Goal: Information Seeking & Learning: Learn about a topic

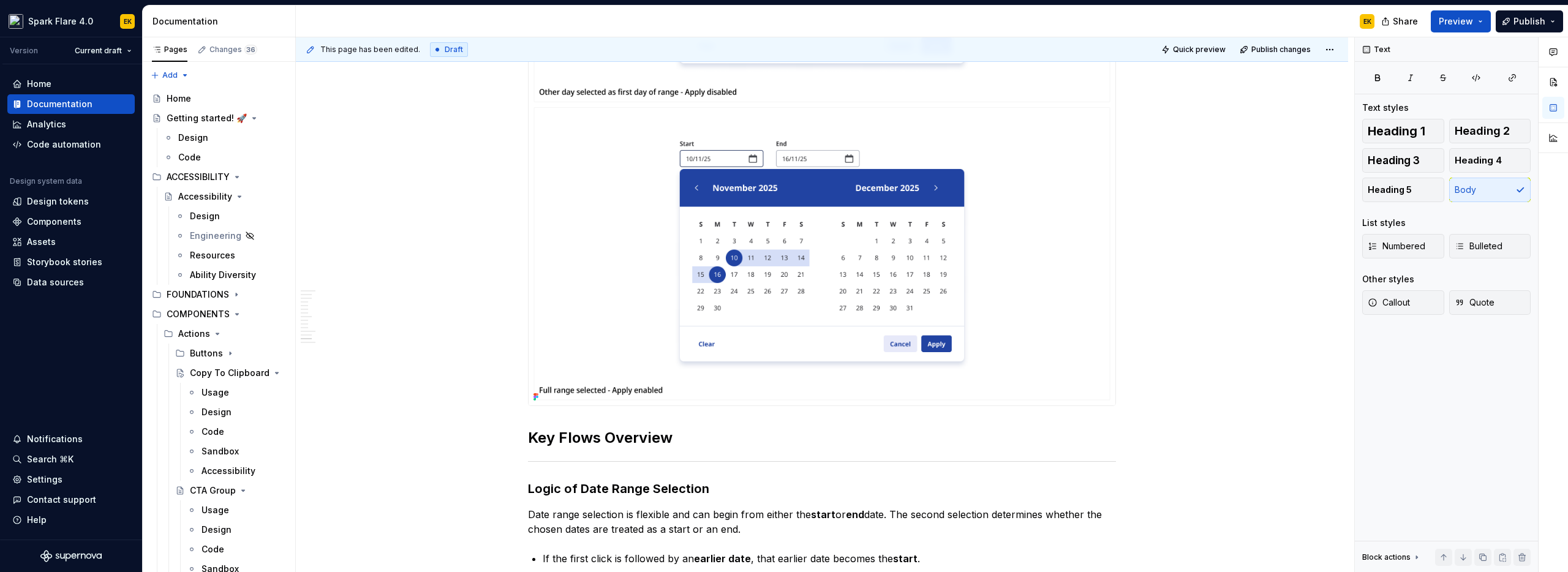
scroll to position [379, 0]
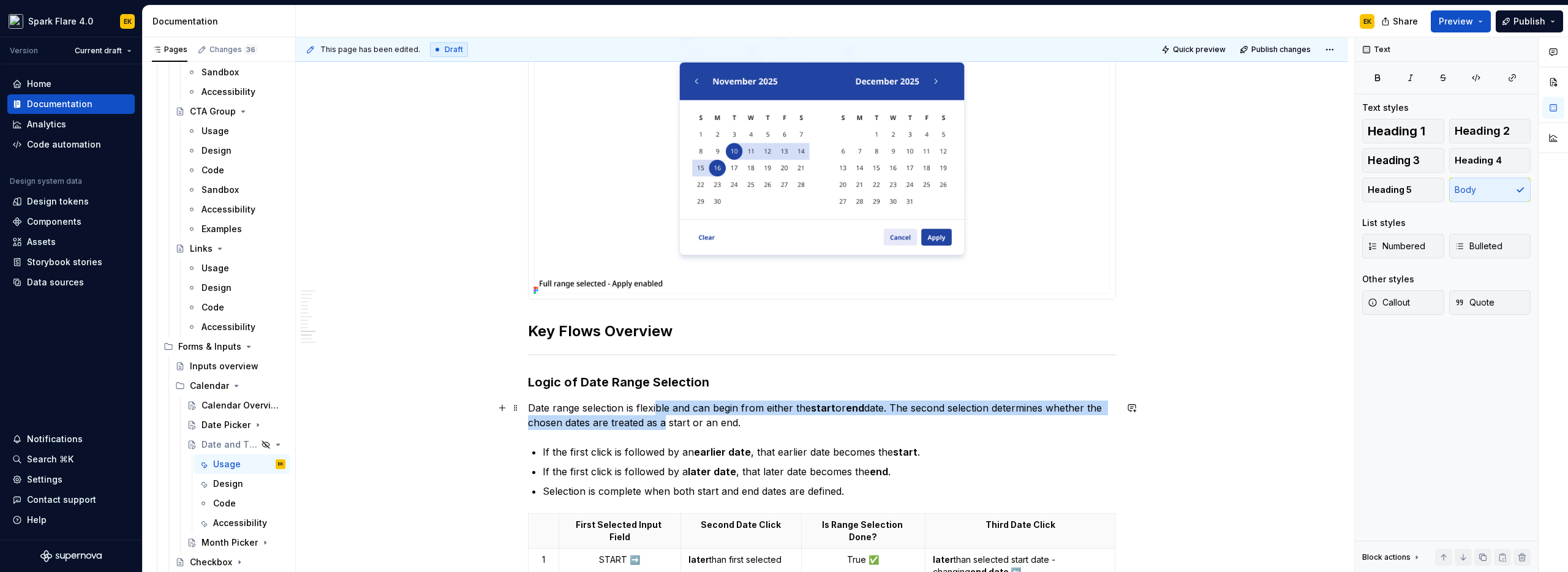
click at [659, 417] on p "Date range selection is flexible and can begin from either the start or end dat…" at bounding box center [822, 415] width 588 height 29
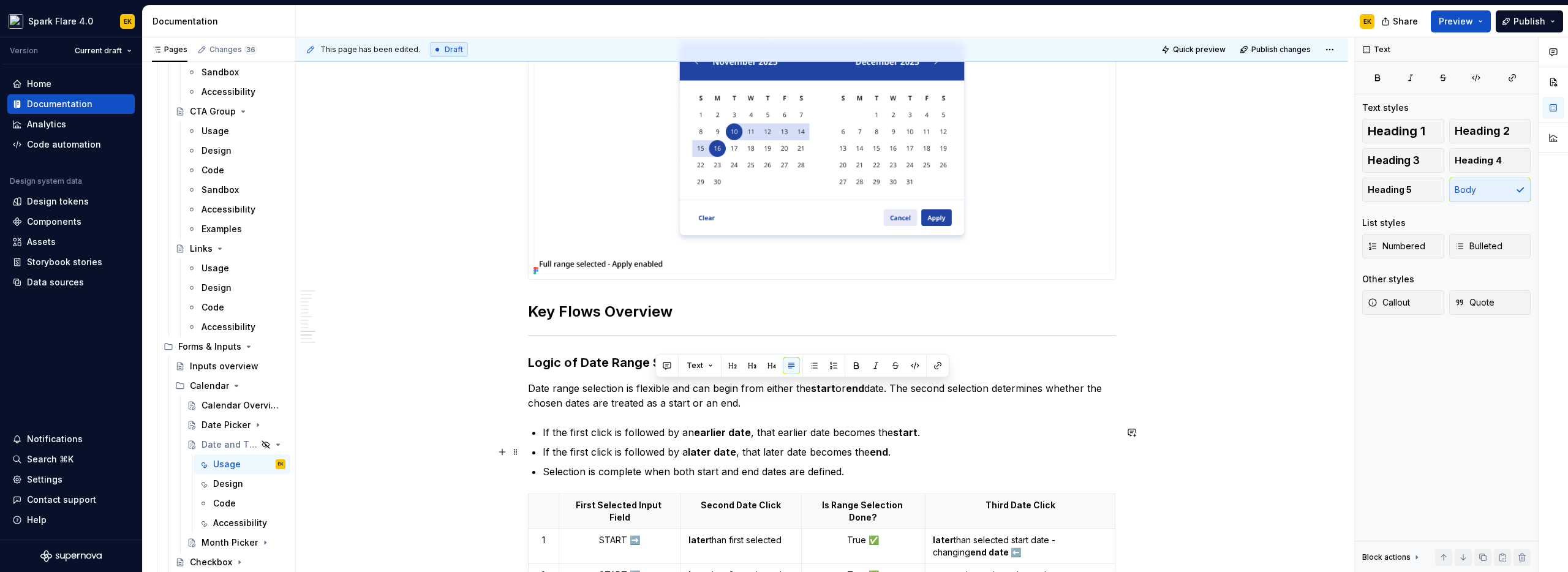
click at [632, 454] on p "If the first click is followed by a later date , that later date becomes the en…" at bounding box center [829, 452] width 573 height 15
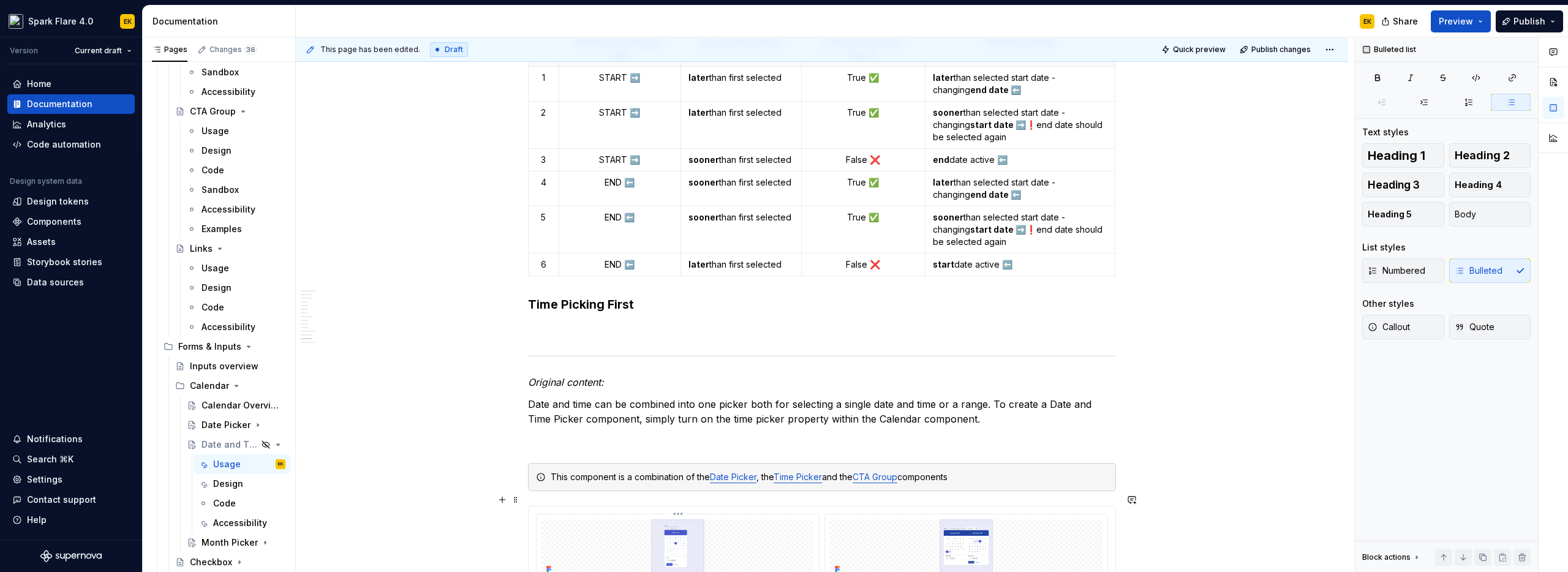
scroll to position [3628, 0]
click at [571, 323] on p at bounding box center [822, 330] width 588 height 15
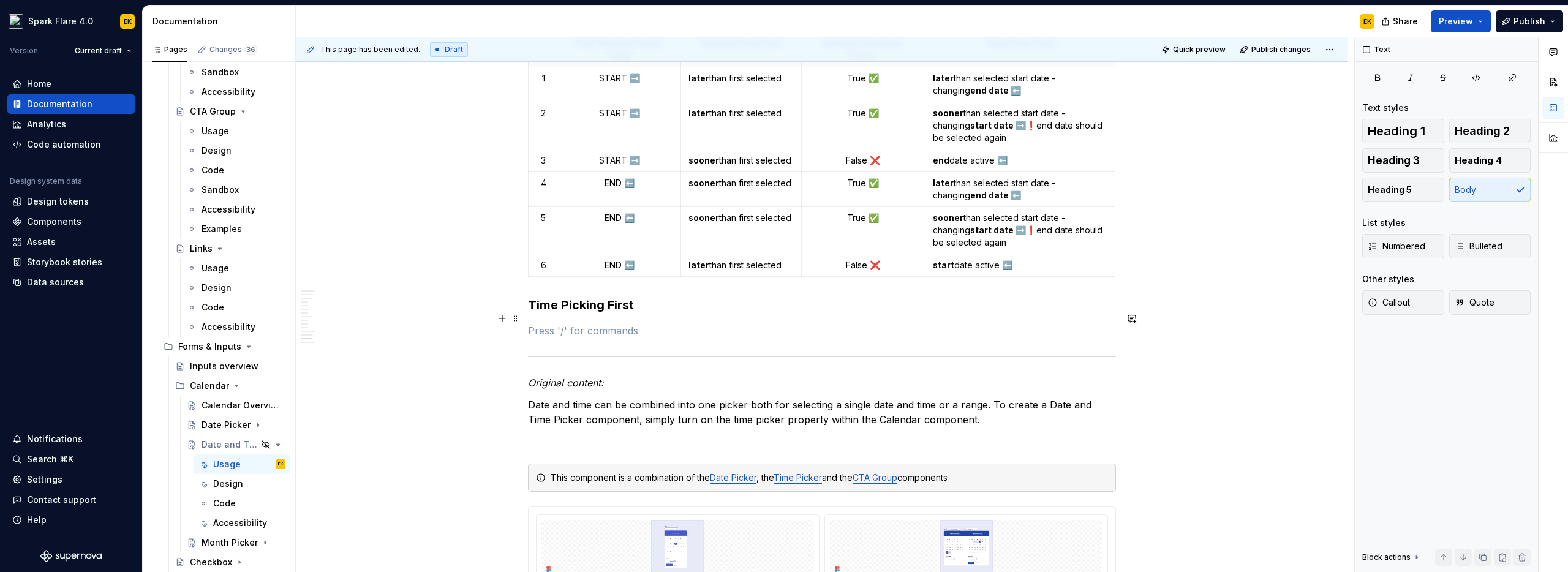
click at [567, 323] on p at bounding box center [822, 330] width 588 height 15
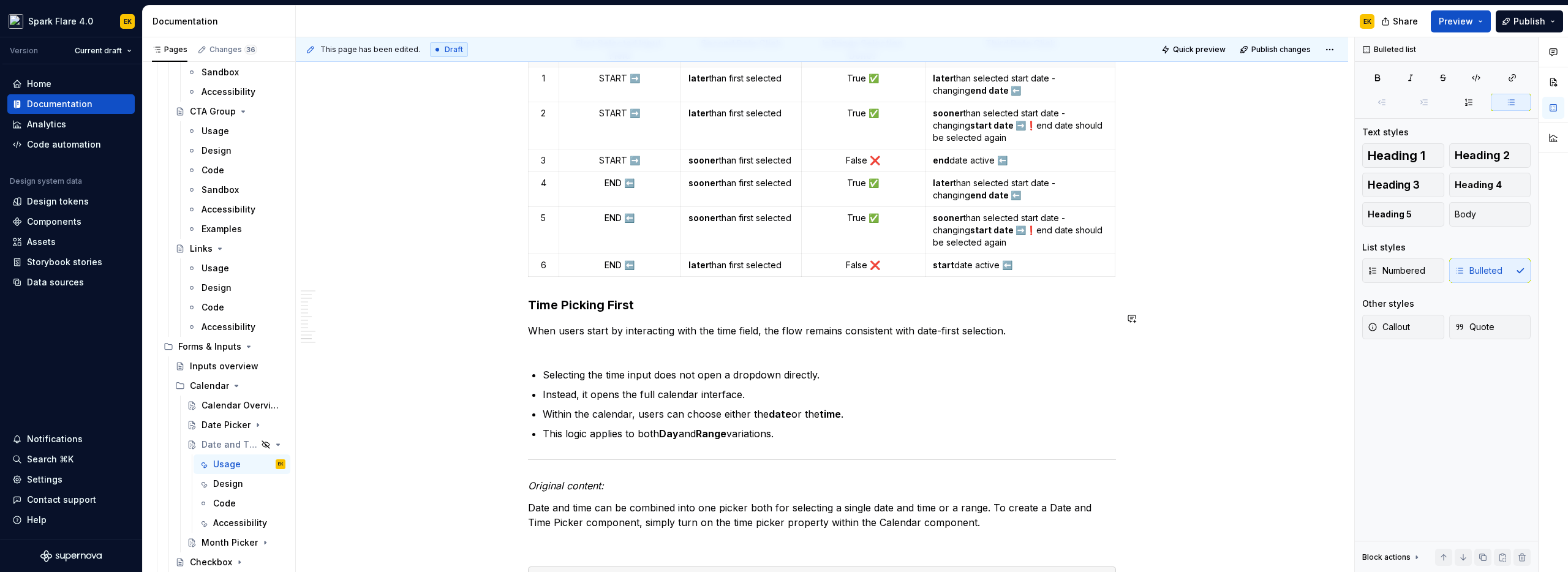
click at [584, 335] on p "When users start by interacting with the time field, the flow remains consisten…" at bounding box center [822, 338] width 588 height 29
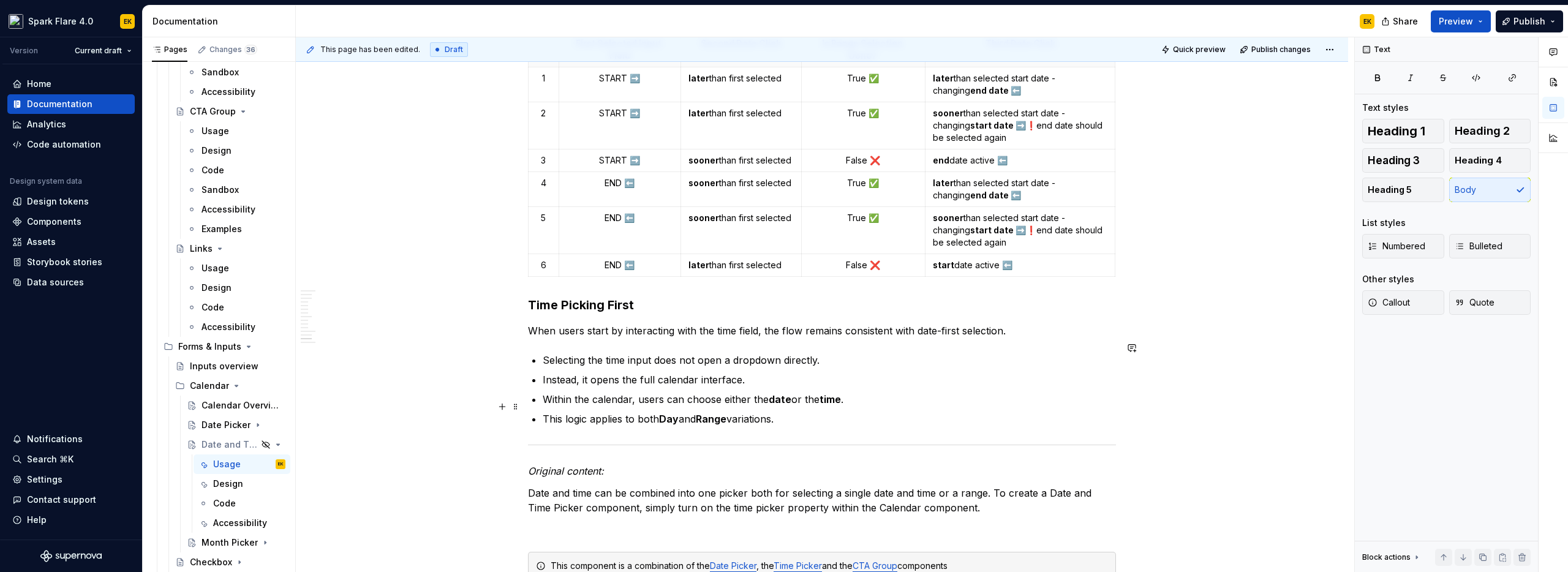
click at [800, 411] on p "This logic applies to both Day and Range variations." at bounding box center [829, 419] width 573 height 15
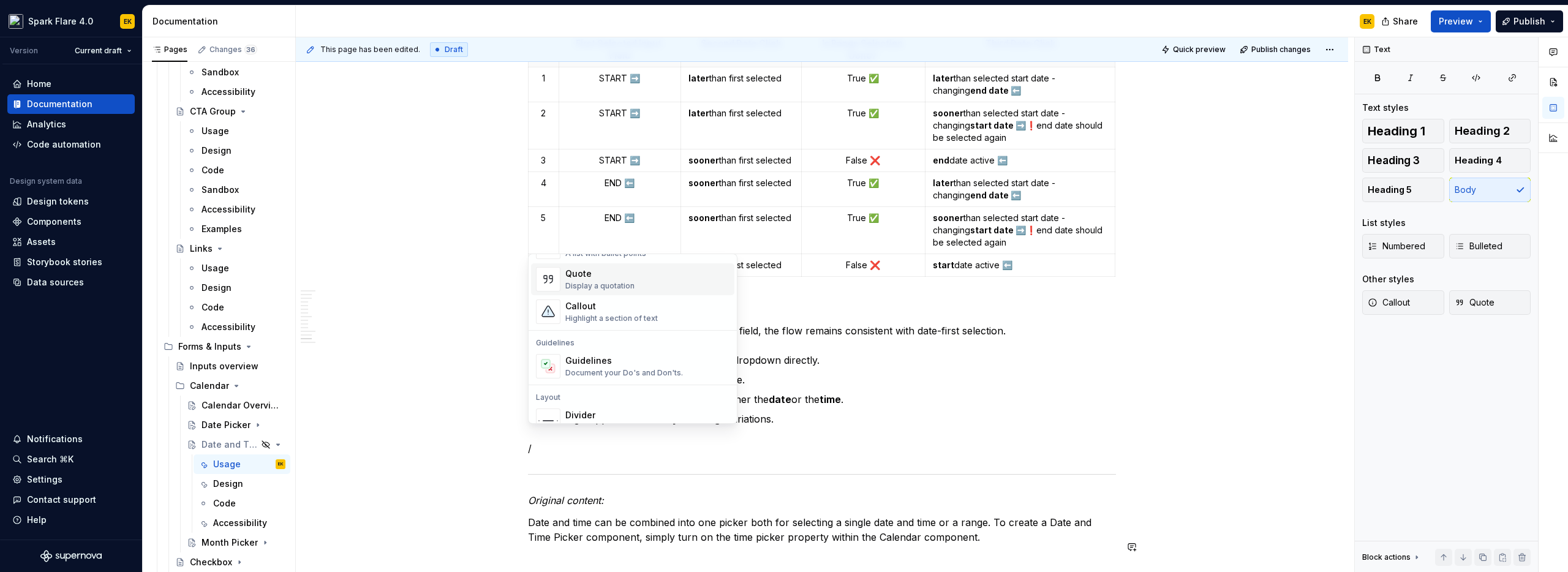
scroll to position [326, 0]
click at [642, 313] on div "Document your Do's and Don'ts." at bounding box center [624, 317] width 118 height 10
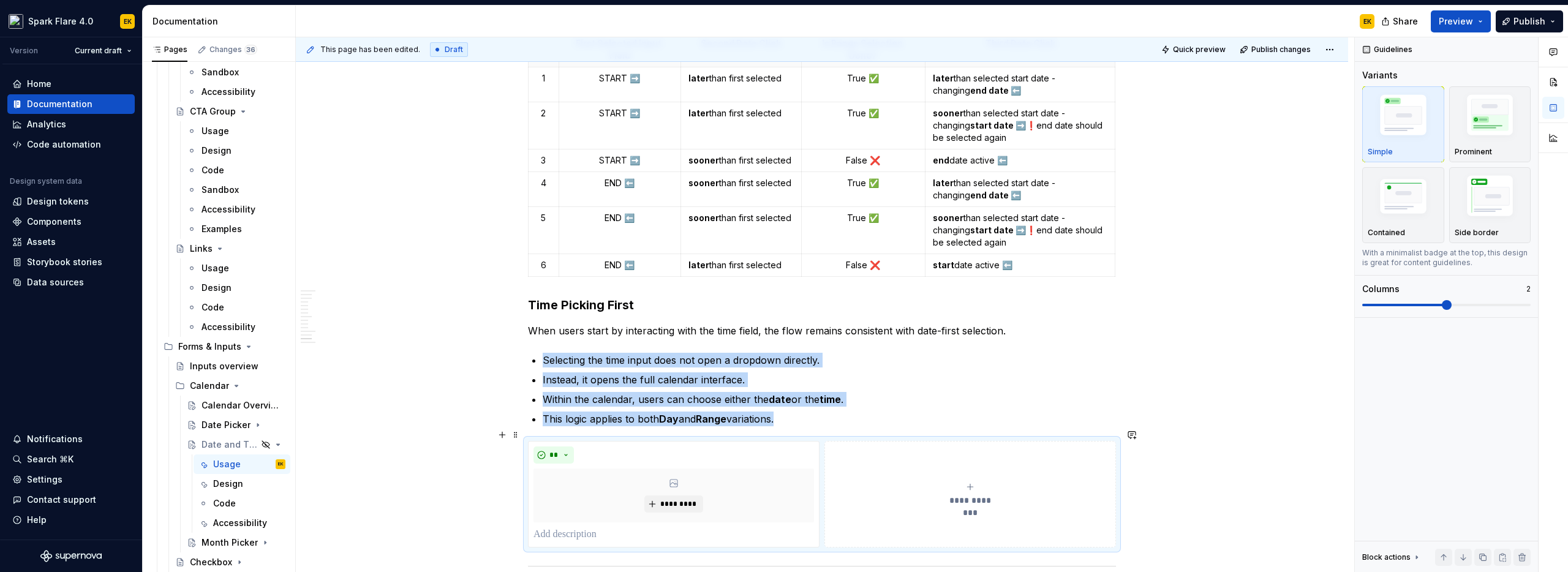
click at [884, 485] on div "**********" at bounding box center [970, 494] width 280 height 25
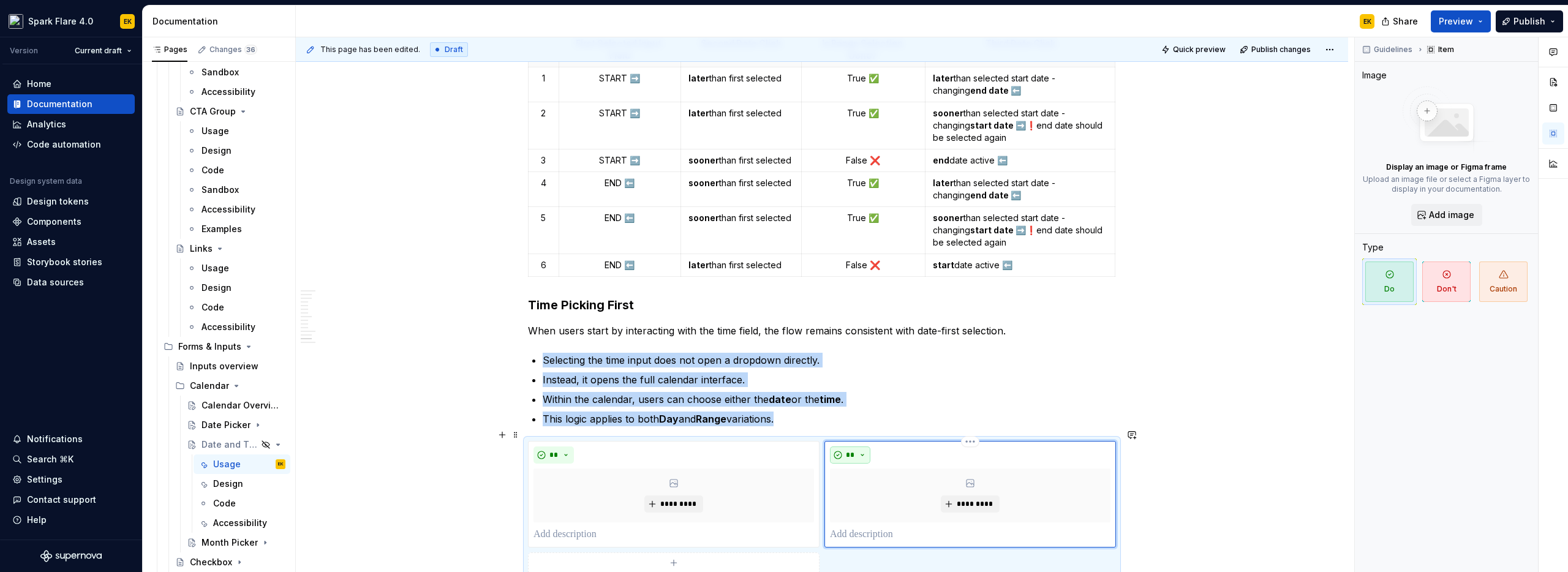
click at [857, 446] on button "**" at bounding box center [850, 455] width 41 height 17
click at [871, 482] on div "Don't" at bounding box center [879, 486] width 23 height 12
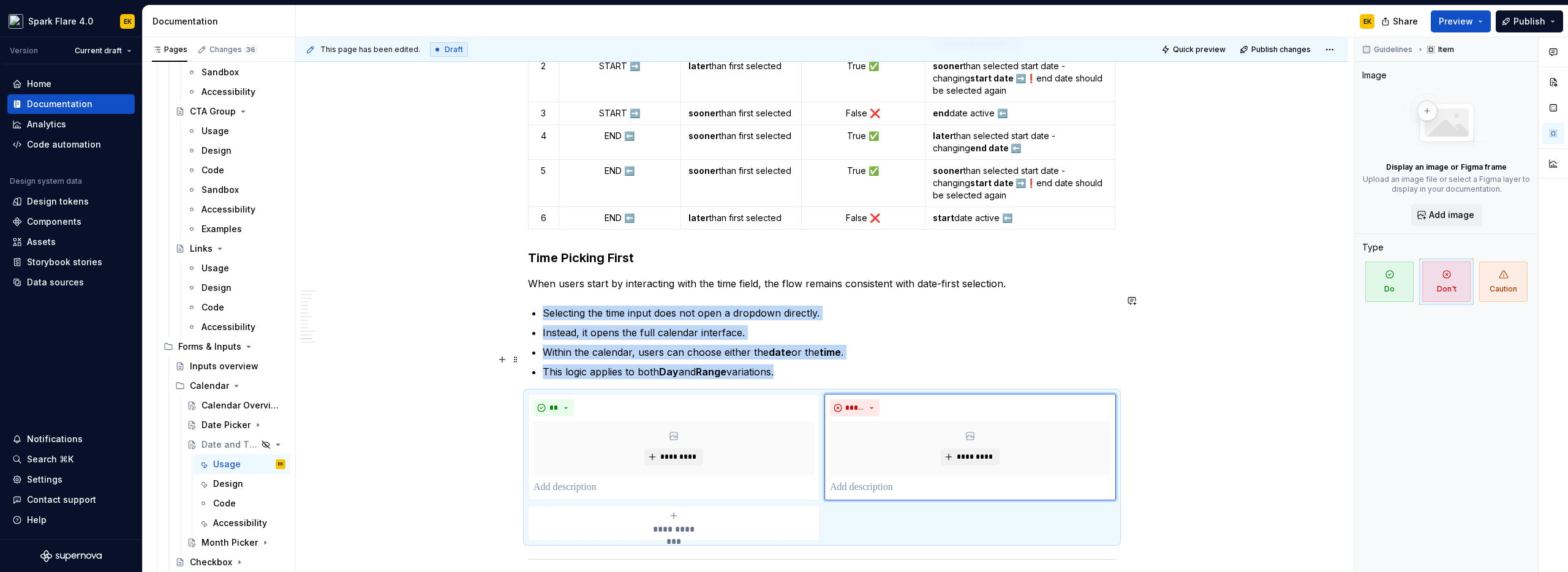
scroll to position [3749, 0]
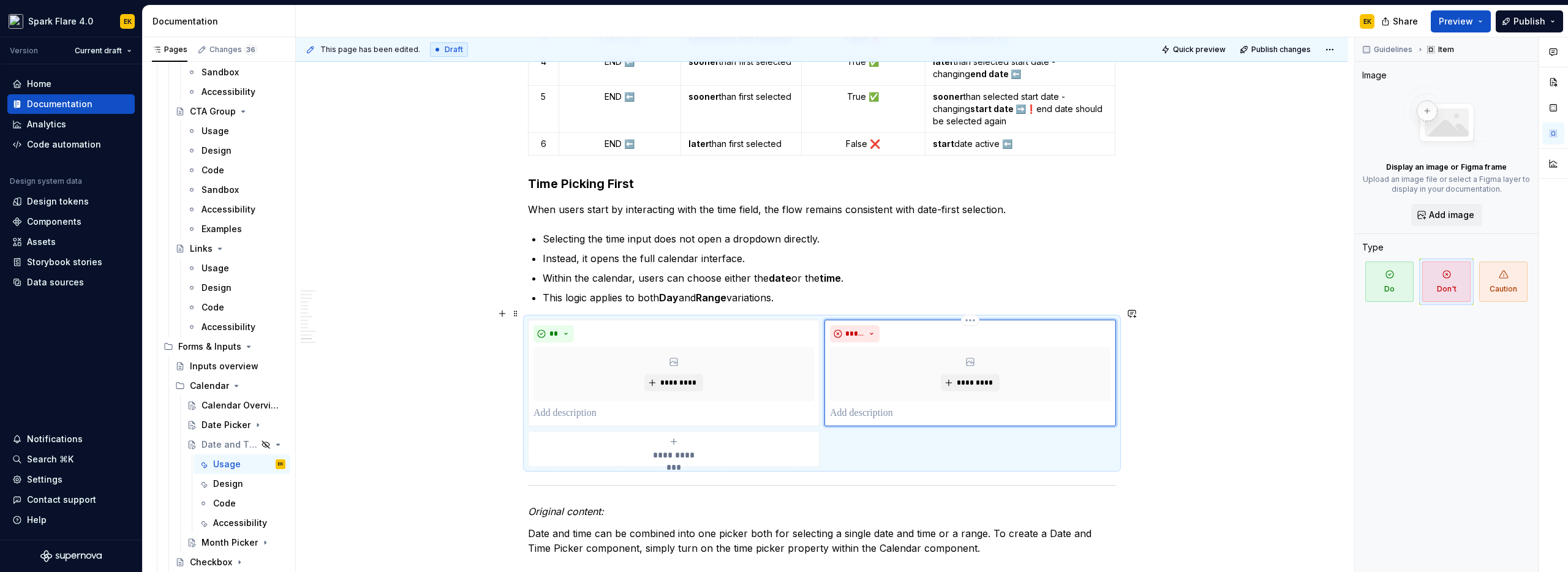
click at [893, 406] on p at bounding box center [970, 413] width 280 height 15
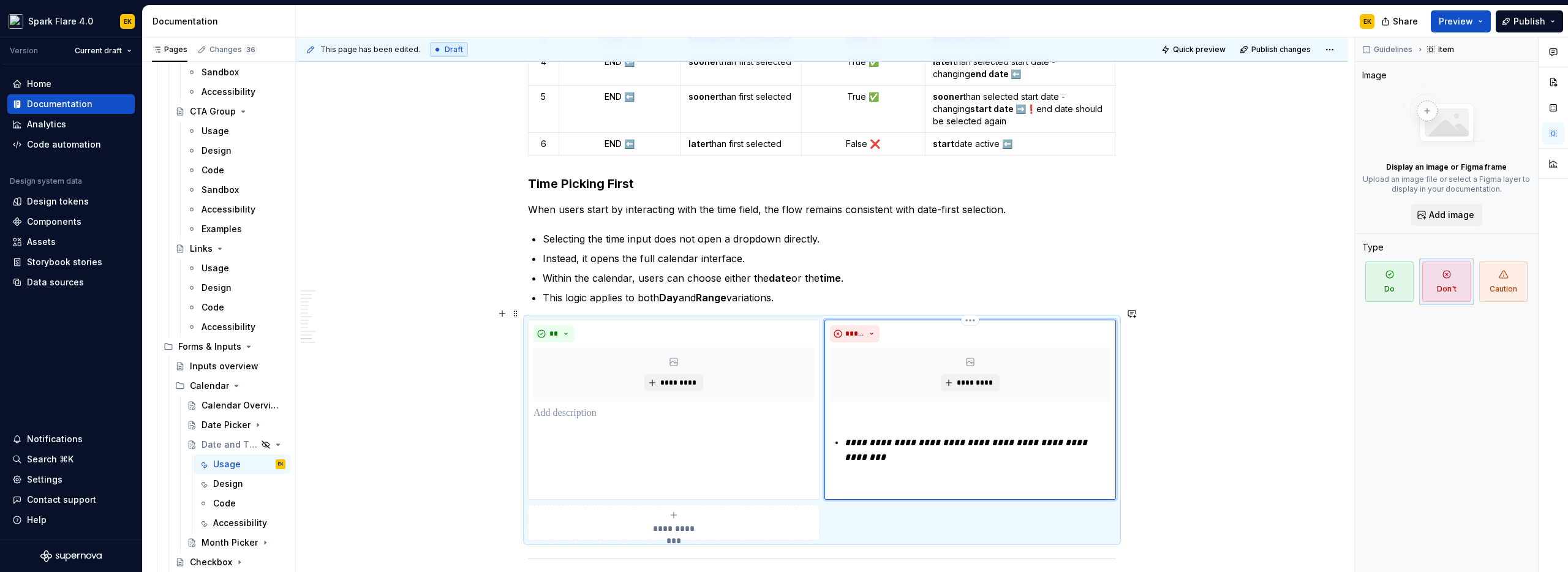
click at [847, 438] on em "**********" at bounding box center [967, 450] width 245 height 24
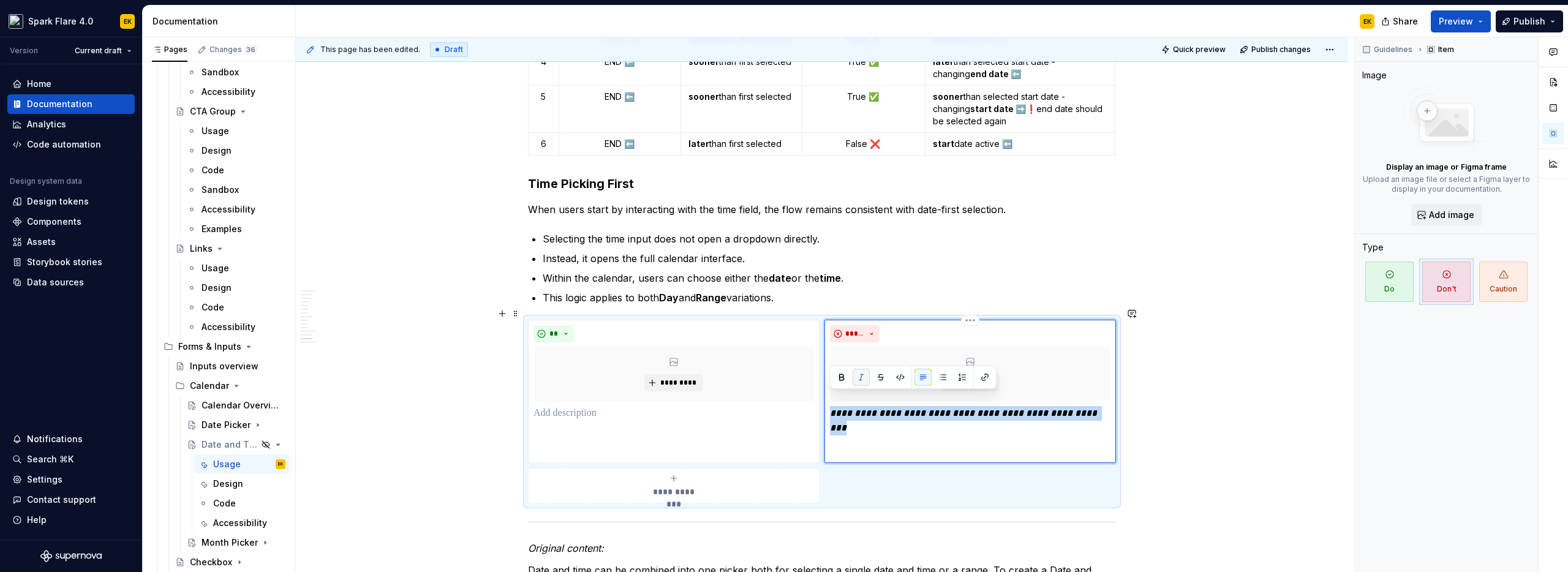
click at [855, 376] on button "button" at bounding box center [861, 377] width 17 height 17
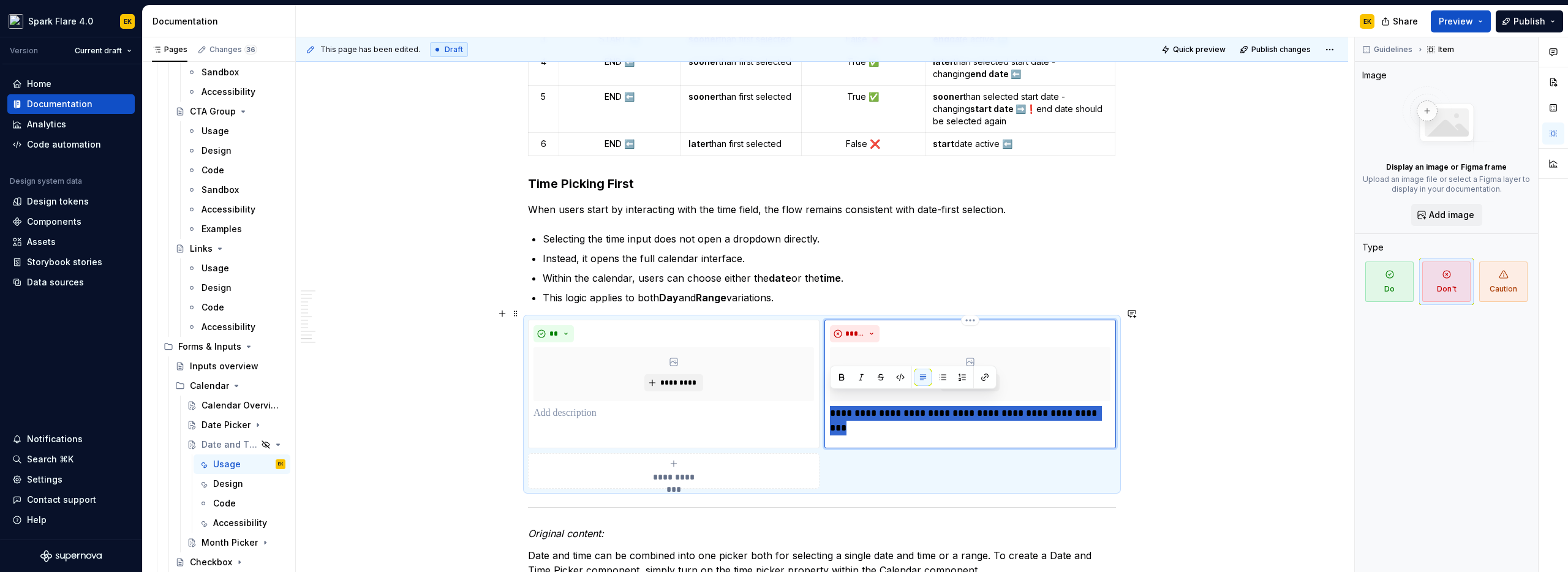
click at [844, 428] on p at bounding box center [970, 435] width 280 height 15
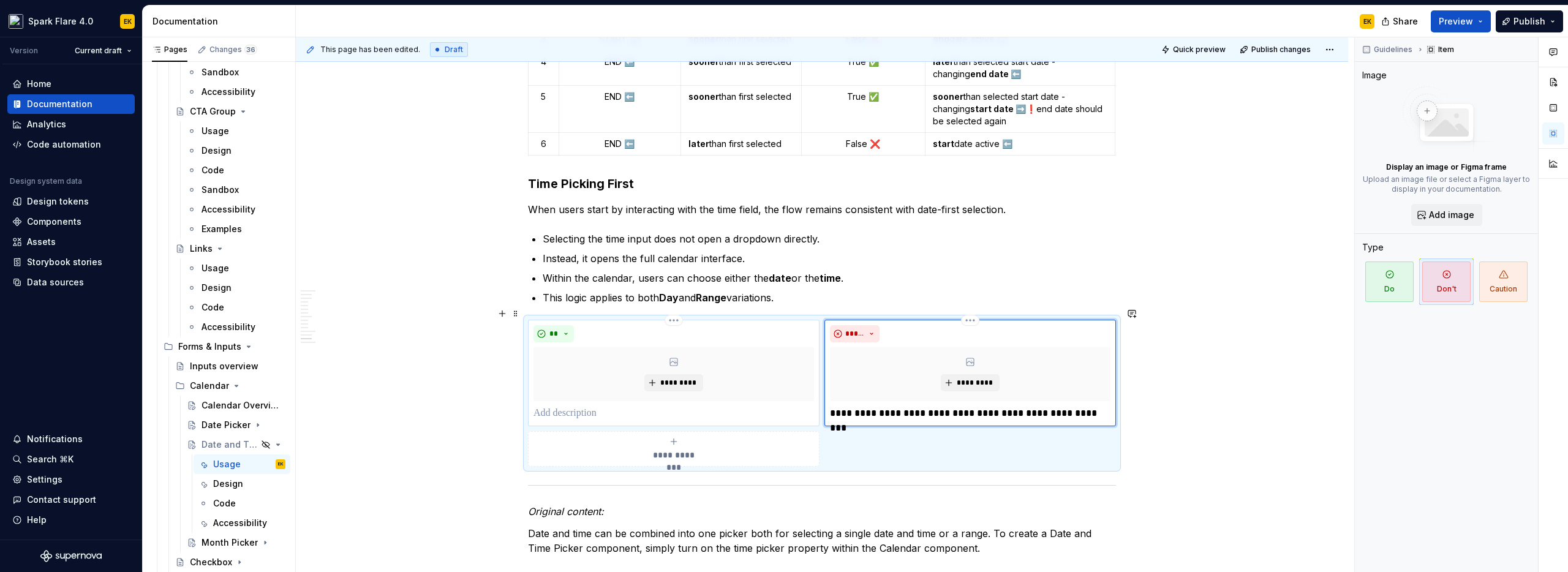
click at [659, 406] on p at bounding box center [673, 413] width 280 height 15
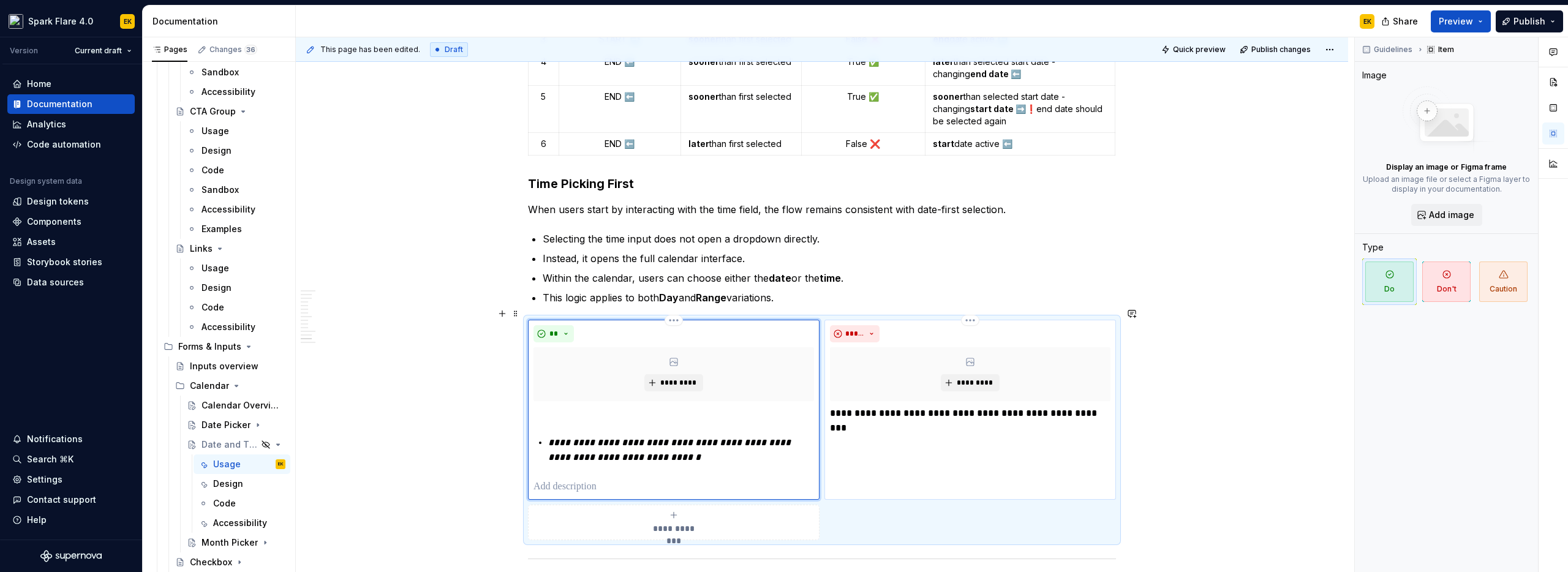
click at [545, 433] on div "**********" at bounding box center [673, 450] width 280 height 88
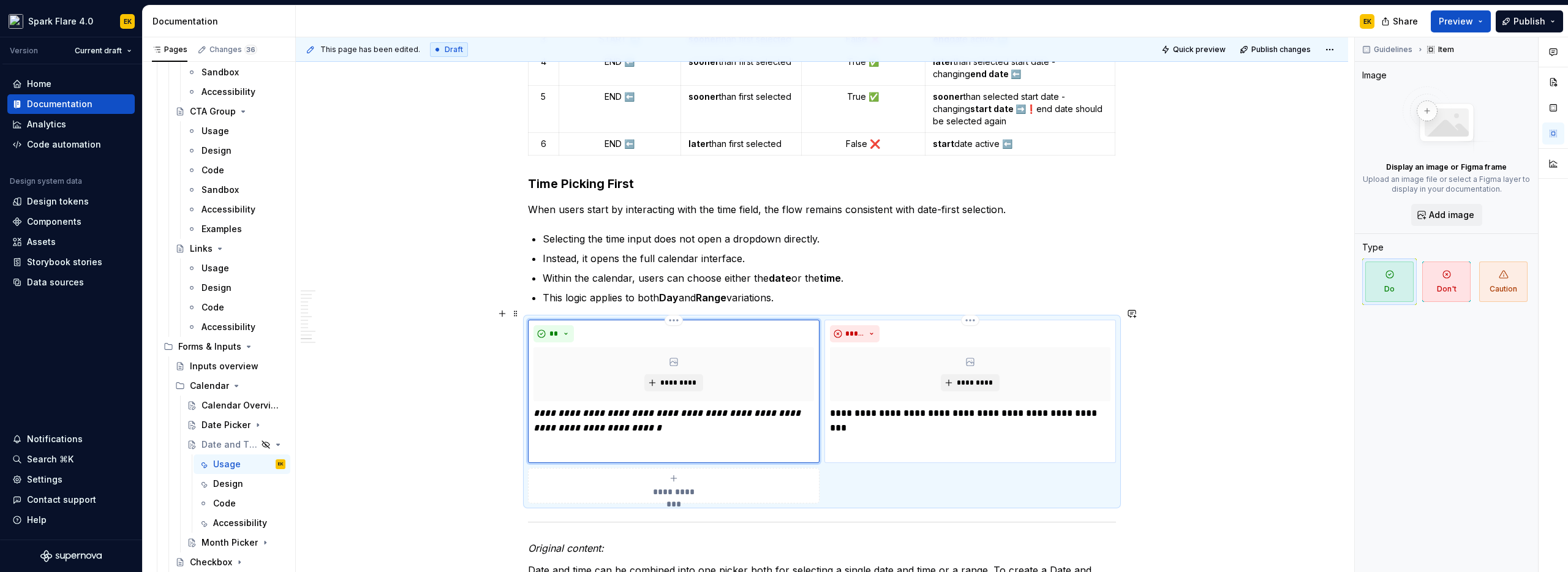
click at [646, 443] on p at bounding box center [673, 450] width 280 height 15
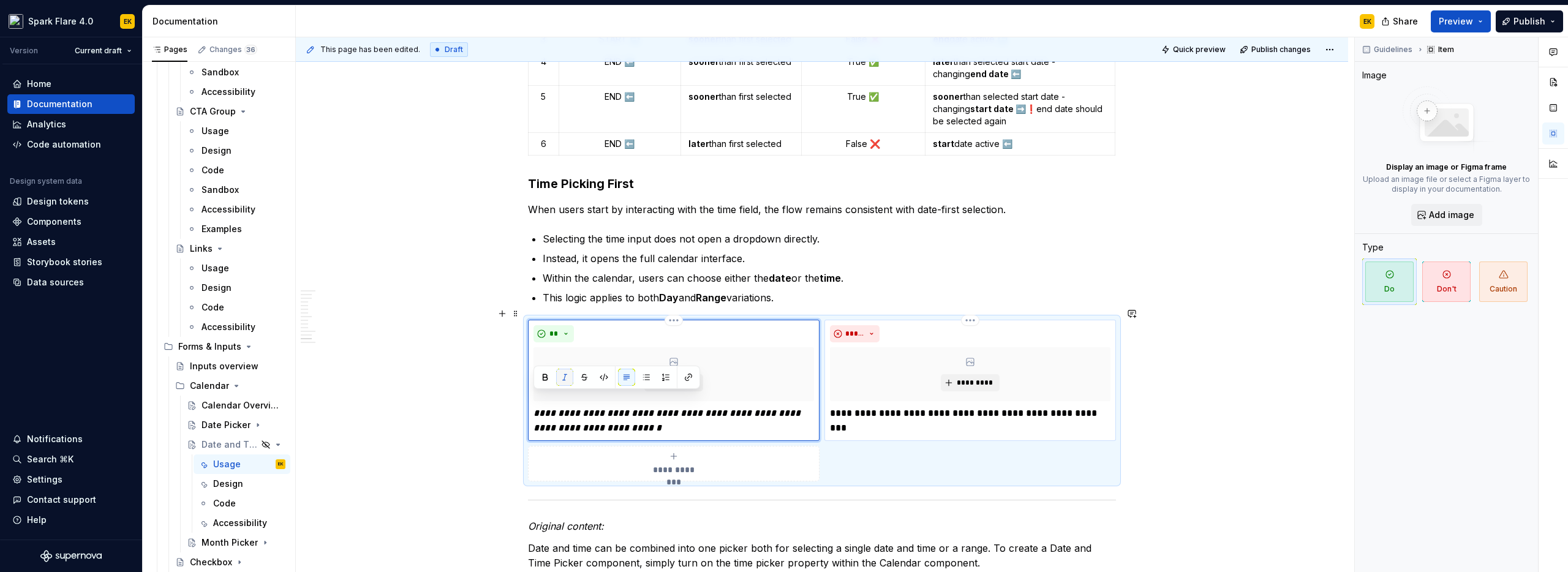
click at [566, 375] on button "button" at bounding box center [565, 377] width 17 height 17
click at [667, 421] on p "**********" at bounding box center [673, 421] width 280 height 29
click at [681, 375] on button "*********" at bounding box center [673, 383] width 58 height 17
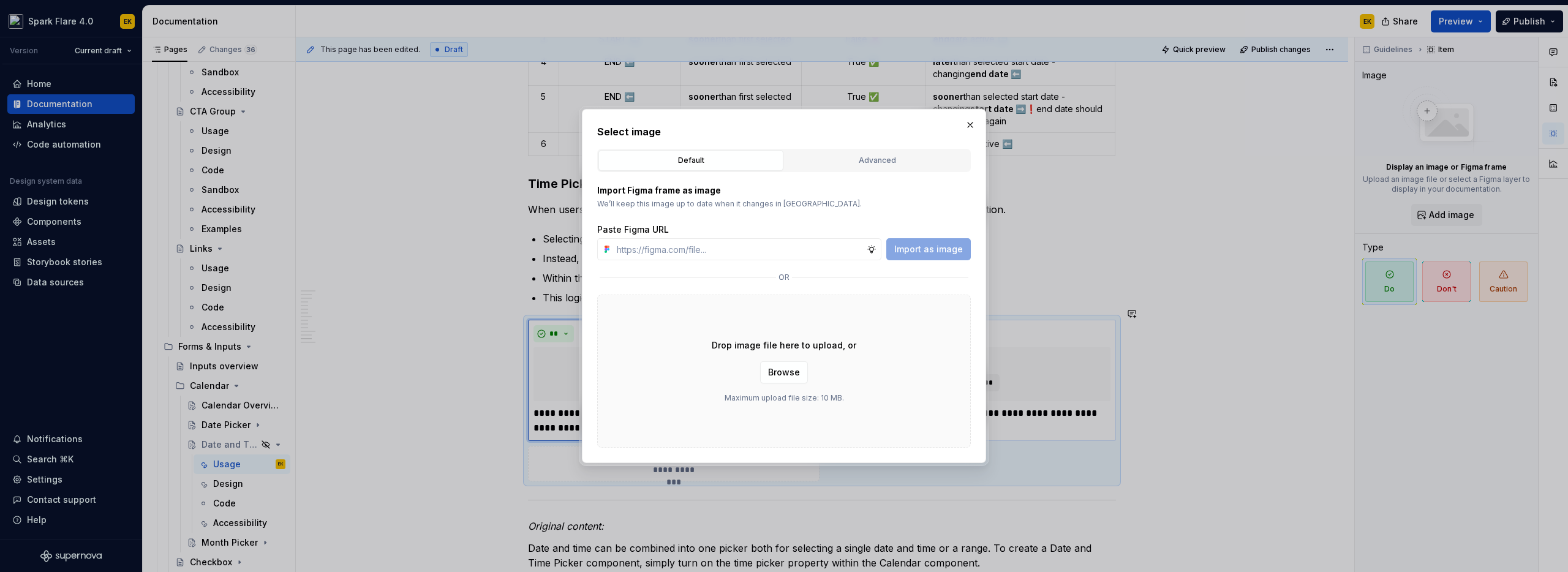
type textarea "*"
type input "https://www.figma.com/design/OBERaxijBZRSXZDOBK4ku6/Supernova-Assets?m=auto&nod…"
click at [924, 240] on button "Import as image" at bounding box center [928, 249] width 84 height 22
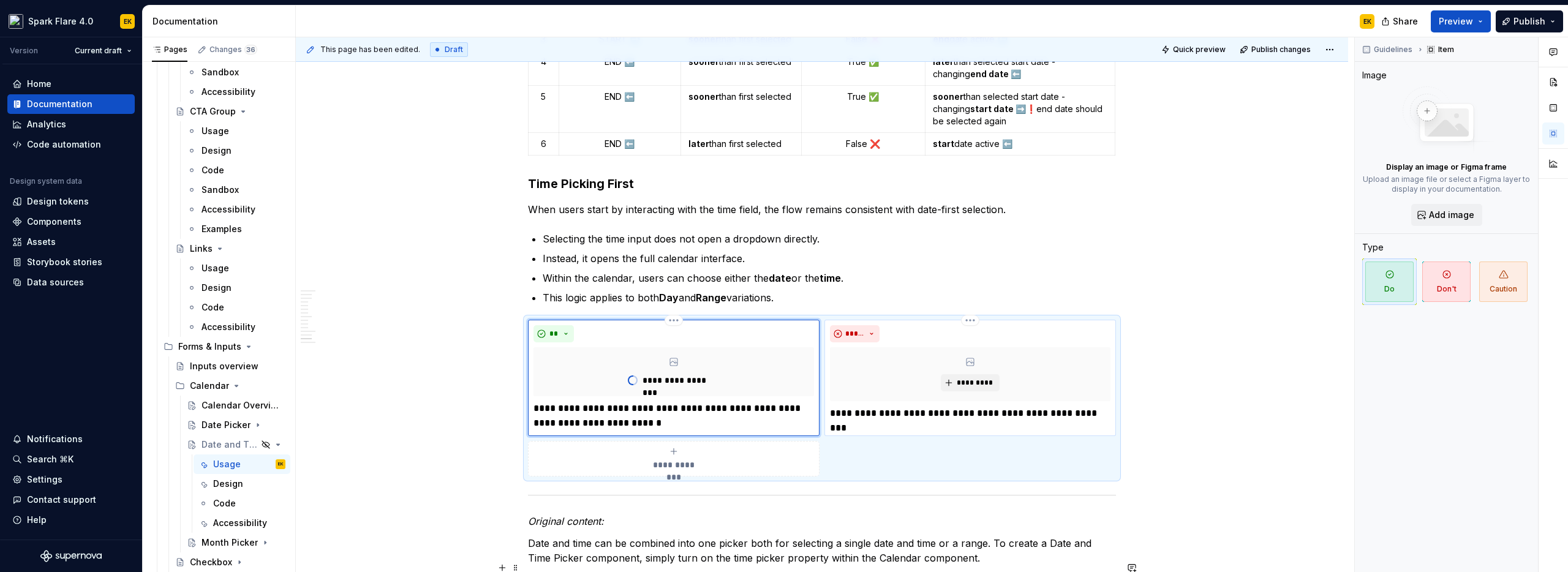
type textarea "*"
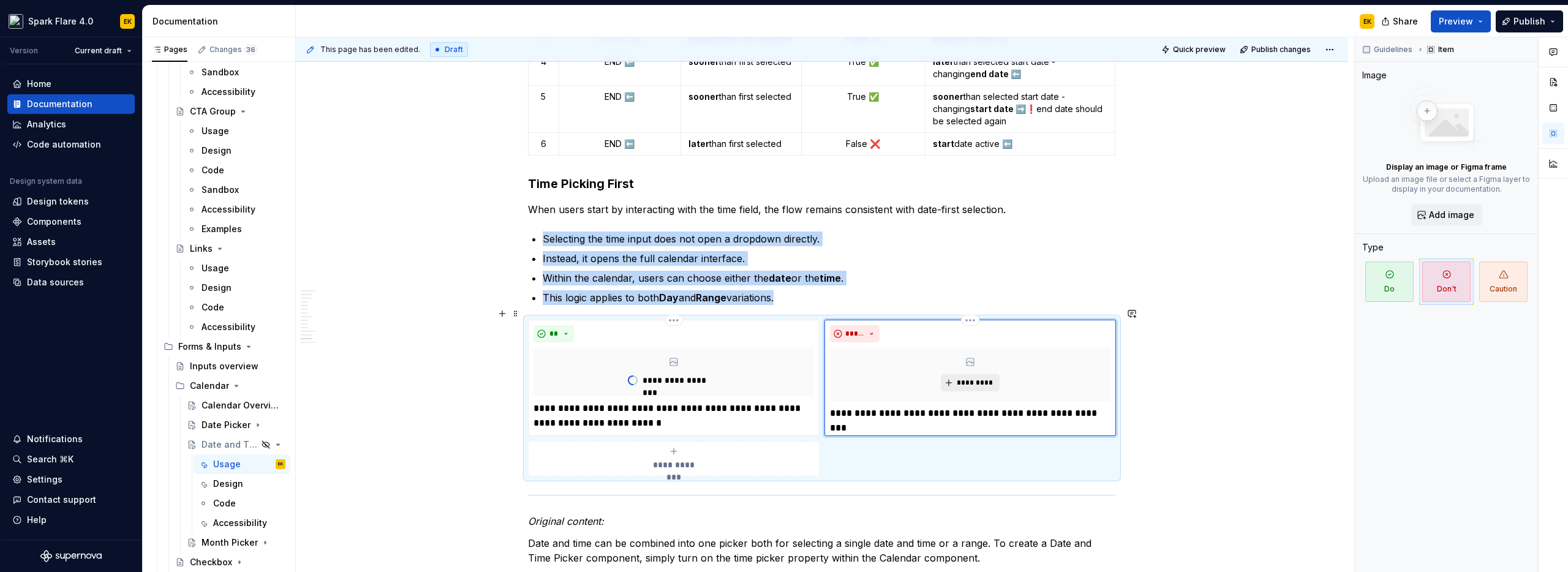
click at [981, 378] on span "*********" at bounding box center [975, 382] width 37 height 10
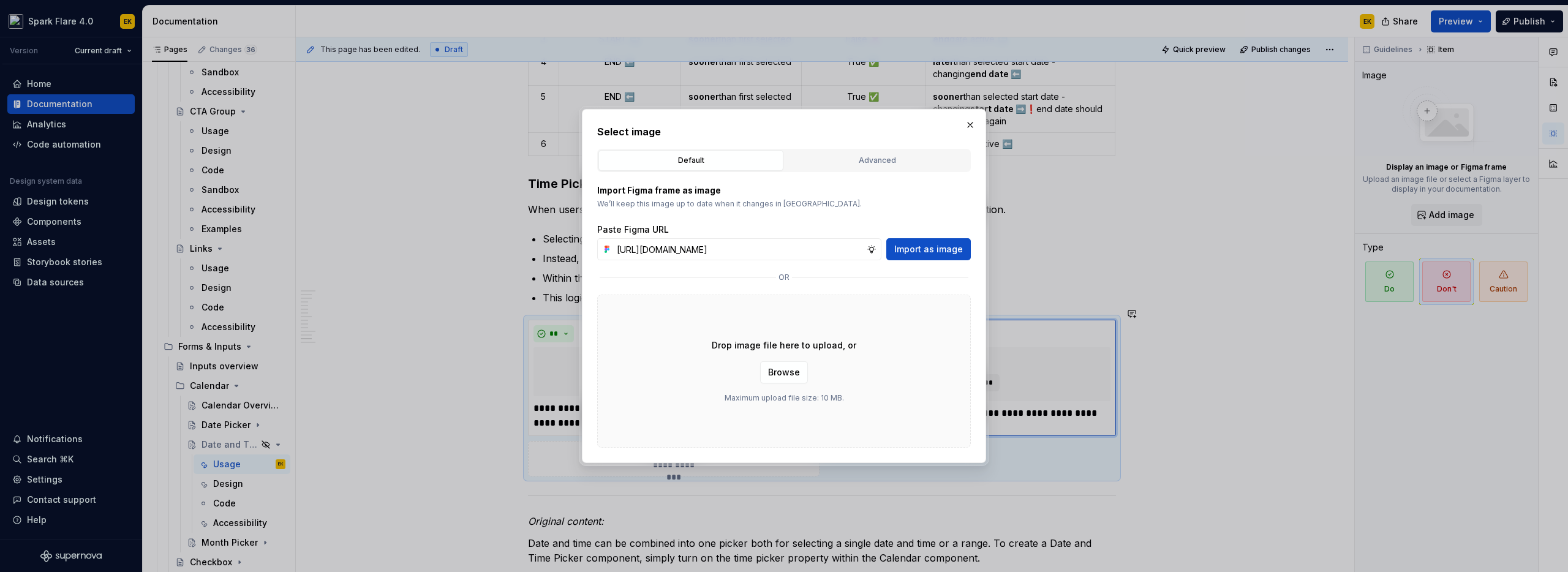
type input "https://www.figma.com/design/OBERaxijBZRSXZDOBK4ku6/Supernova-Assets?m=auto&nod…"
click at [938, 234] on div "Paste Figma URL" at bounding box center [784, 230] width 374 height 12
click at [936, 248] on span "Import as image" at bounding box center [928, 249] width 68 height 12
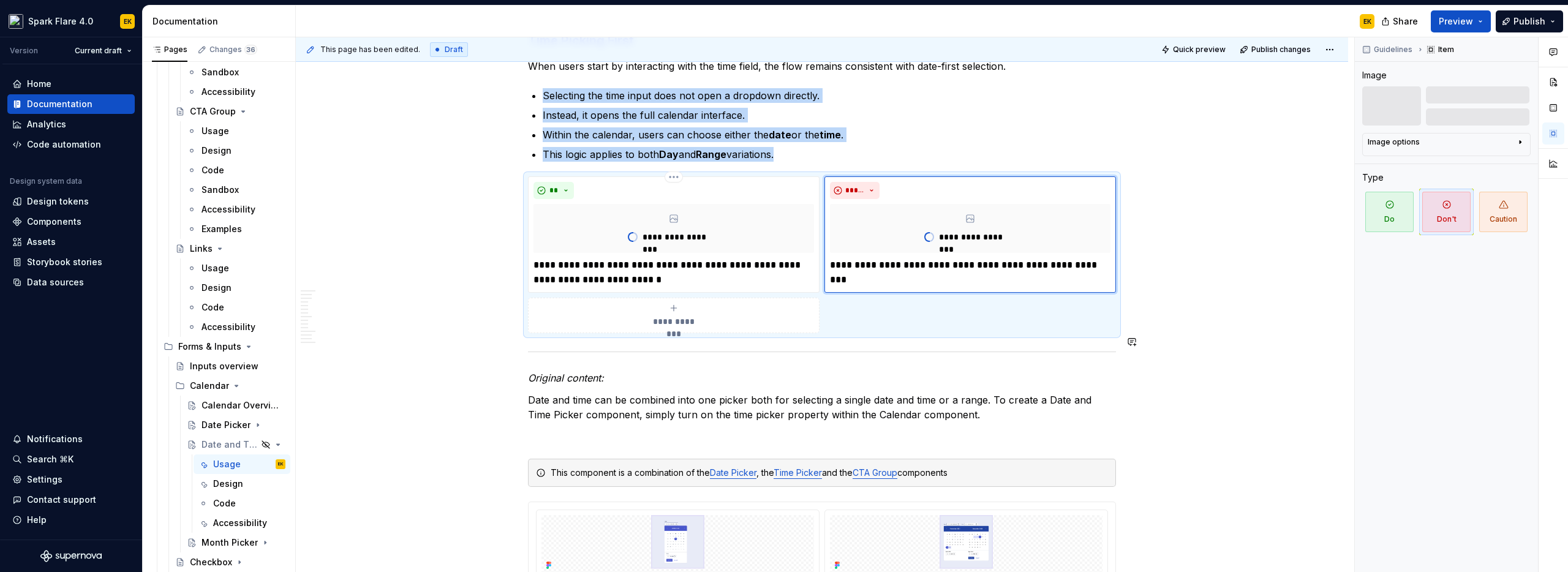
scroll to position [3894, 0]
click at [518, 459] on span at bounding box center [515, 459] width 10 height 17
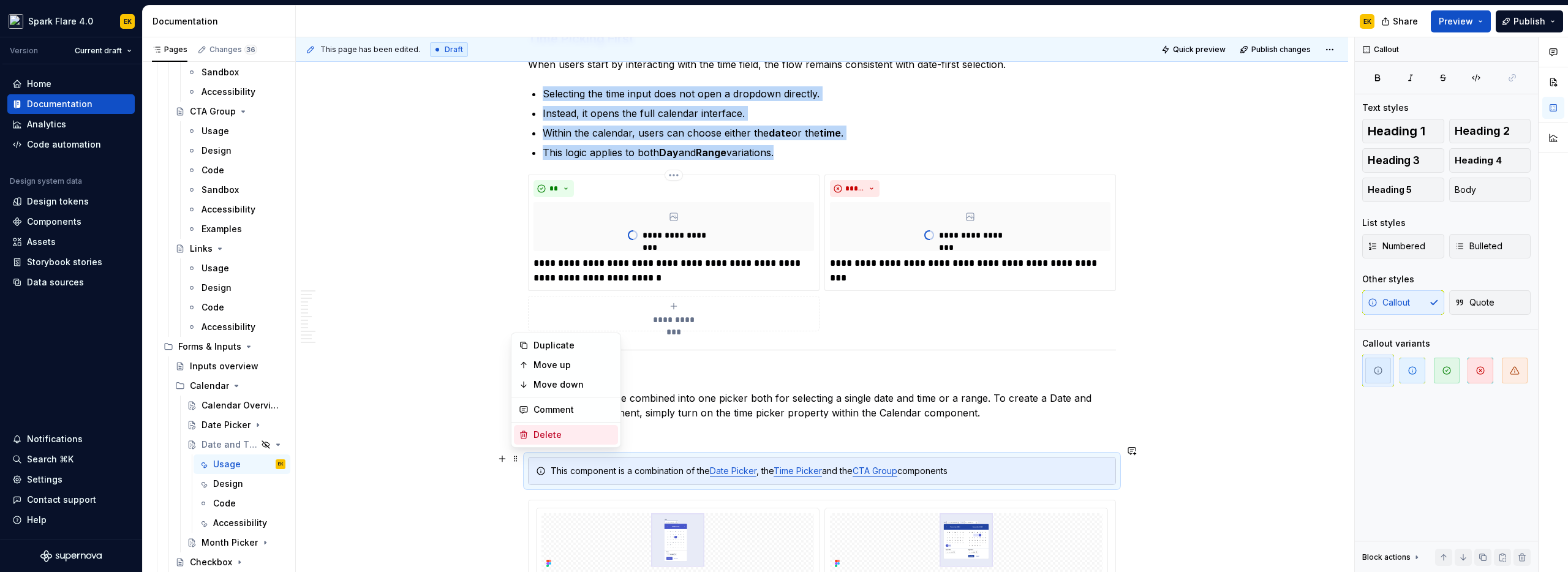
click at [555, 438] on div "Delete" at bounding box center [573, 435] width 80 height 12
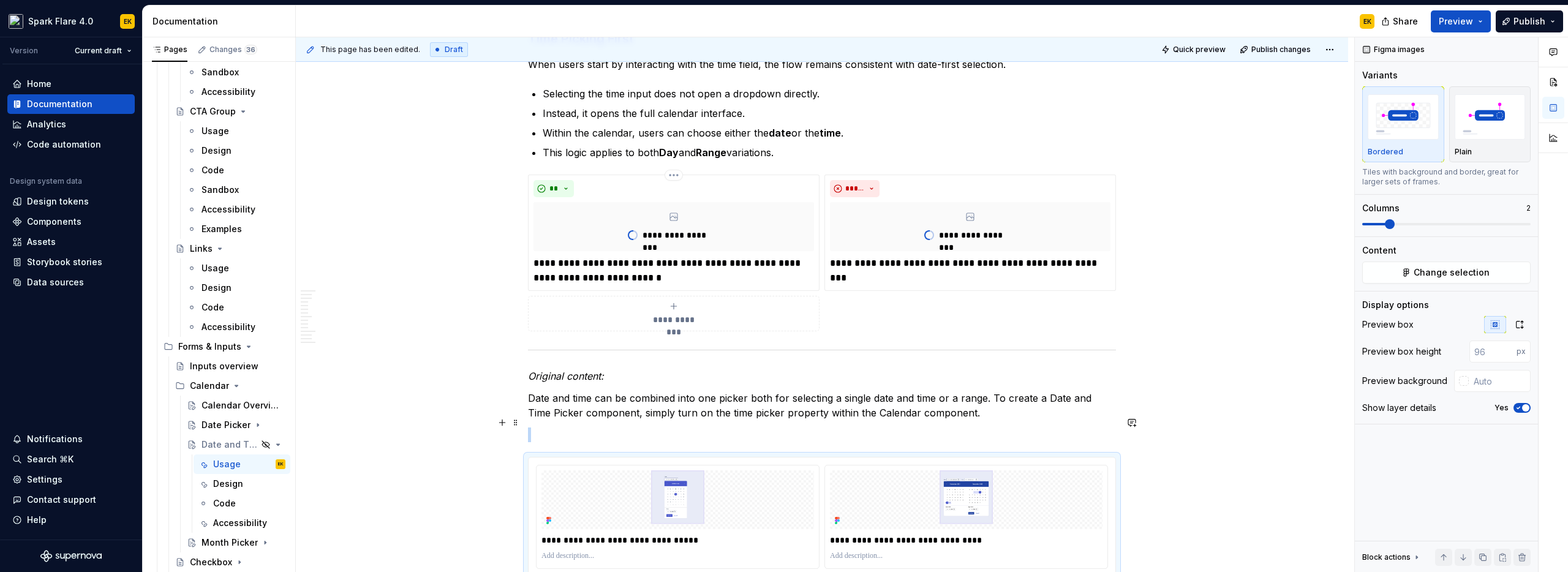
scroll to position [4106, 0]
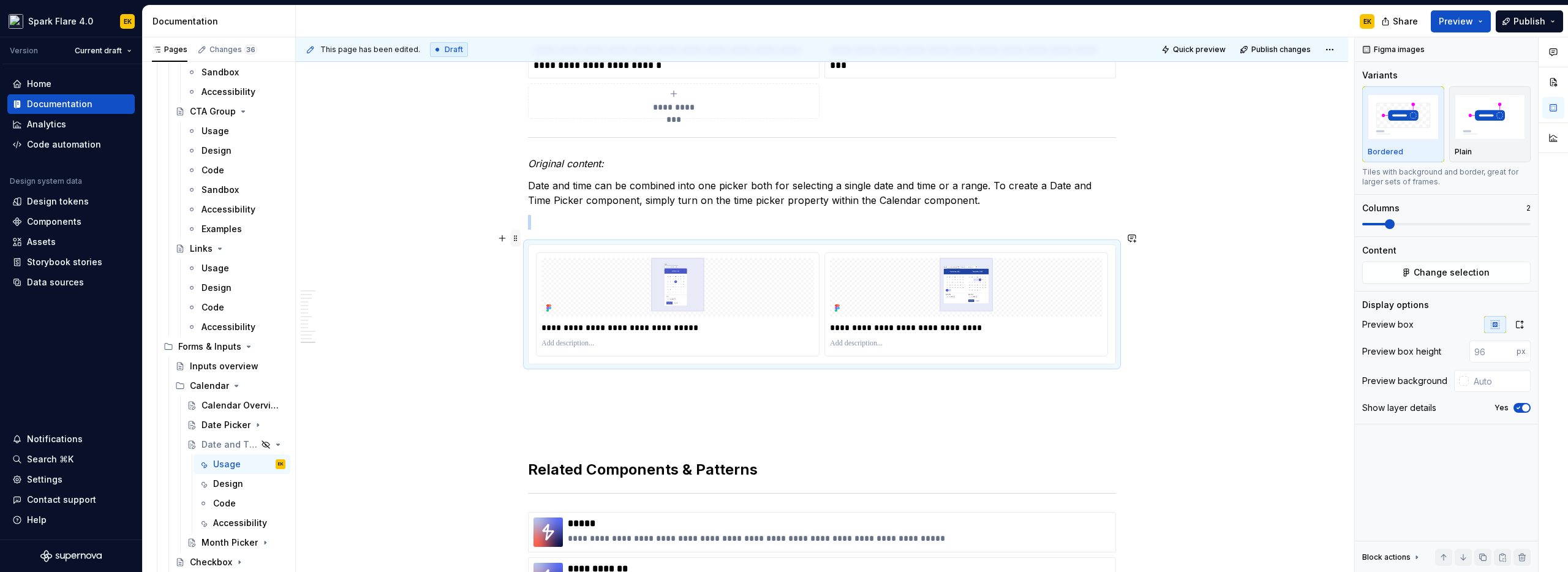
click at [516, 241] on span at bounding box center [515, 238] width 10 height 17
click at [544, 348] on div "Delete" at bounding box center [573, 346] width 80 height 12
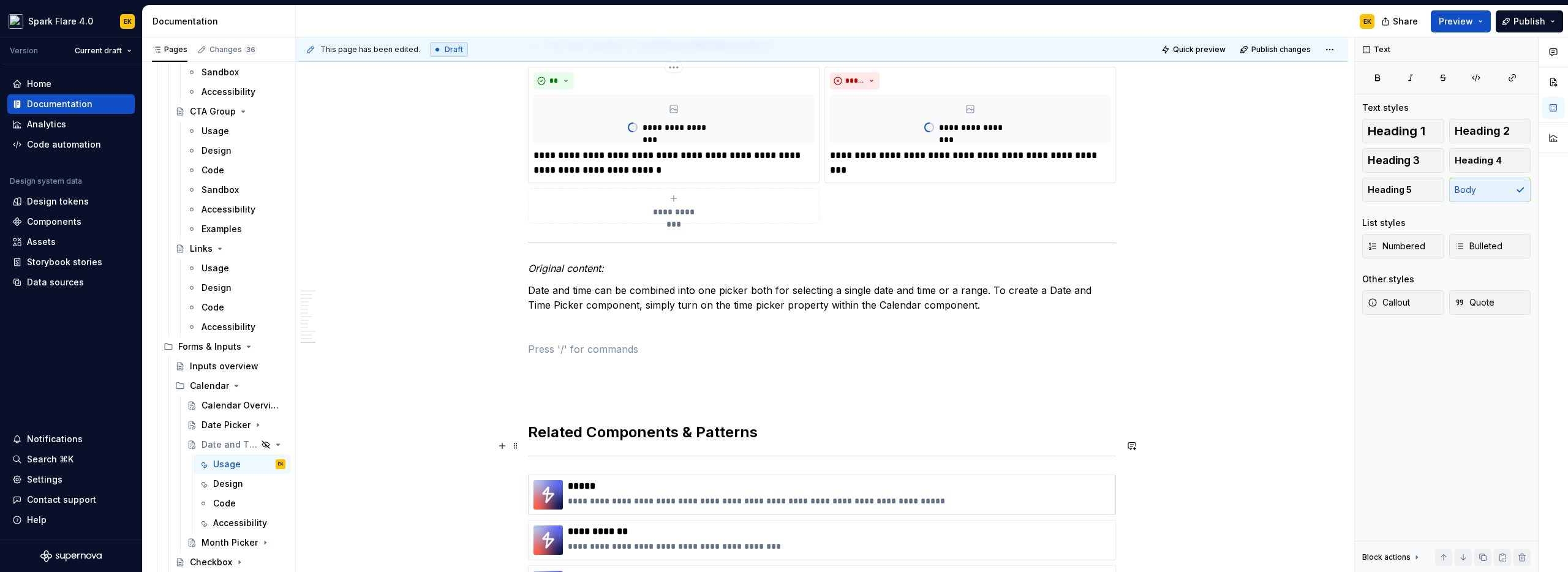
scroll to position [3948, 0]
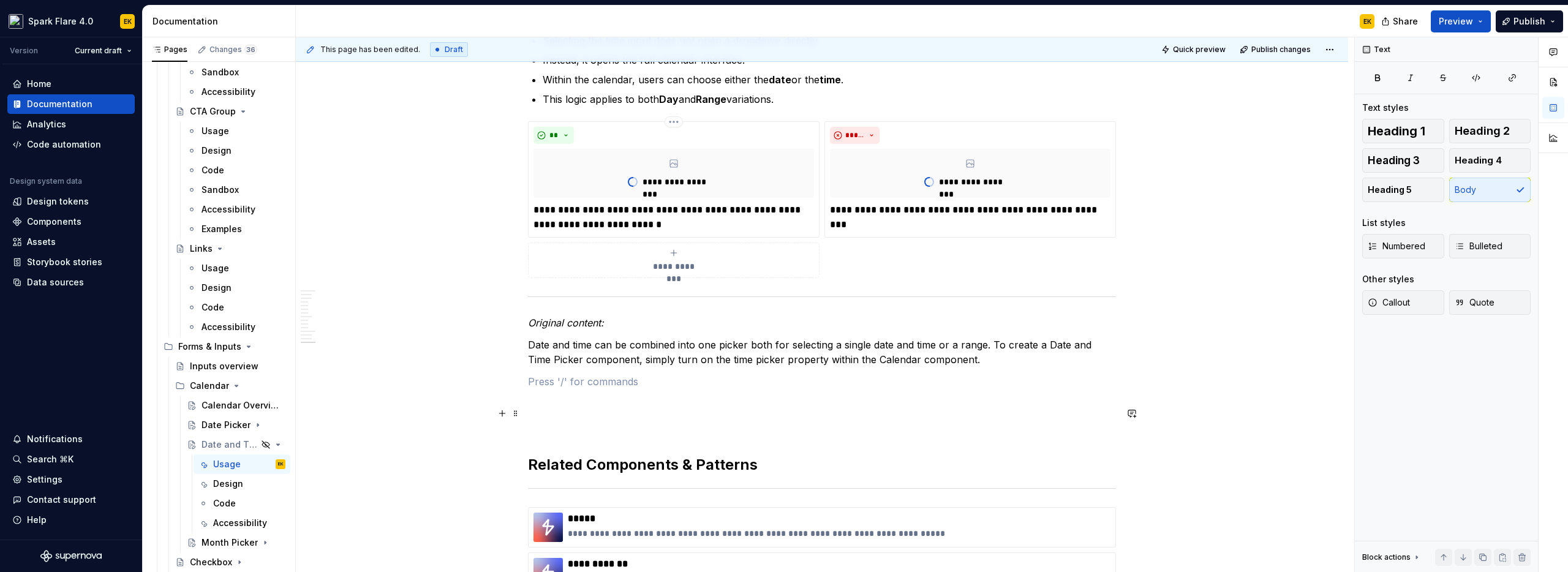
click at [677, 418] on p at bounding box center [822, 425] width 588 height 15
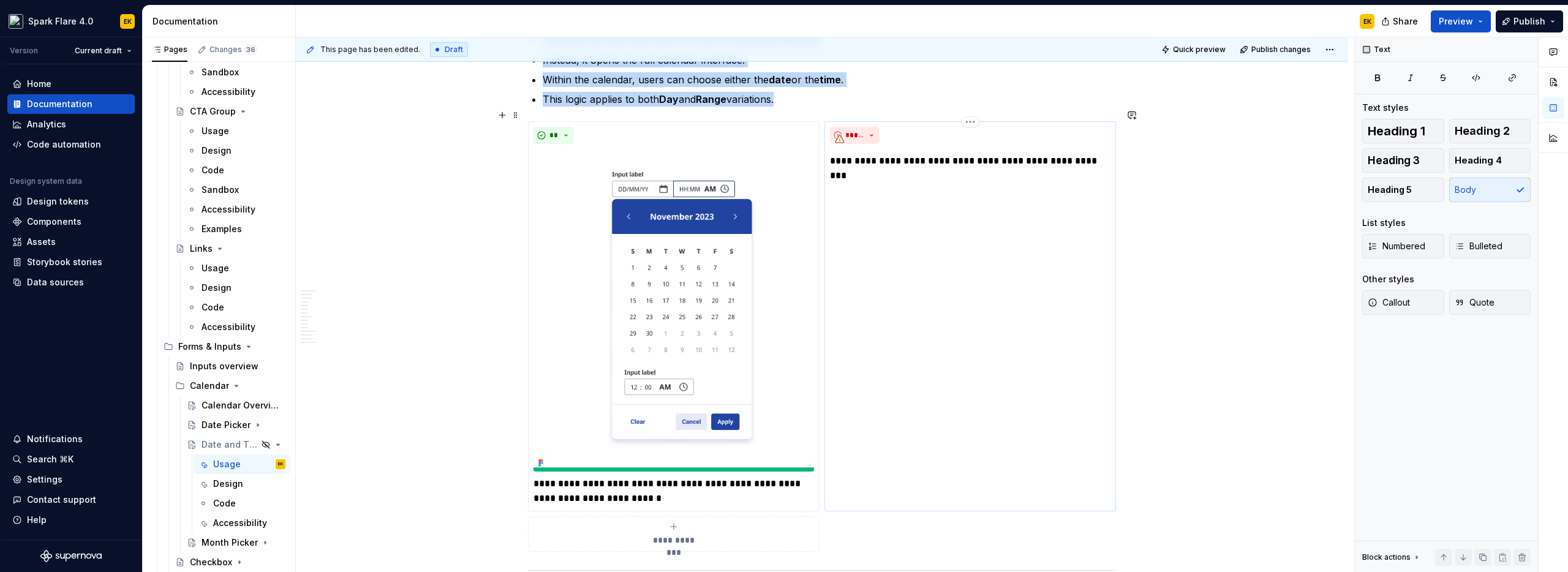
click at [941, 214] on div "**********" at bounding box center [970, 317] width 292 height 390
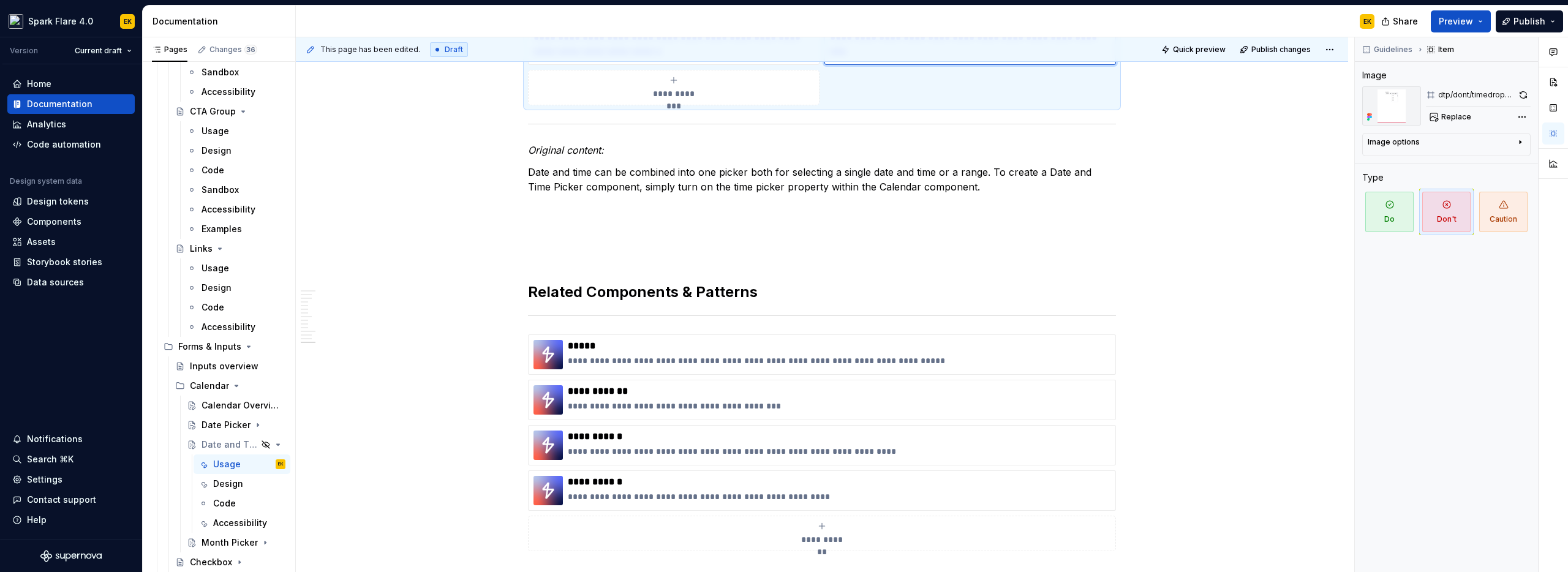
scroll to position [4396, 0]
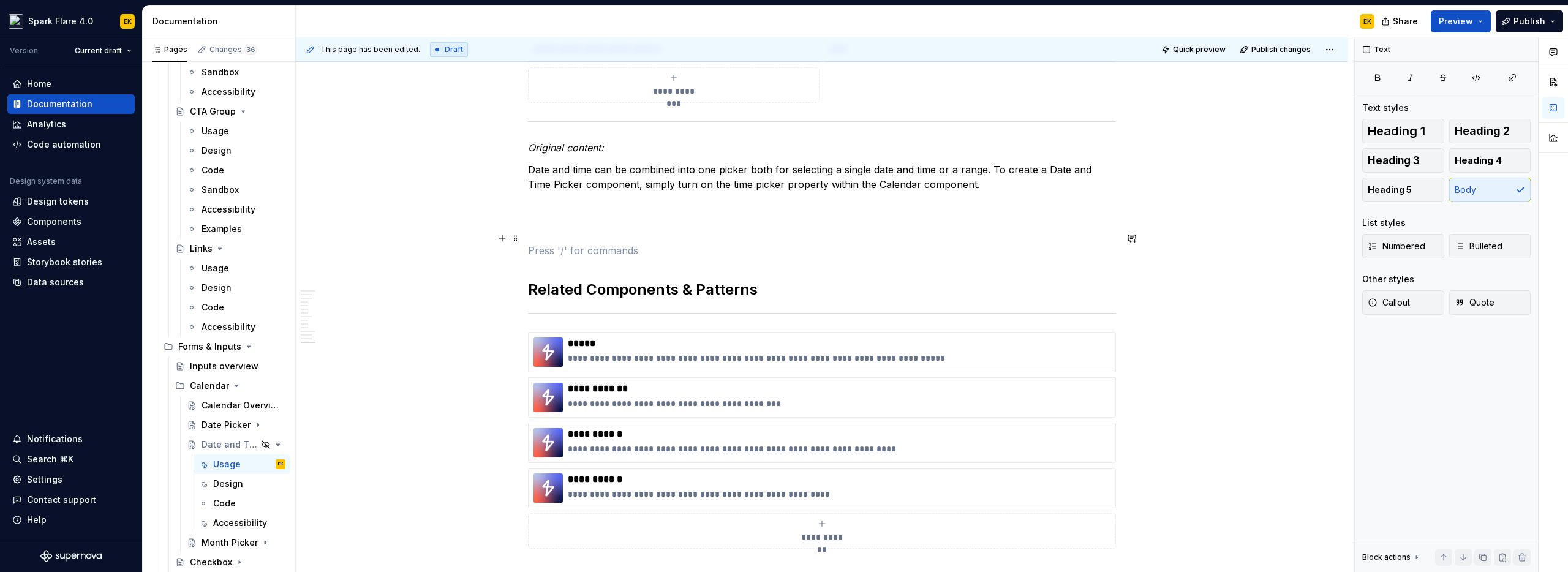
click at [554, 244] on p at bounding box center [822, 250] width 588 height 15
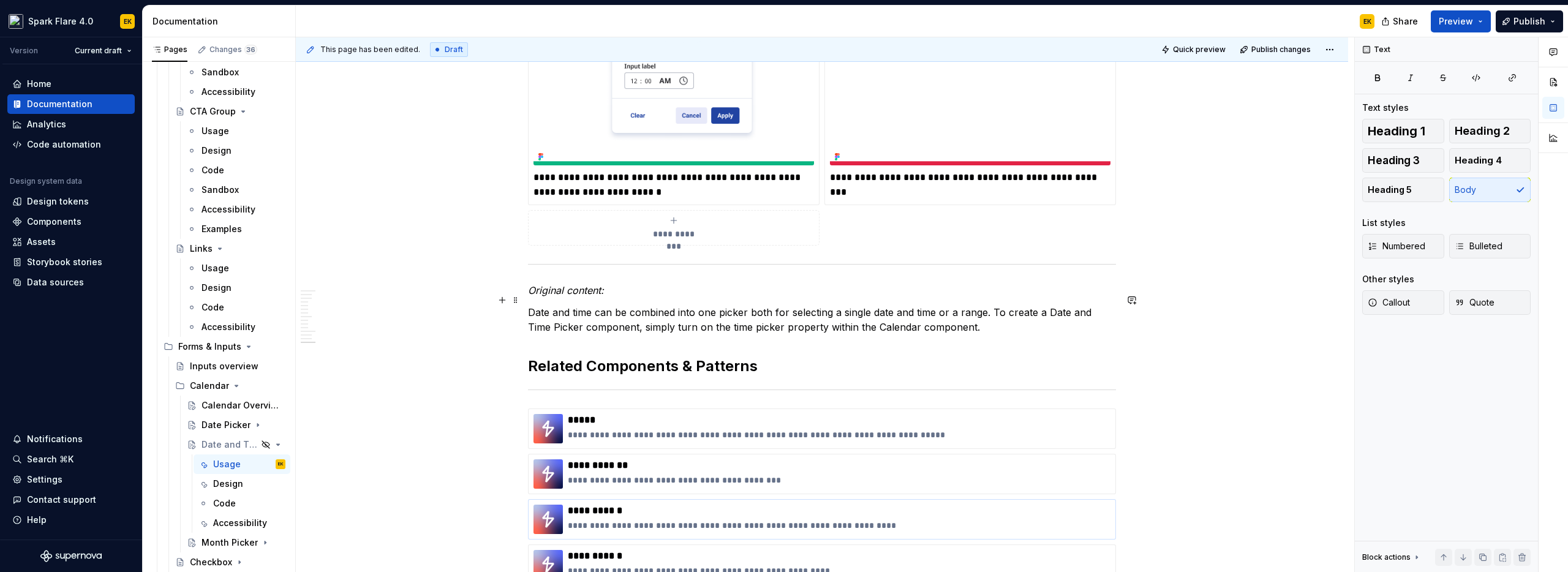
scroll to position [4266, 0]
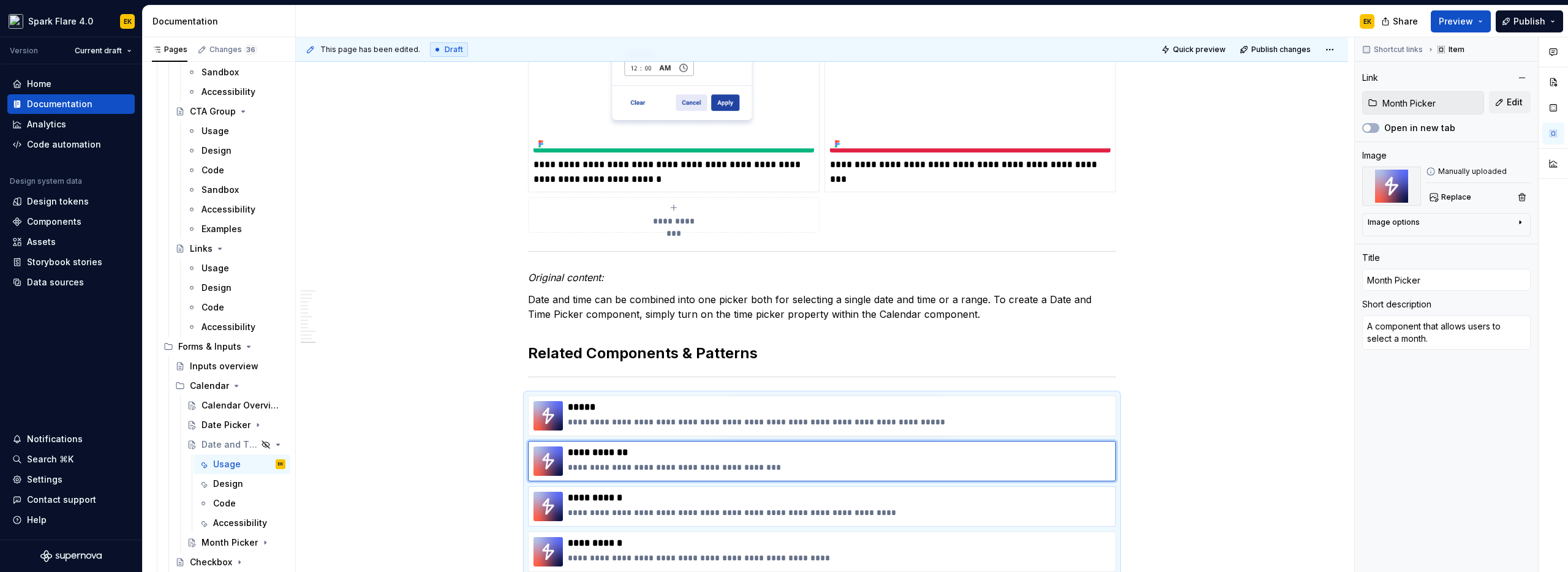
type textarea "*"
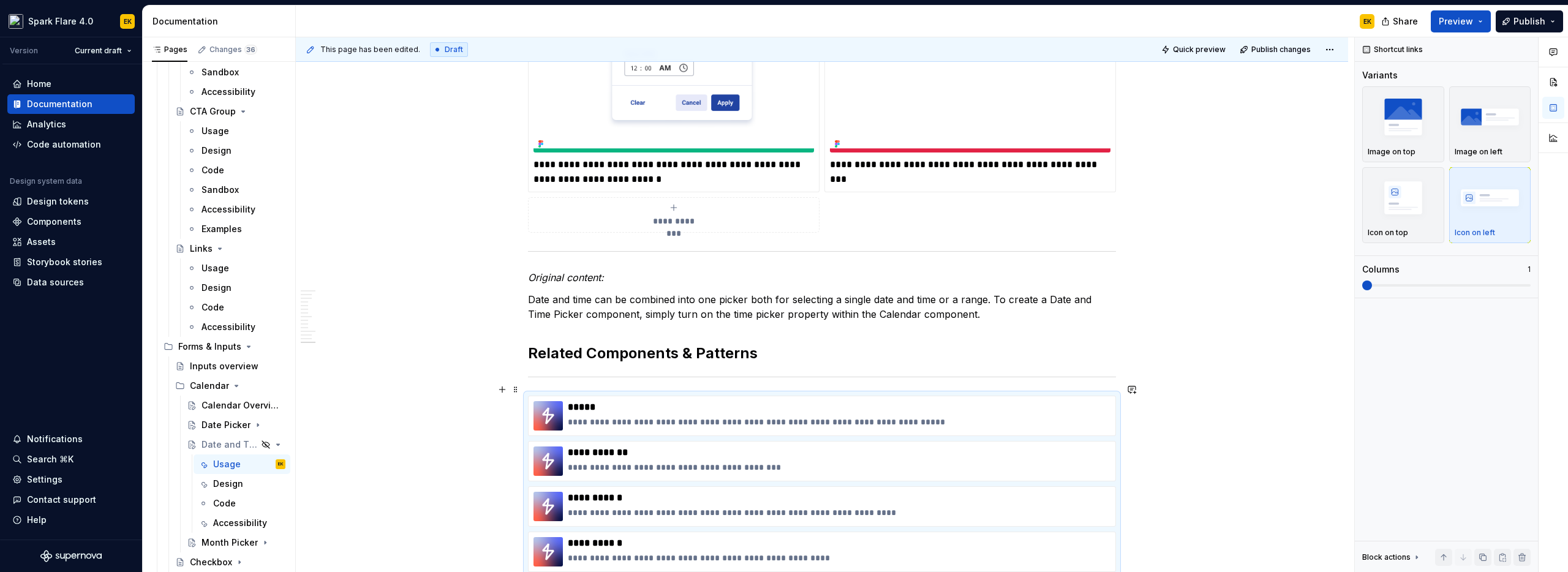
scroll to position [4294, 0]
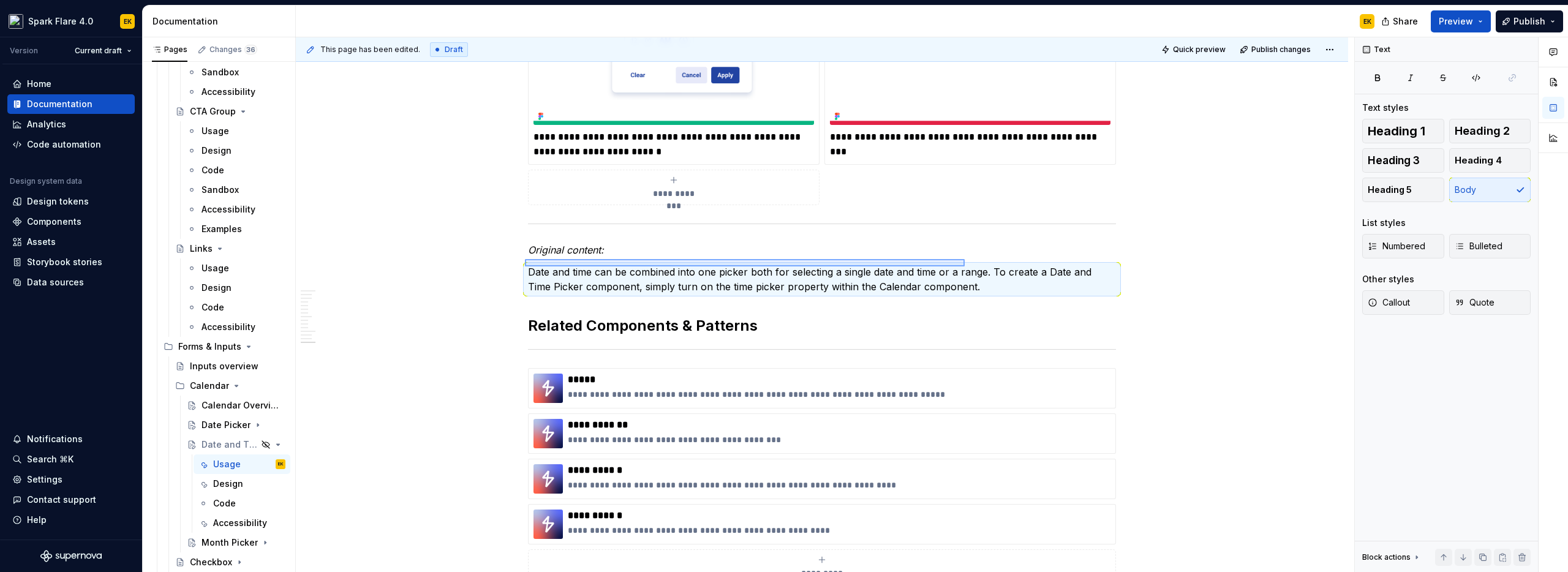
drag, startPoint x: 525, startPoint y: 259, endPoint x: 965, endPoint y: 266, distance: 440.1
click at [965, 266] on div "**********" at bounding box center [826, 305] width 1059 height 535
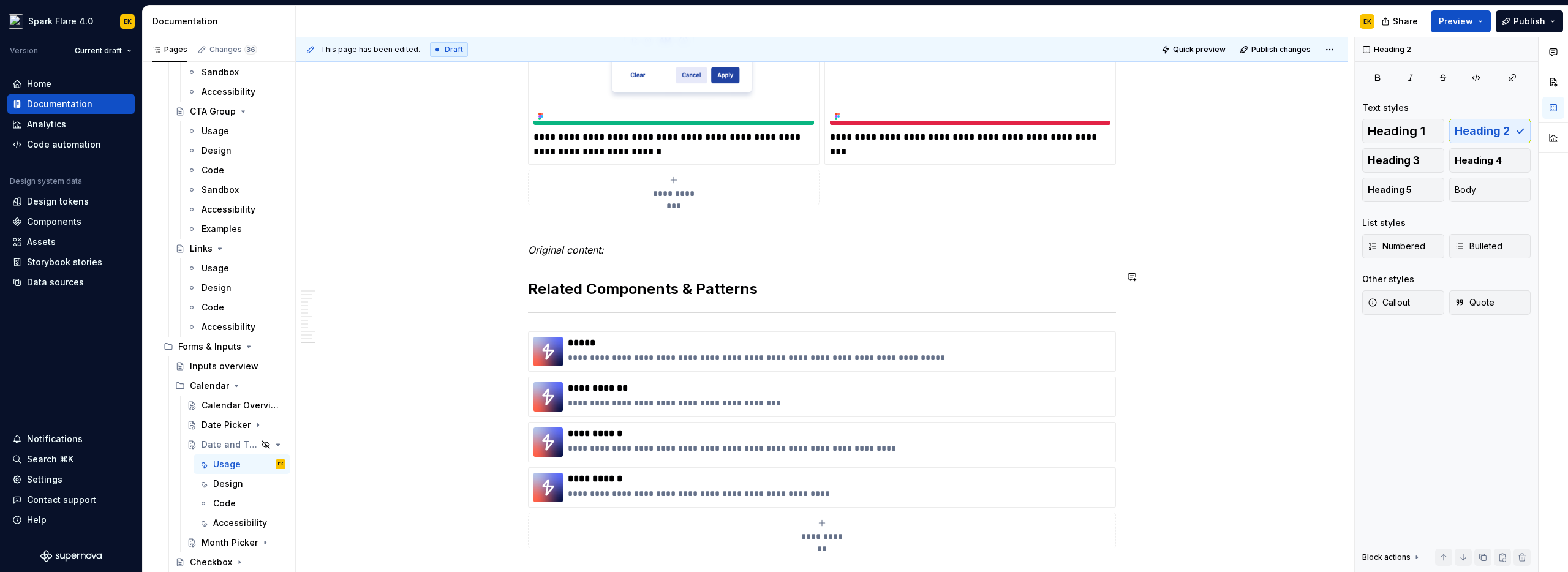
drag, startPoint x: 622, startPoint y: 242, endPoint x: 516, endPoint y: 240, distance: 106.0
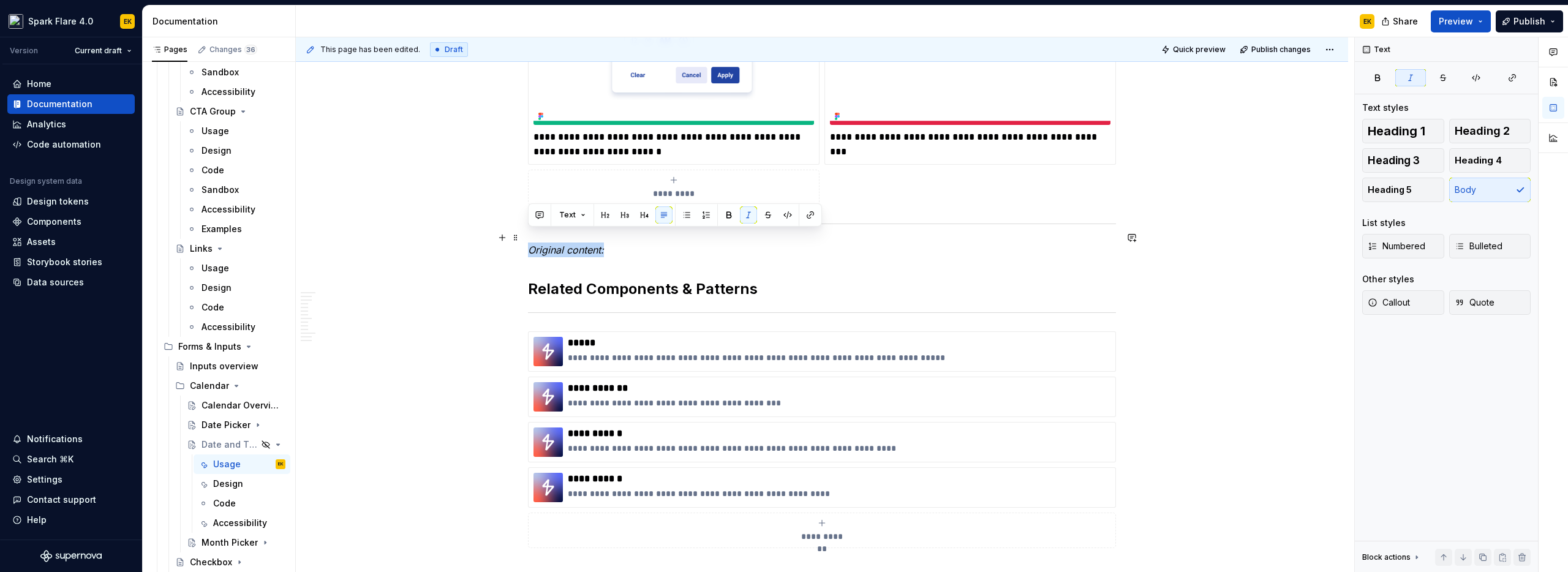
drag, startPoint x: 614, startPoint y: 235, endPoint x: 488, endPoint y: 236, distance: 126.0
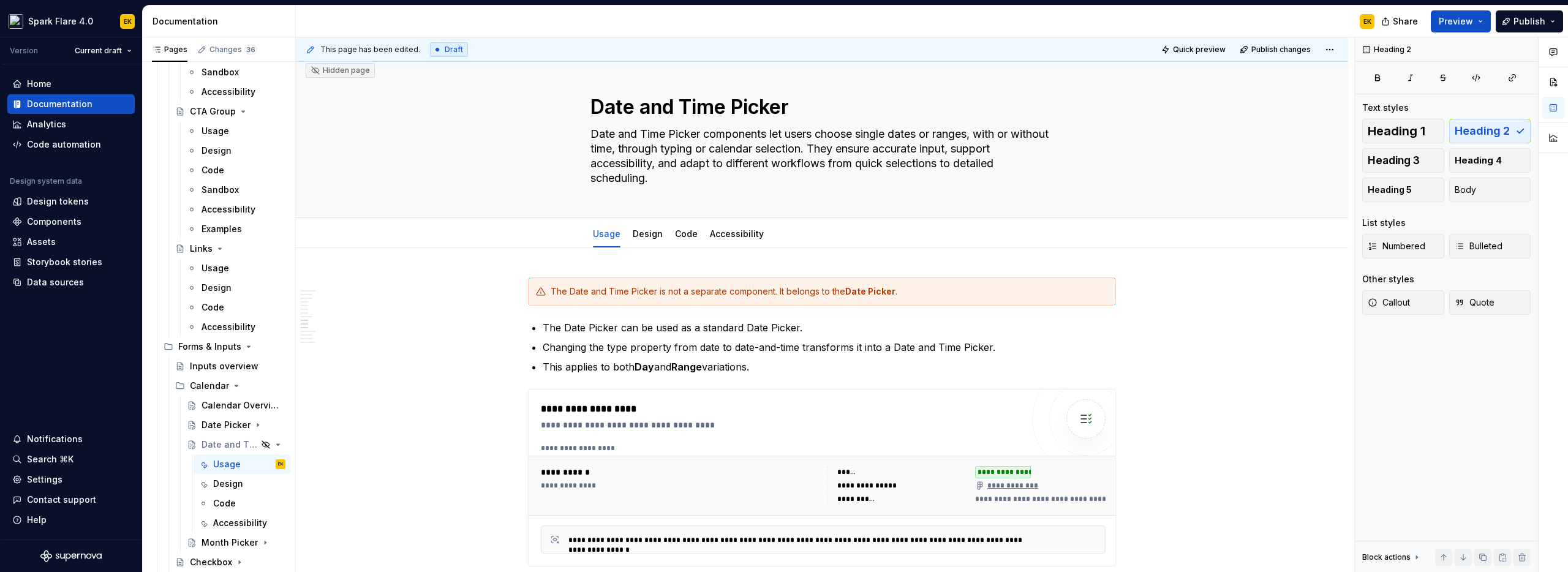
scroll to position [0, 0]
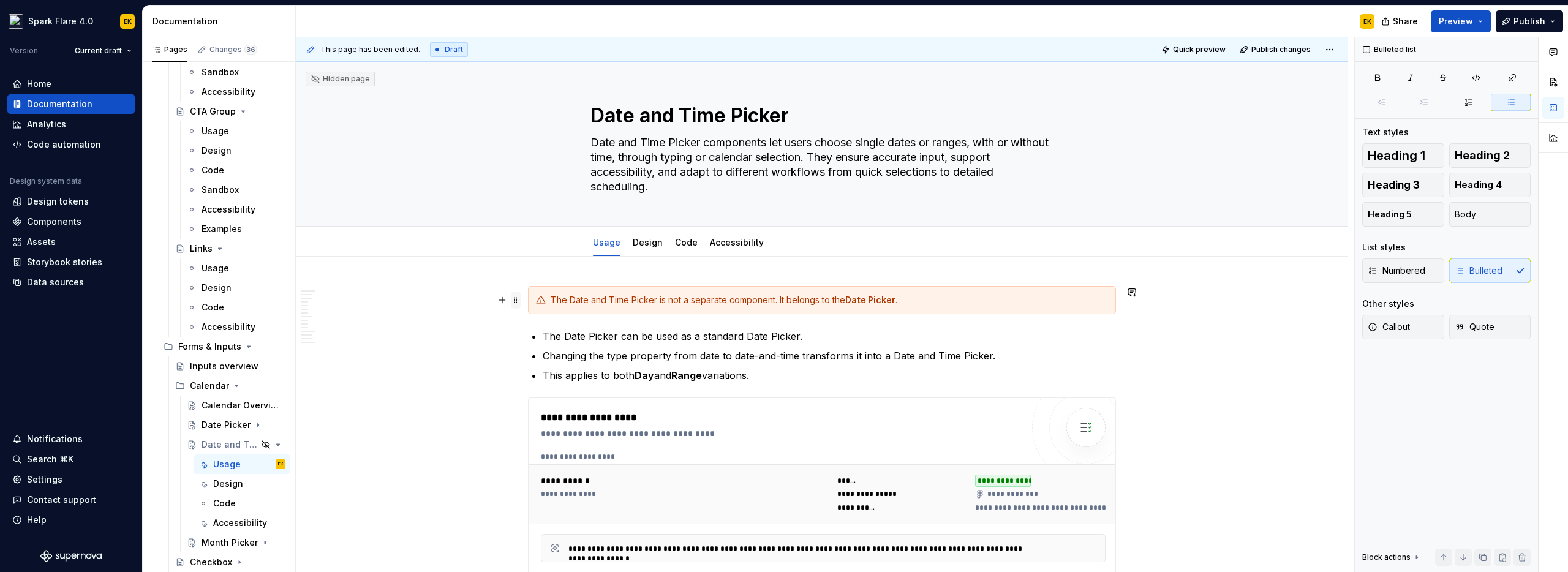
click at [518, 299] on span at bounding box center [515, 300] width 10 height 17
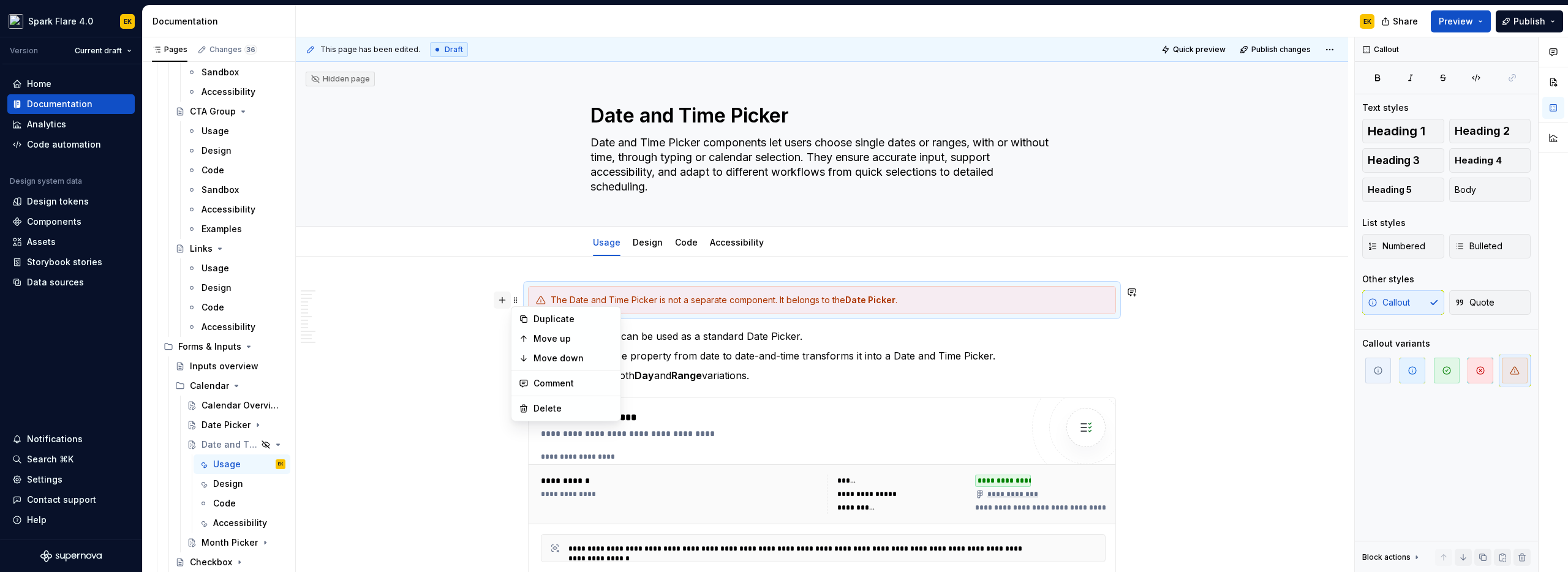
click at [501, 299] on button "button" at bounding box center [502, 300] width 17 height 17
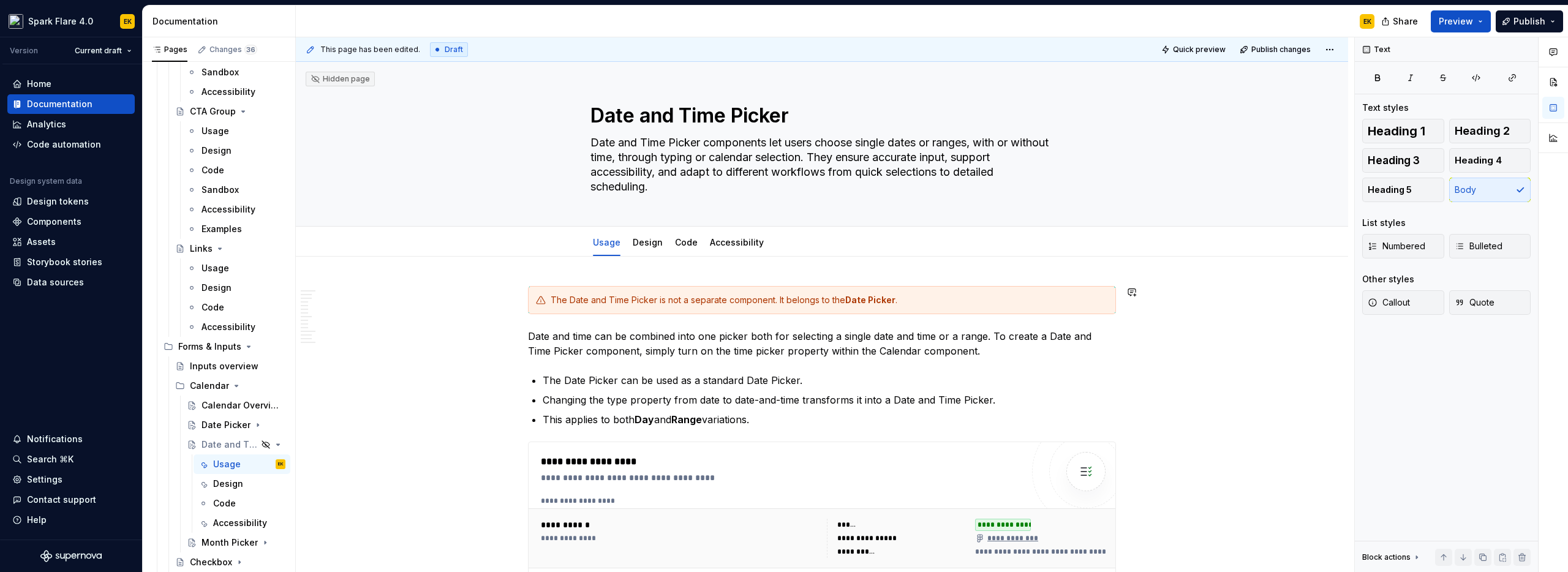
click at [747, 336] on p "Date and time can be combined into one picker both for selecting a single date …" at bounding box center [822, 343] width 588 height 29
click at [659, 351] on p "Date and time can be combined into one picker both for selecting a single date …" at bounding box center [822, 343] width 588 height 29
drag, startPoint x: 760, startPoint y: 351, endPoint x: 811, endPoint y: 348, distance: 51.1
click at [811, 348] on p "Date and time can be combined into one picker both for selecting a single date …" at bounding box center [822, 343] width 588 height 29
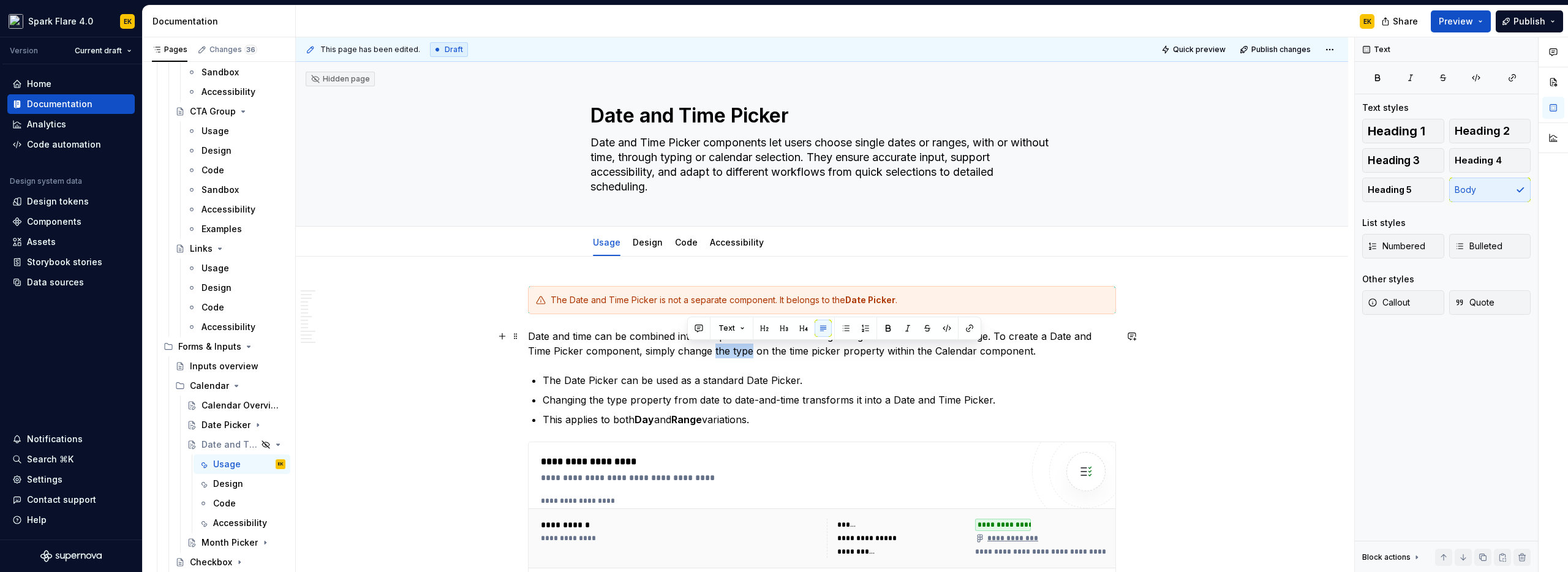
drag, startPoint x: 687, startPoint y: 351, endPoint x: 723, endPoint y: 349, distance: 36.1
click at [723, 349] on p "Date and time can be combined into one picker both for selecting a single date …" at bounding box center [822, 343] width 588 height 29
drag, startPoint x: 1043, startPoint y: 351, endPoint x: 612, endPoint y: 351, distance: 431.0
click at [612, 351] on p "Date and time can be combined into one picker both for selecting a single date …" at bounding box center [822, 343] width 588 height 29
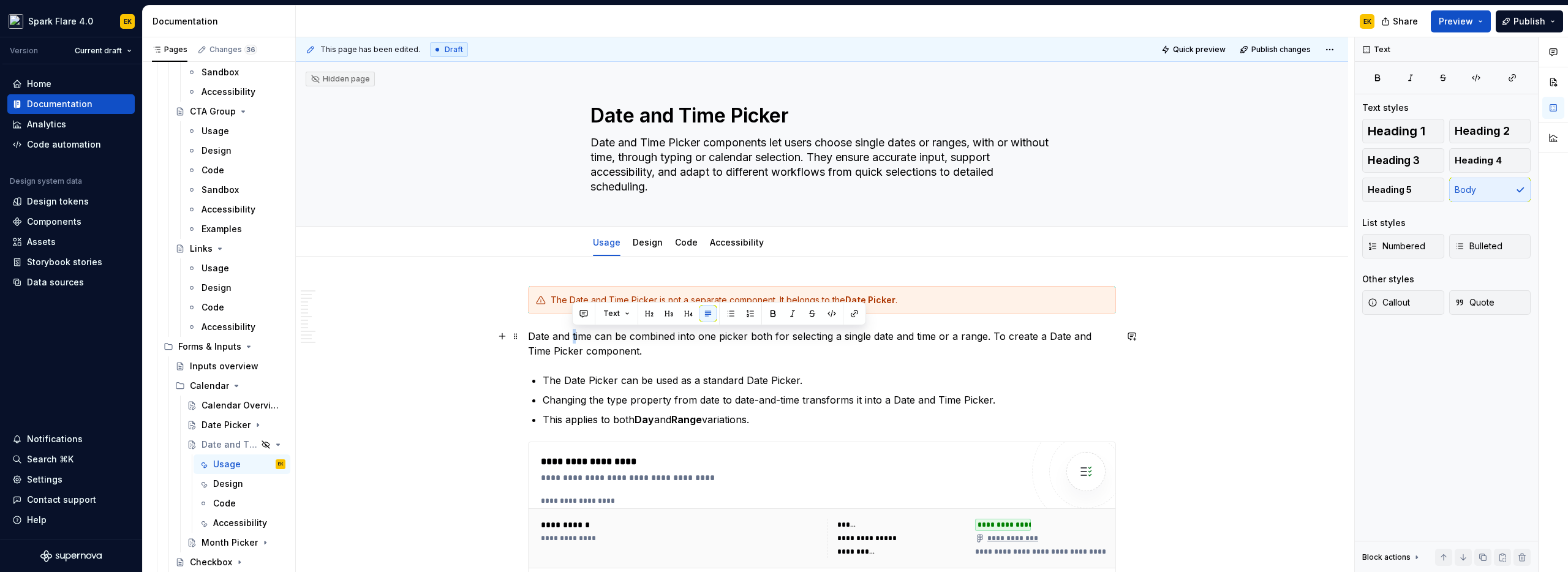
click at [572, 334] on p "Date and time can be combined into one picker both for selecting a single date …" at bounding box center [822, 343] width 588 height 29
click at [691, 342] on p "Date and time can be combined into one picker both for selecting a single date …" at bounding box center [822, 343] width 588 height 29
drag, startPoint x: 991, startPoint y: 335, endPoint x: 998, endPoint y: 348, distance: 14.8
click at [998, 348] on p "Date and time can be combined into one picker both for selecting a single date …" at bounding box center [822, 343] width 588 height 29
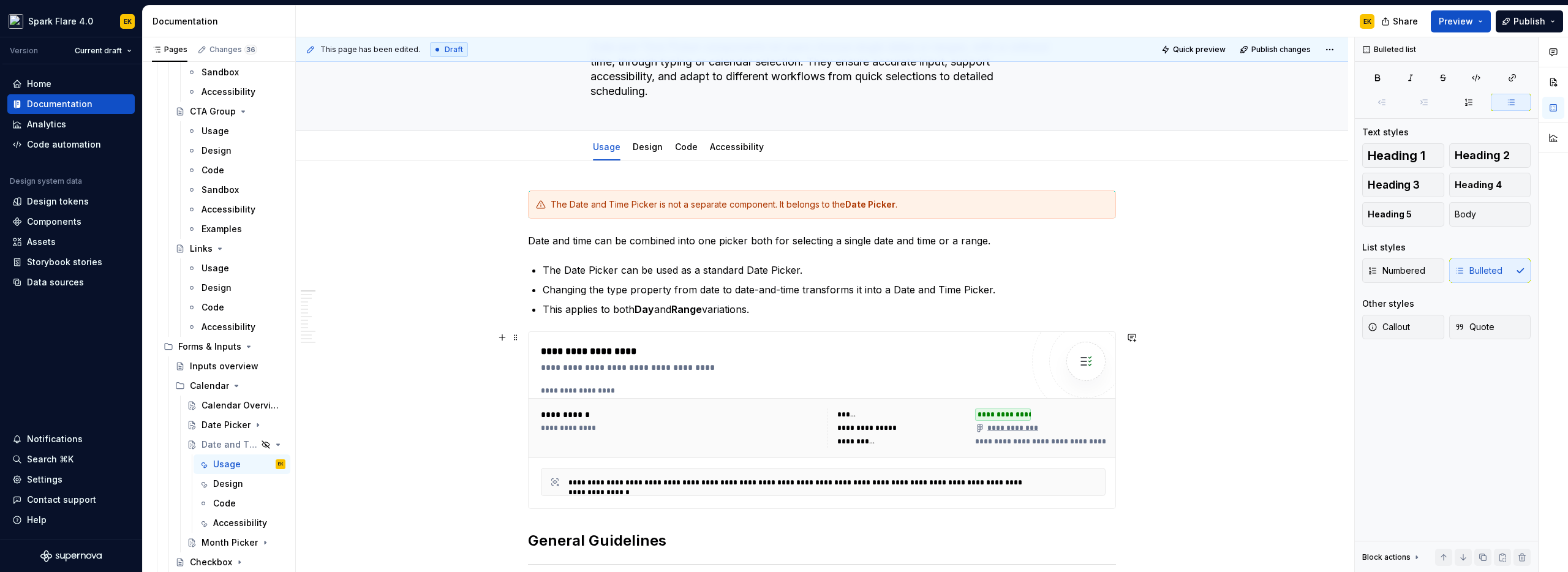
scroll to position [87, 0]
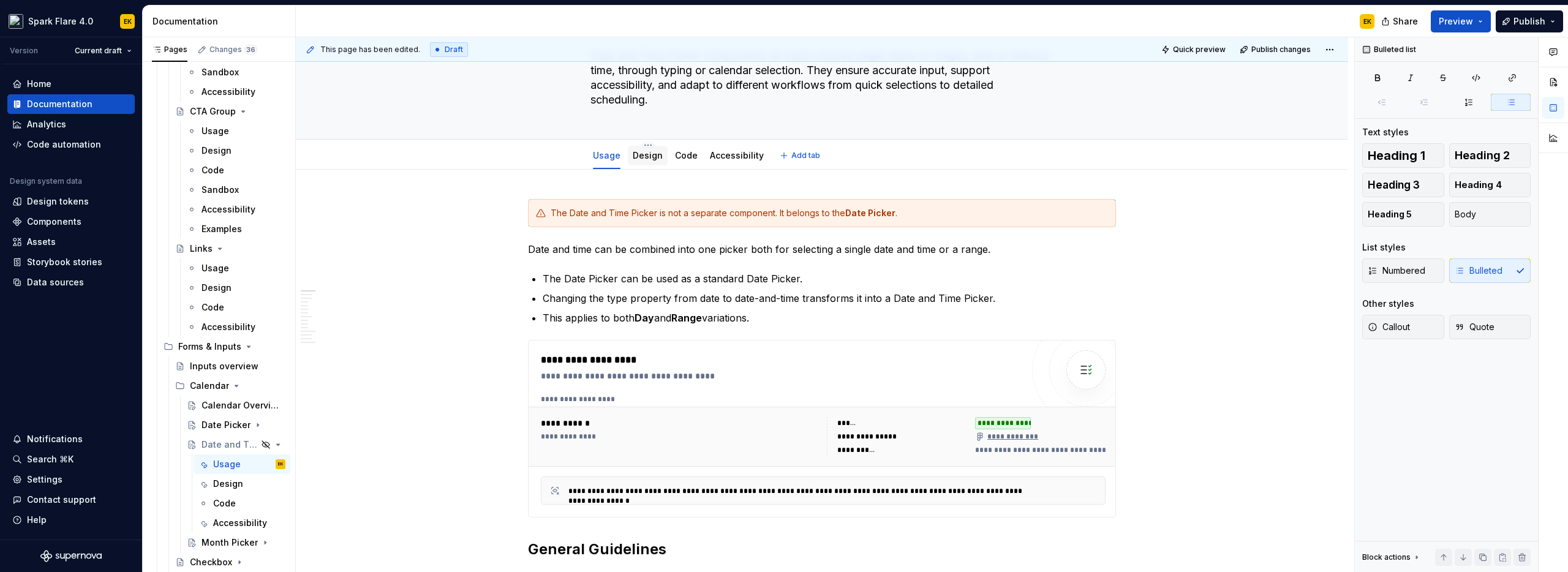
click at [646, 152] on link "Design" at bounding box center [648, 155] width 30 height 11
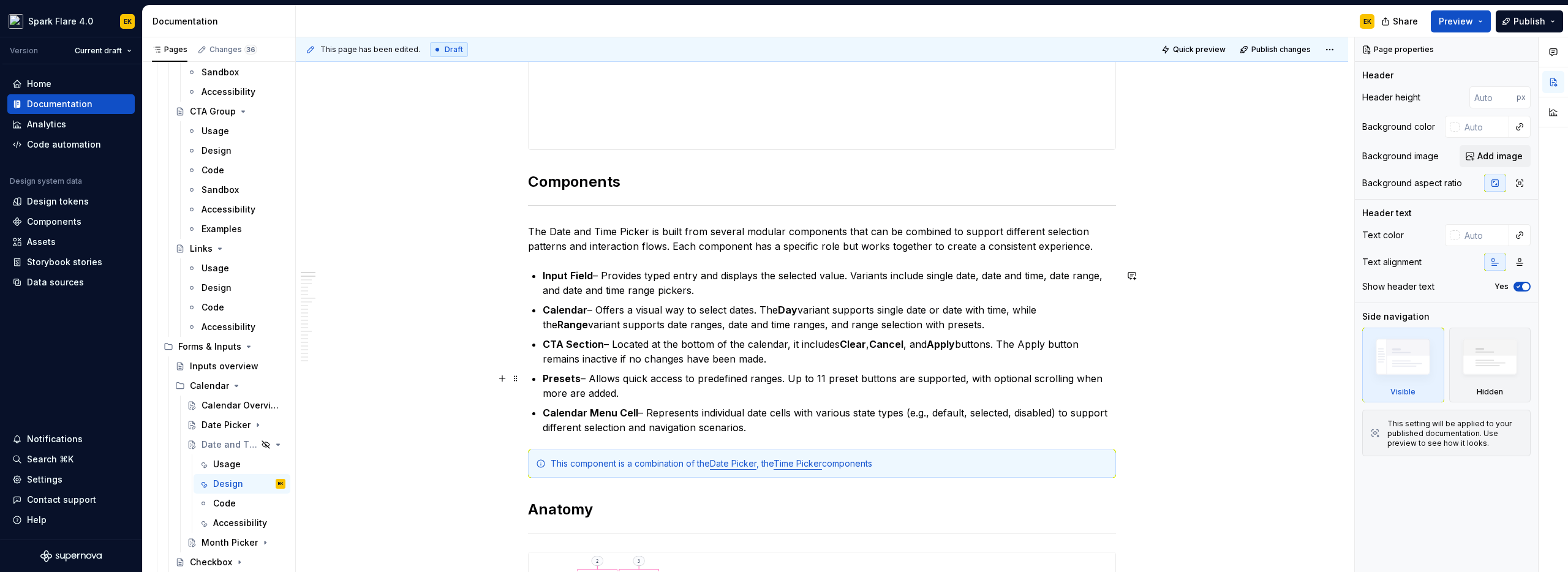
scroll to position [615, 0]
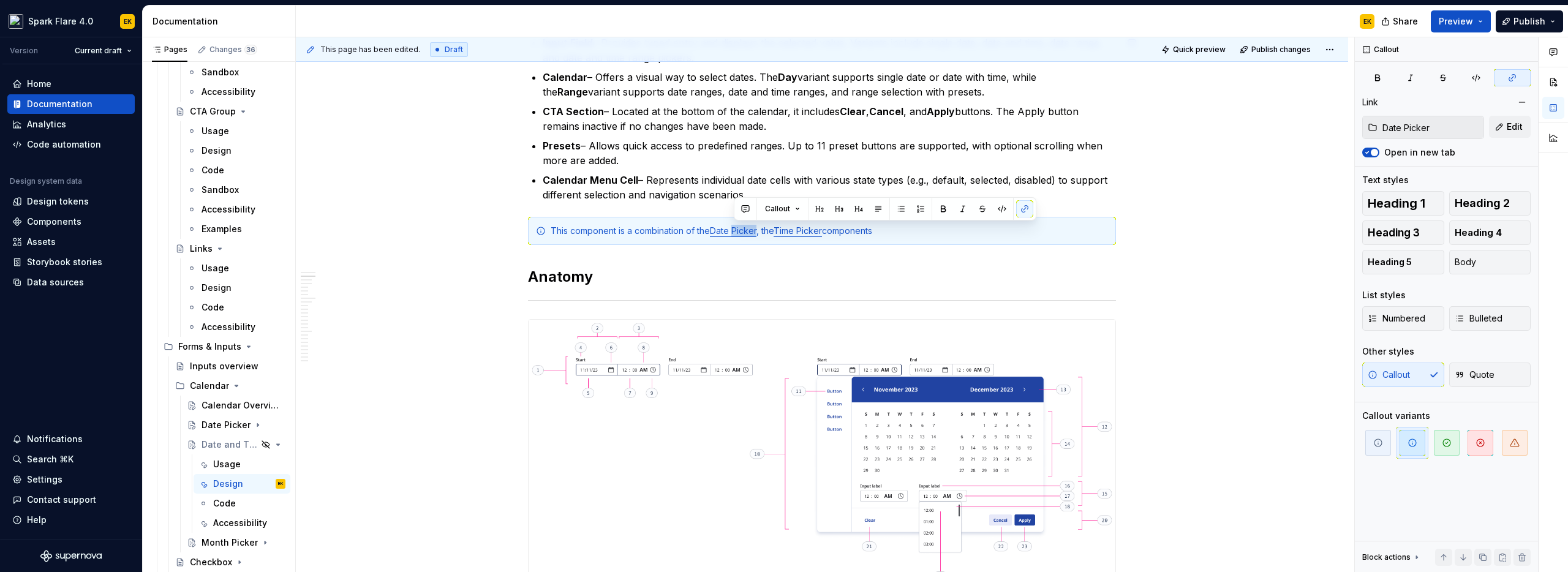
type textarea "*"
type input "Time Picker"
click at [867, 154] on p "Presets – Allows quick access to predefined ranges. Up to 11 preset buttons are…" at bounding box center [829, 153] width 573 height 29
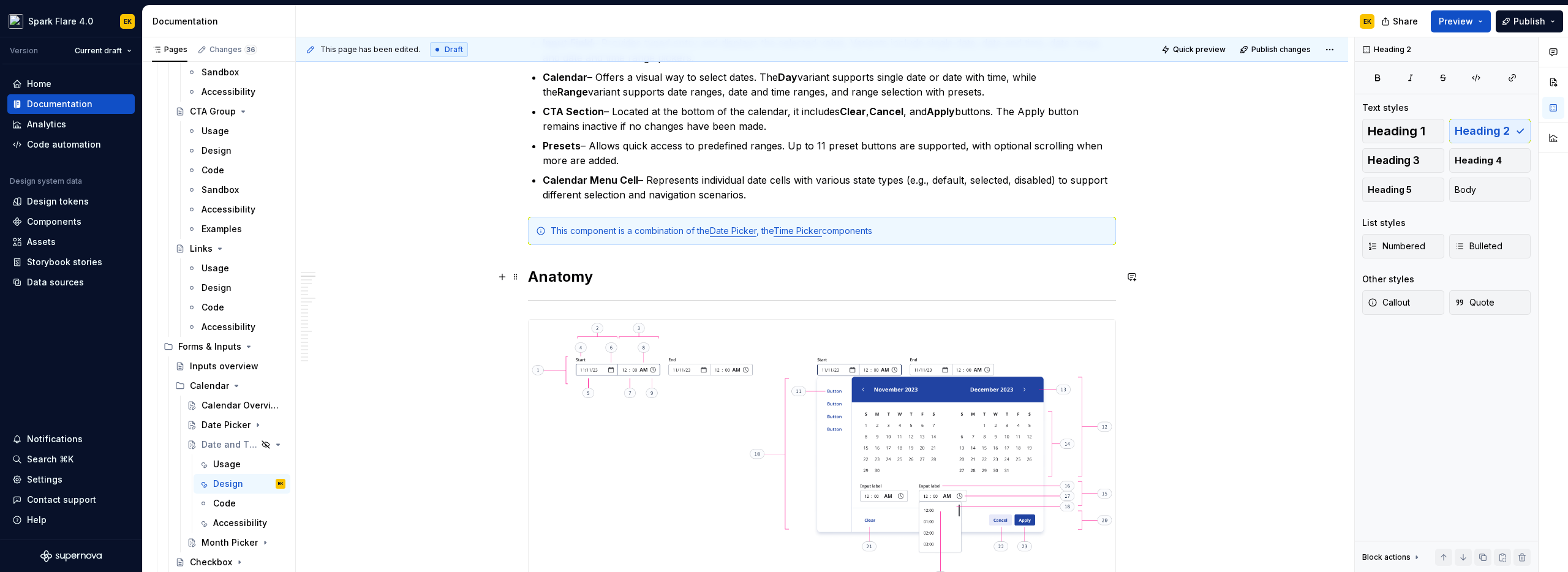
click at [731, 267] on h2 "Anatomy" at bounding box center [822, 277] width 588 height 20
click at [746, 232] on link "Date Picker" at bounding box center [733, 230] width 46 height 11
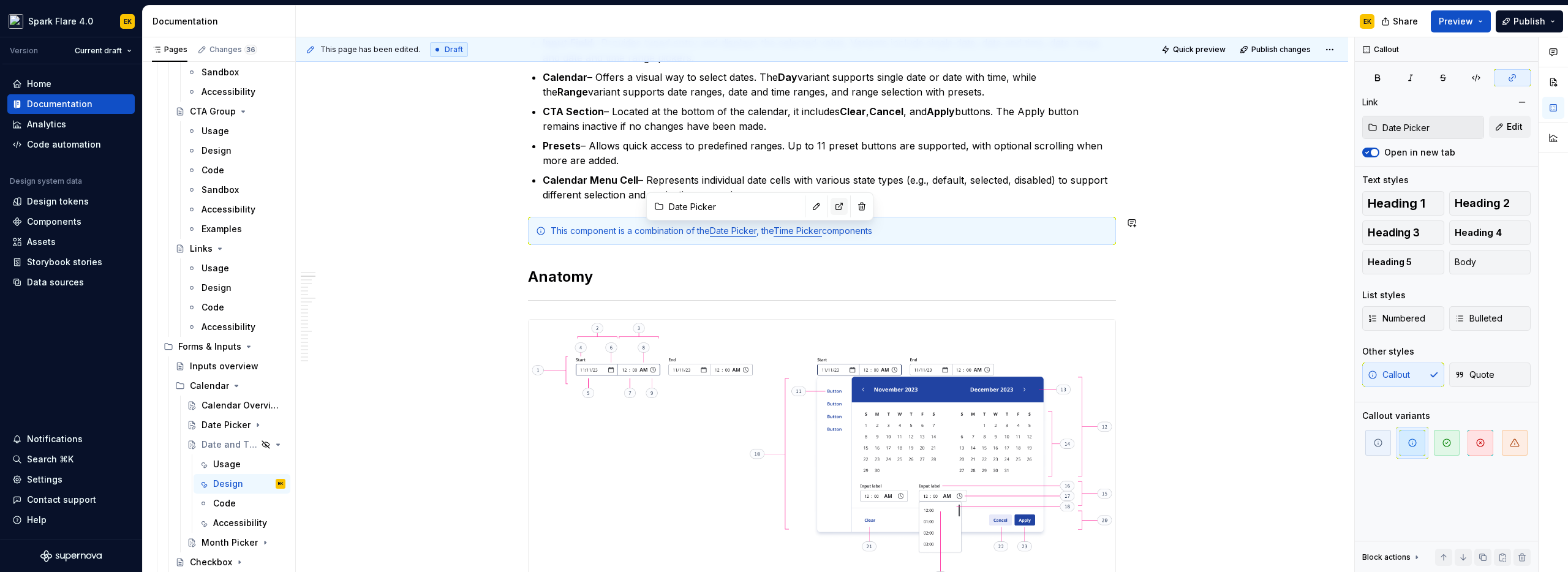
click at [831, 210] on button "button" at bounding box center [839, 206] width 17 height 17
click at [893, 185] on p "Calendar Menu Cell – Represents individual date cells with various state types …" at bounding box center [829, 187] width 573 height 29
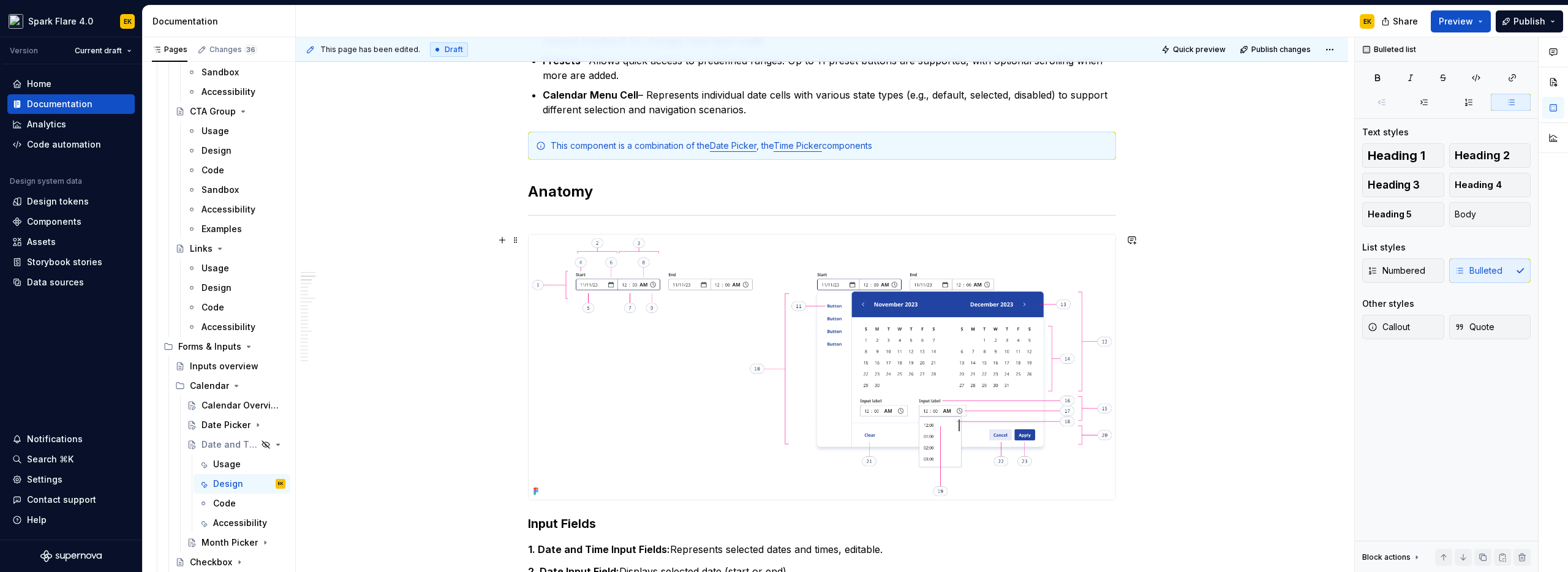
scroll to position [703, 0]
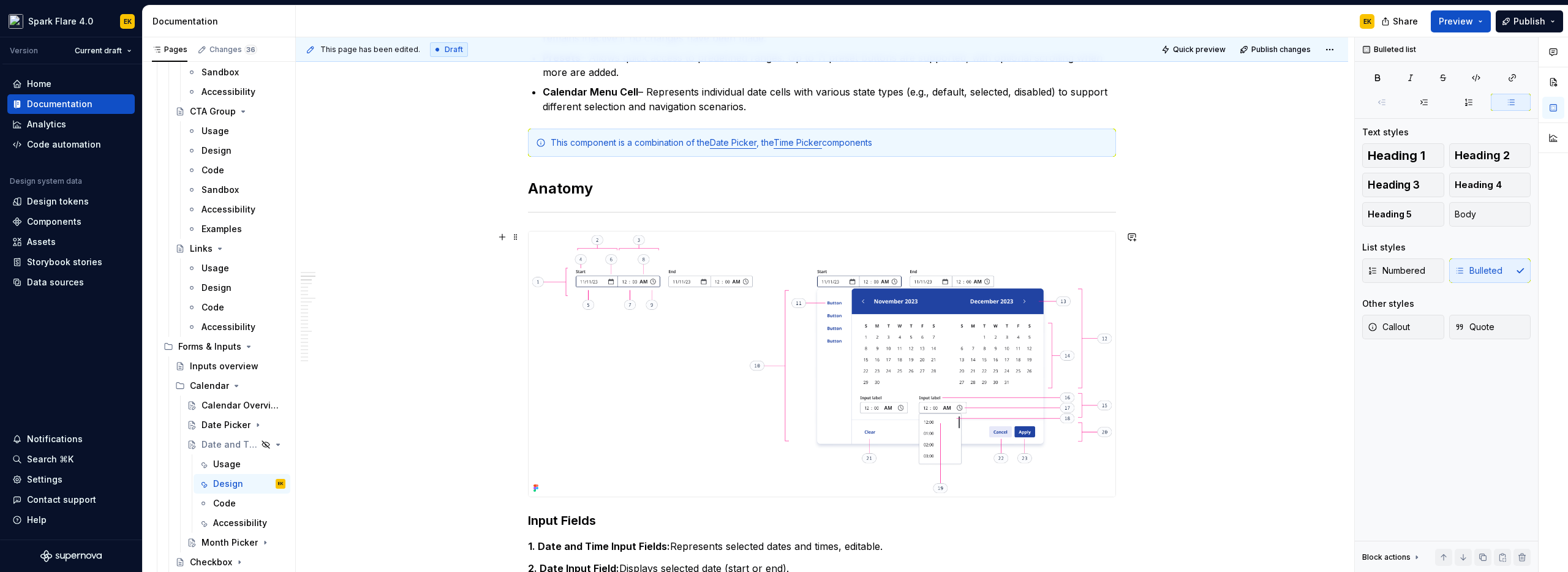
click at [697, 287] on img at bounding box center [822, 364] width 587 height 265
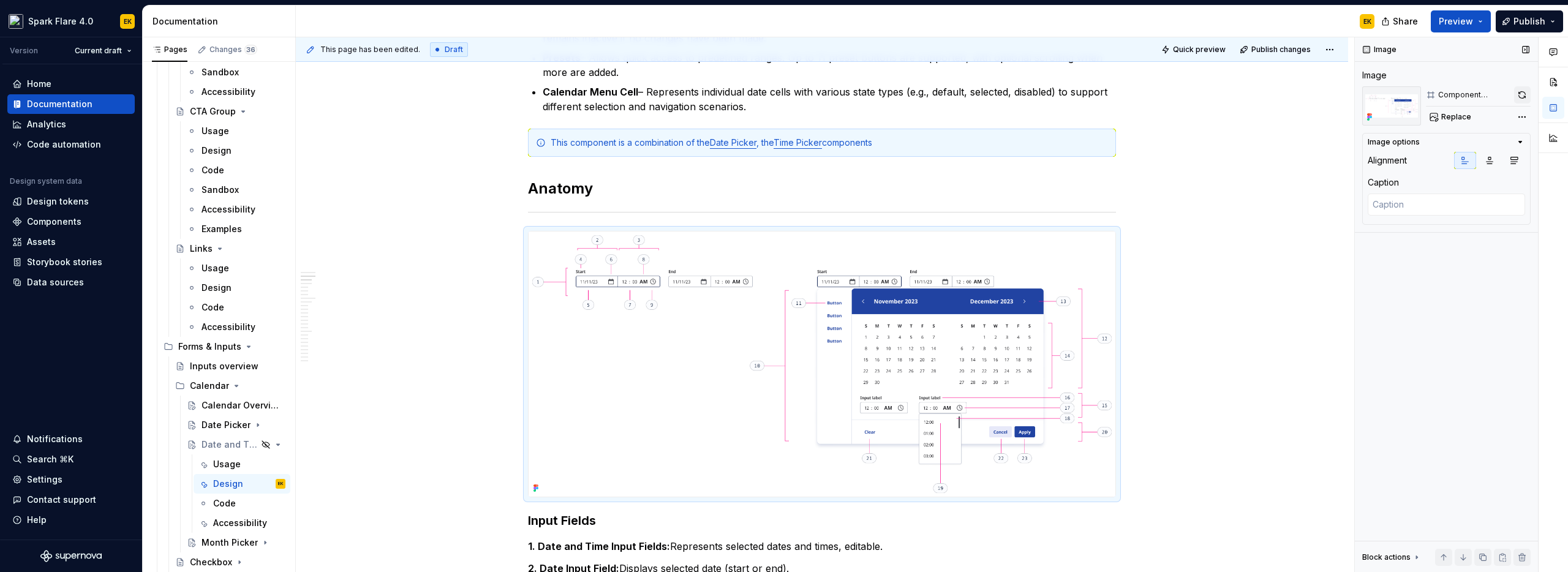
click at [1520, 92] on button "button" at bounding box center [1522, 95] width 17 height 17
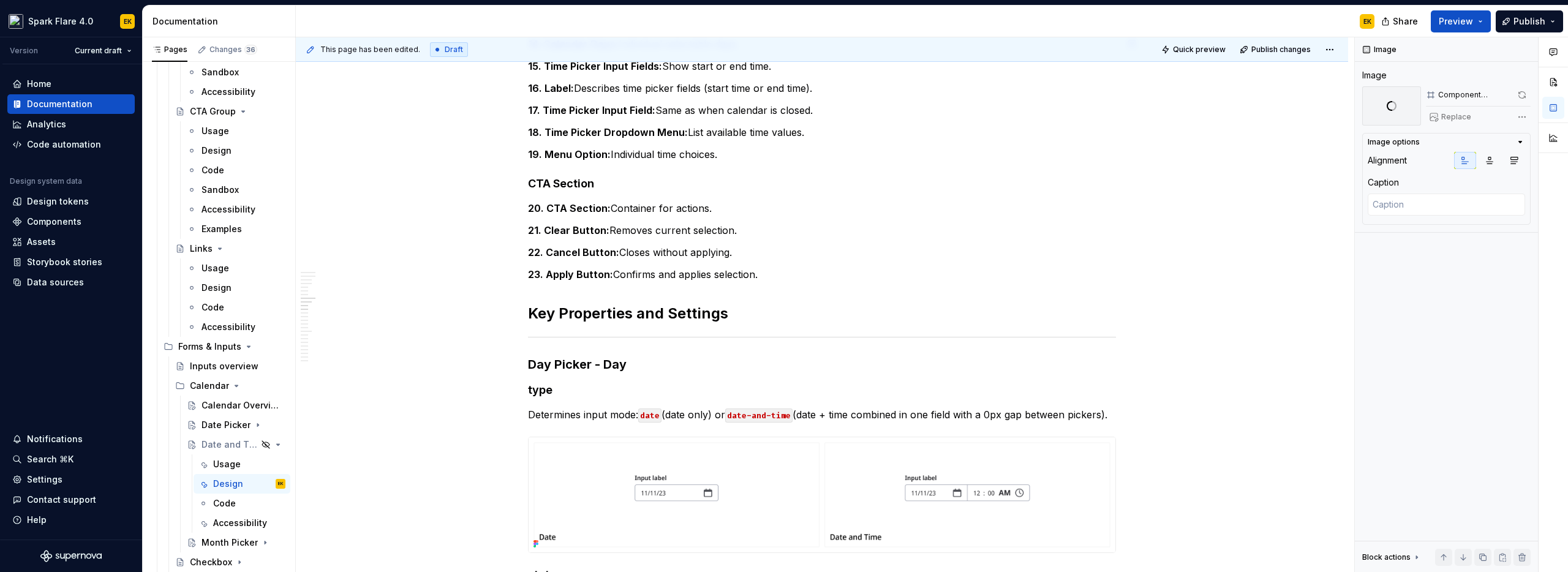
scroll to position [1764, 0]
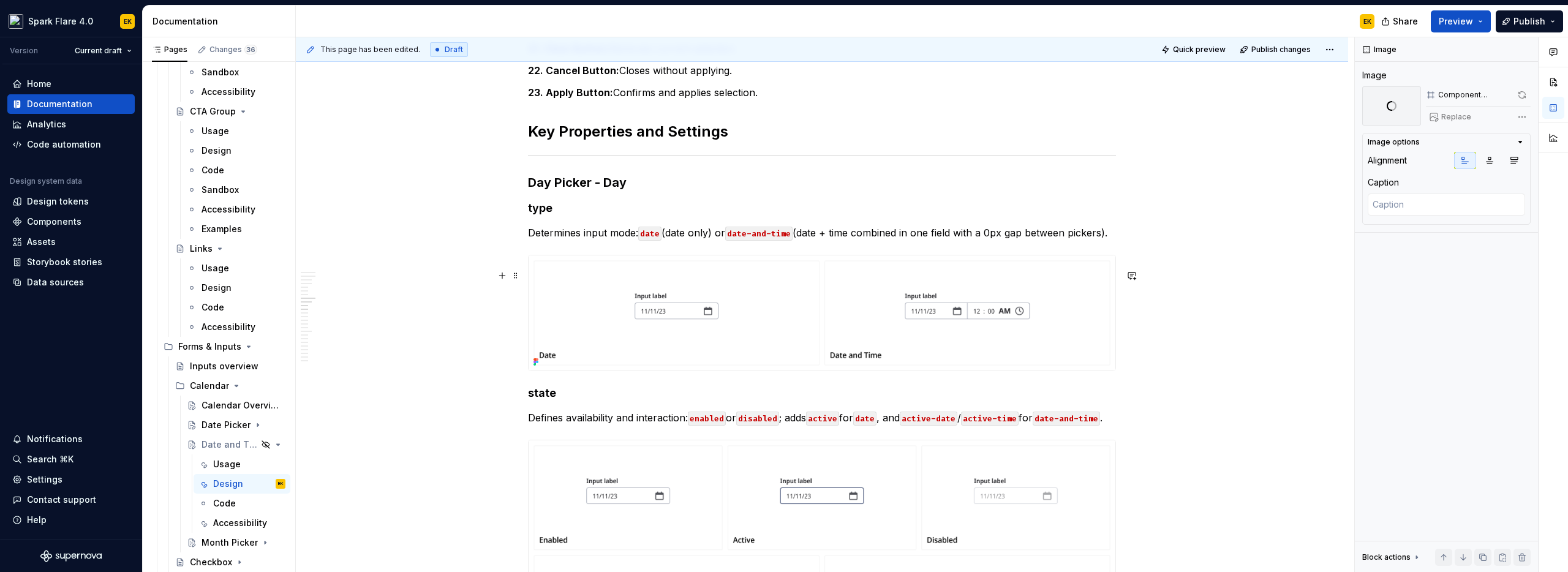
click at [922, 321] on img at bounding box center [822, 313] width 587 height 115
click at [1518, 100] on button "button" at bounding box center [1523, 95] width 15 height 17
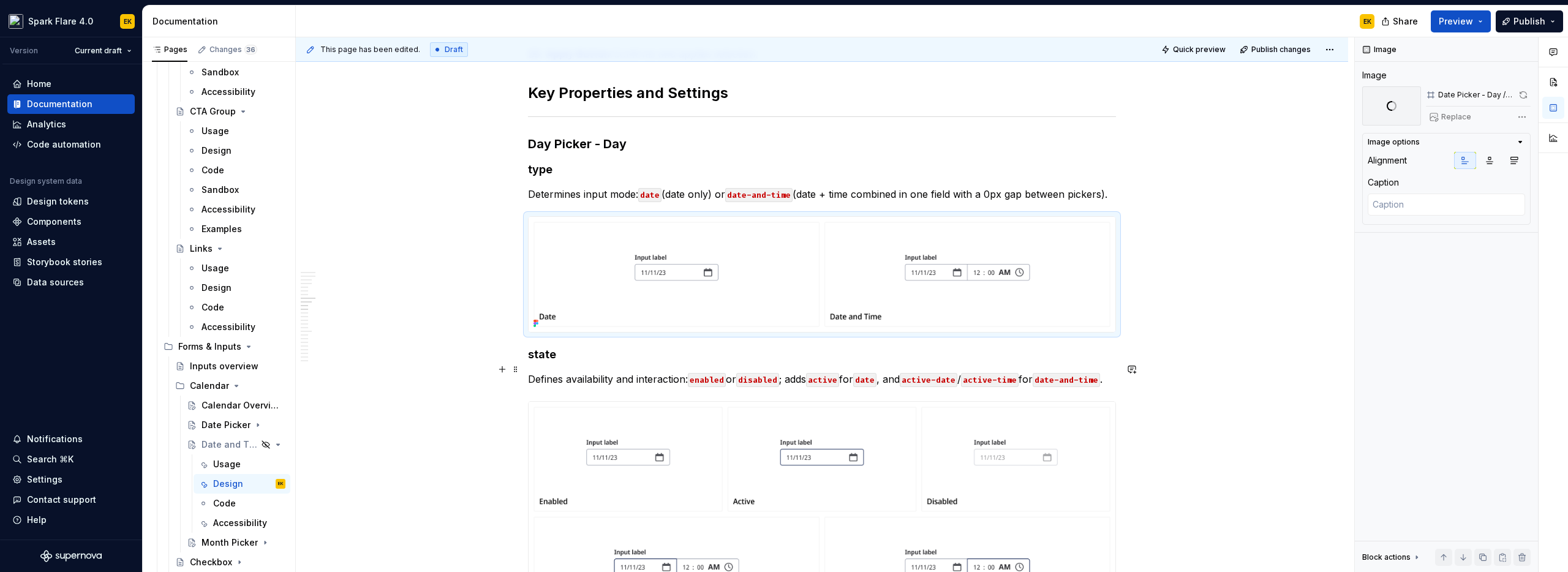
scroll to position [1859, 0]
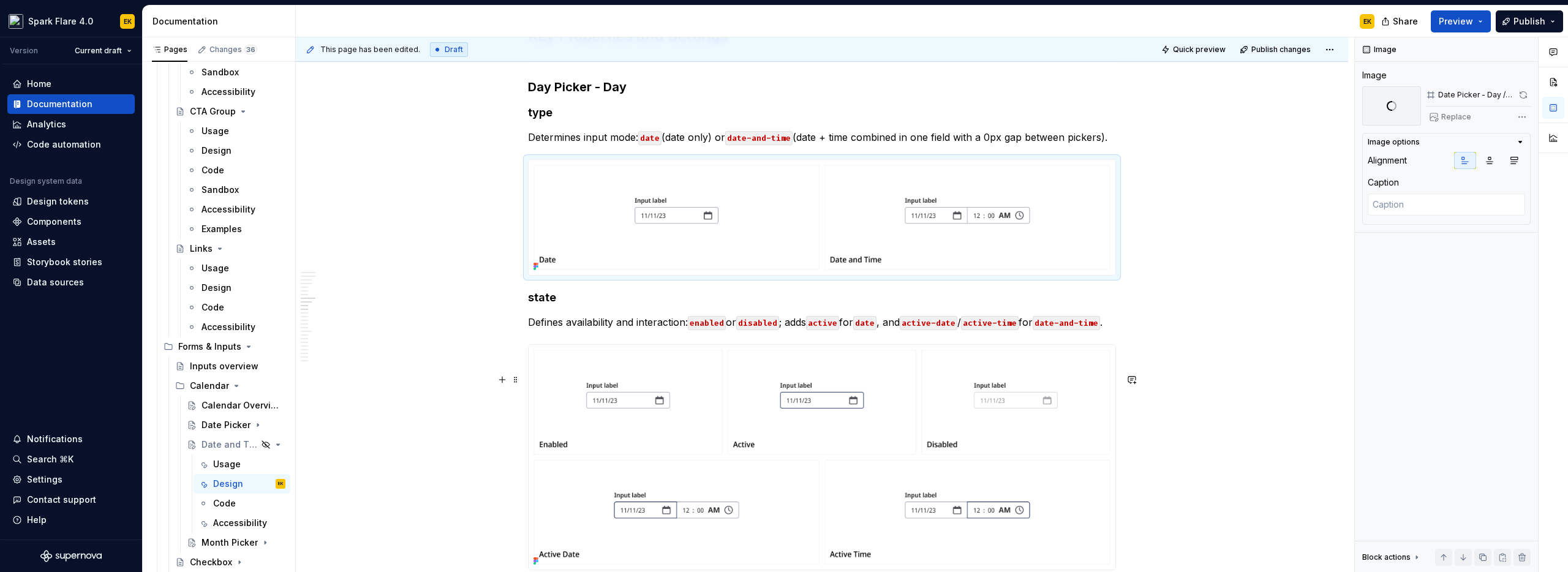
click at [732, 406] on img at bounding box center [822, 457] width 587 height 225
click at [1527, 97] on button "button" at bounding box center [1524, 95] width 15 height 17
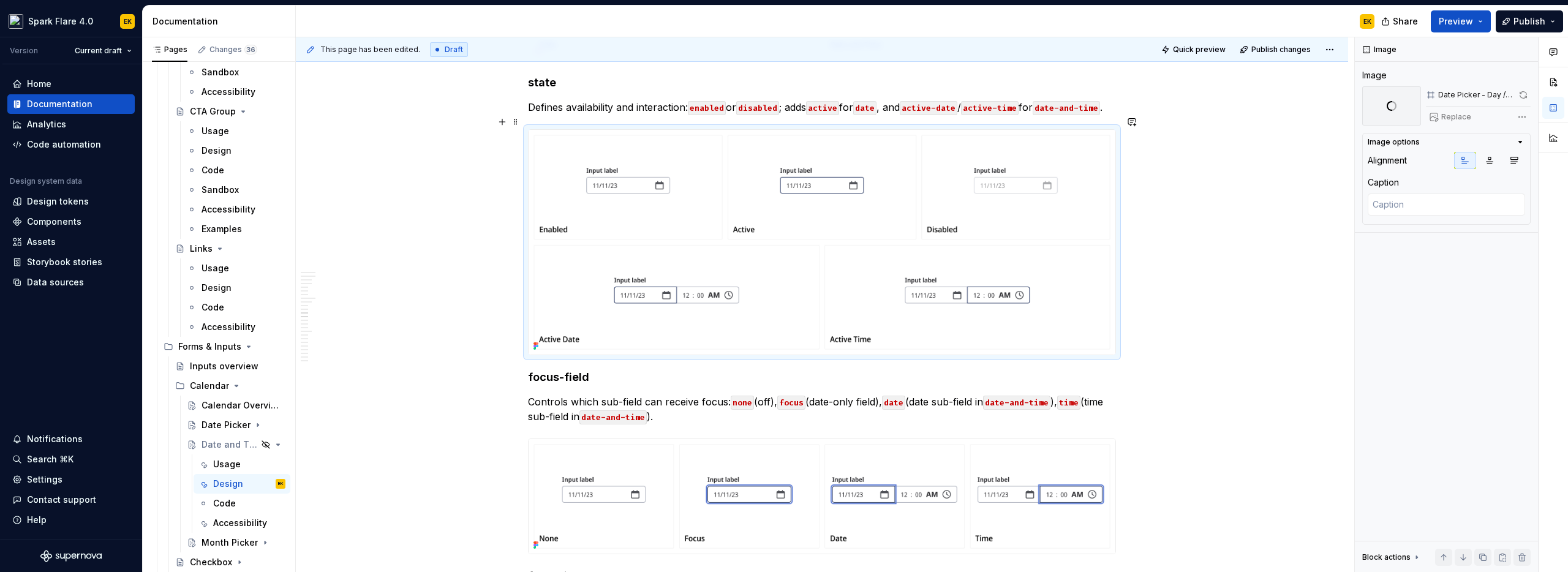
scroll to position [2253, 0]
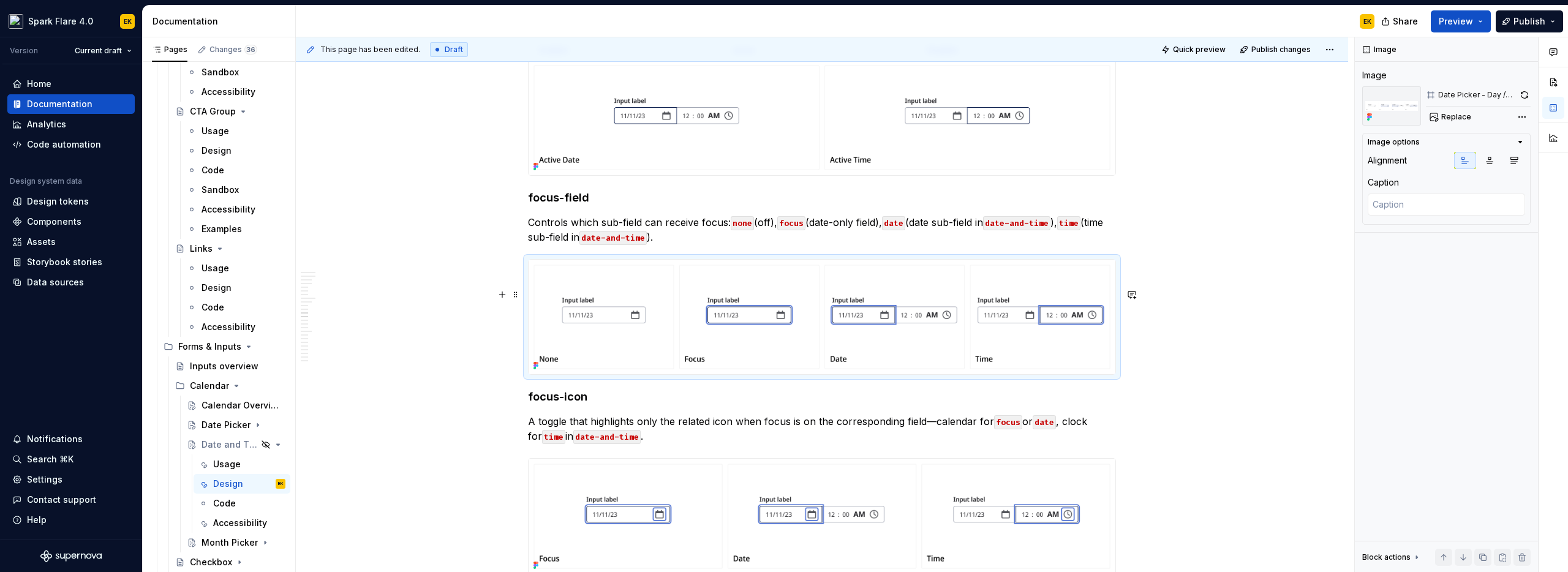
click at [1038, 325] on img at bounding box center [822, 317] width 587 height 115
click at [1524, 95] on button "button" at bounding box center [1524, 95] width 13 height 17
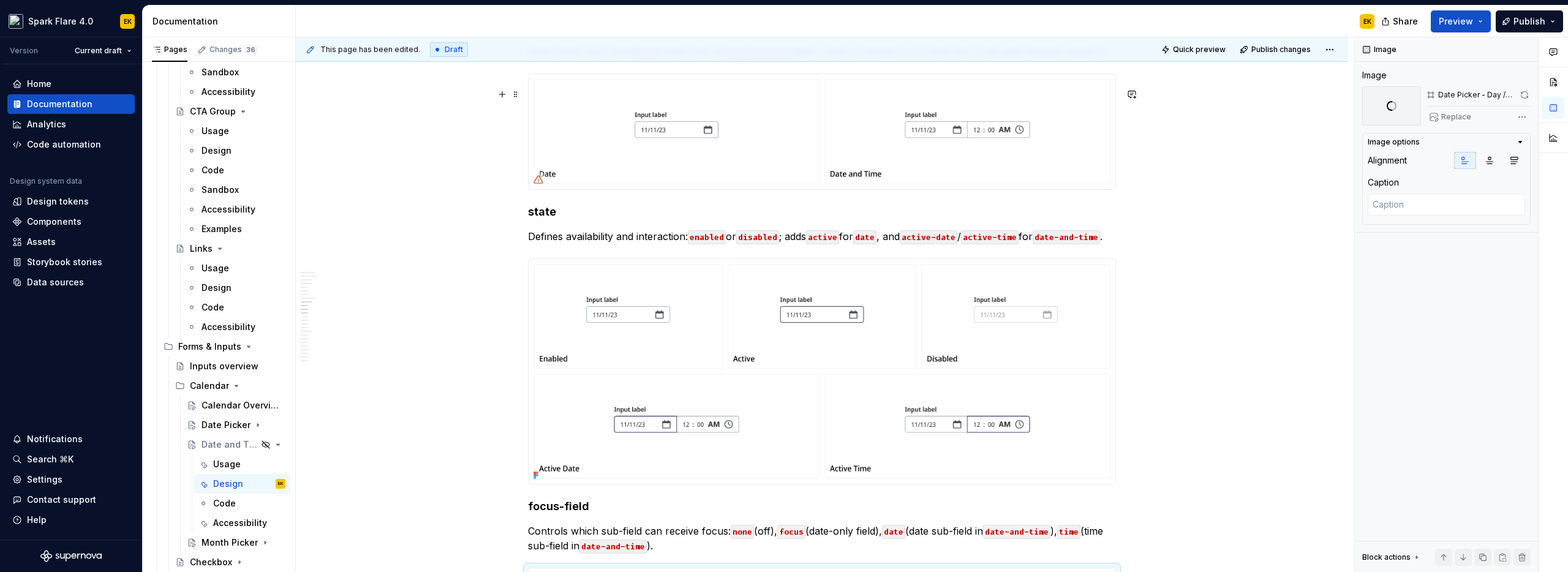
scroll to position [1952, 0]
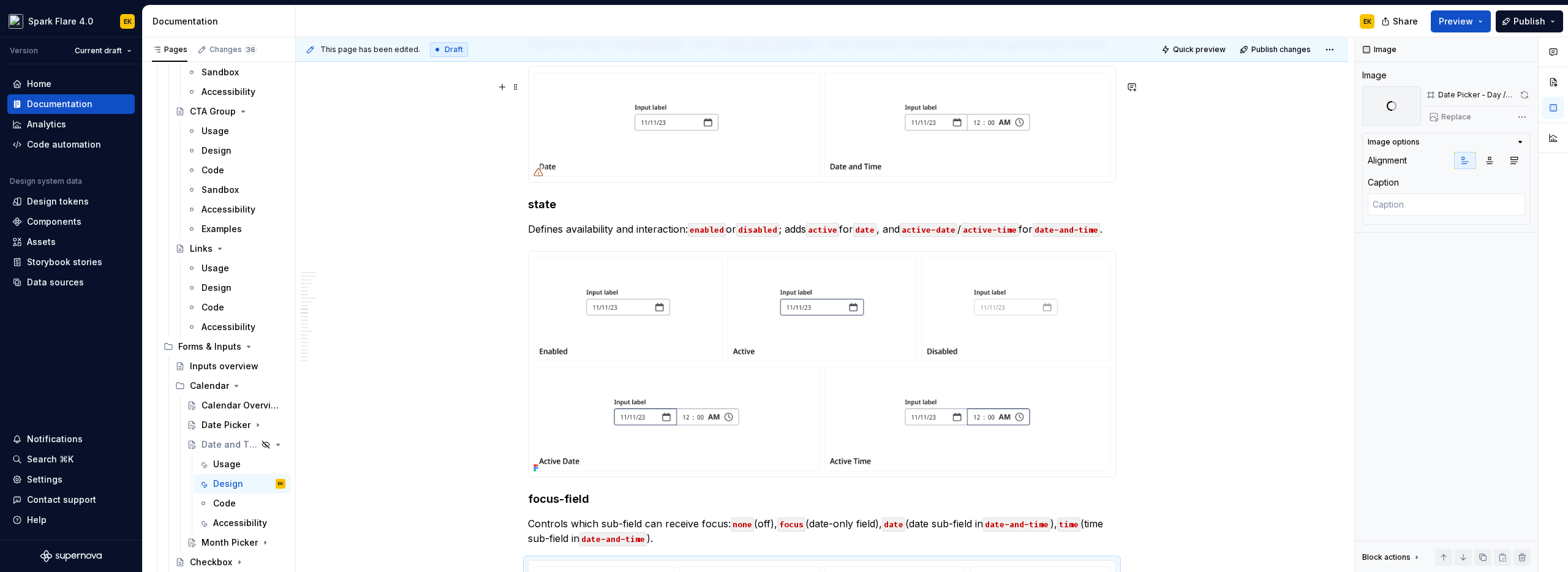
click at [1002, 159] on img at bounding box center [822, 124] width 587 height 115
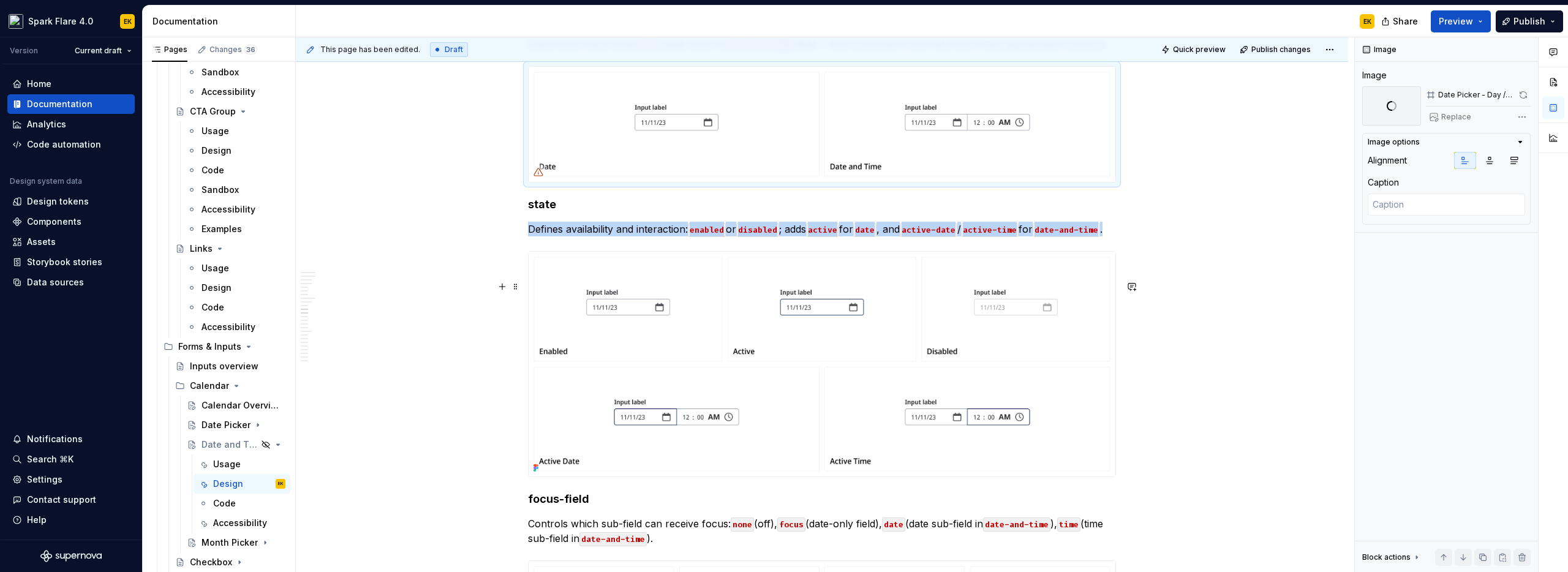
click at [1014, 336] on img at bounding box center [822, 364] width 587 height 225
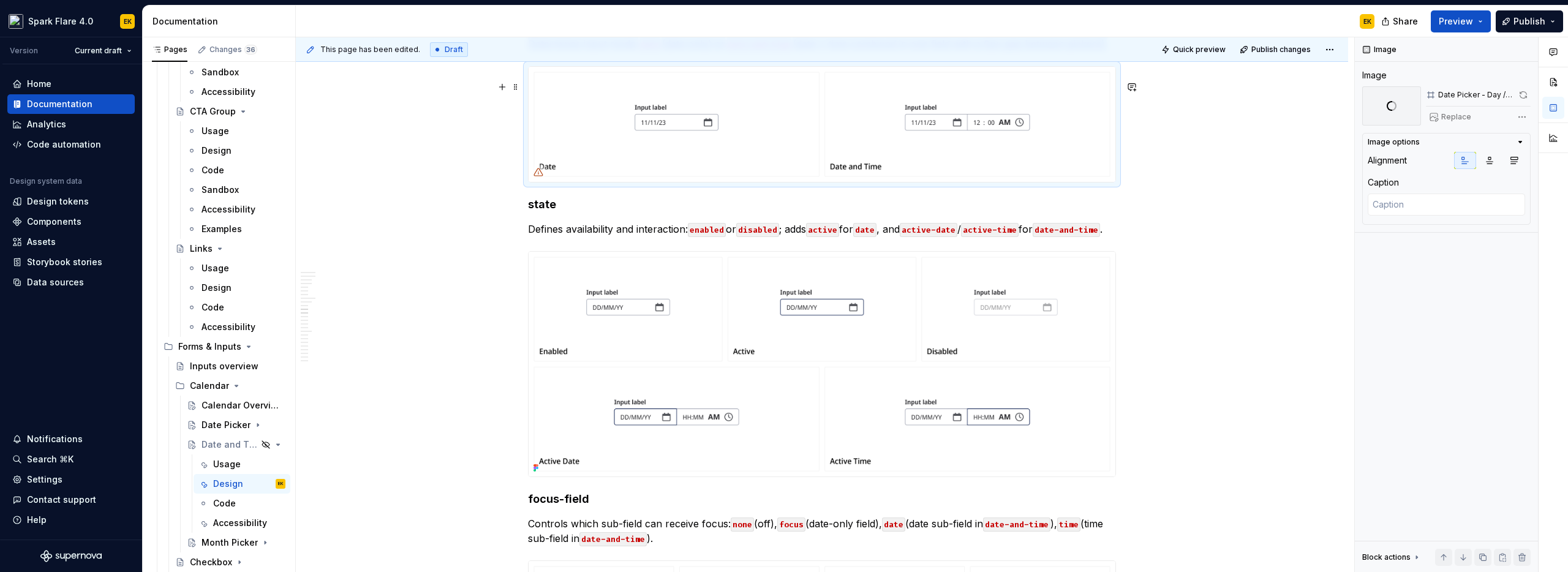
click at [1085, 182] on img at bounding box center [822, 124] width 587 height 115
click at [1522, 93] on span at bounding box center [1523, 95] width 15 height 17
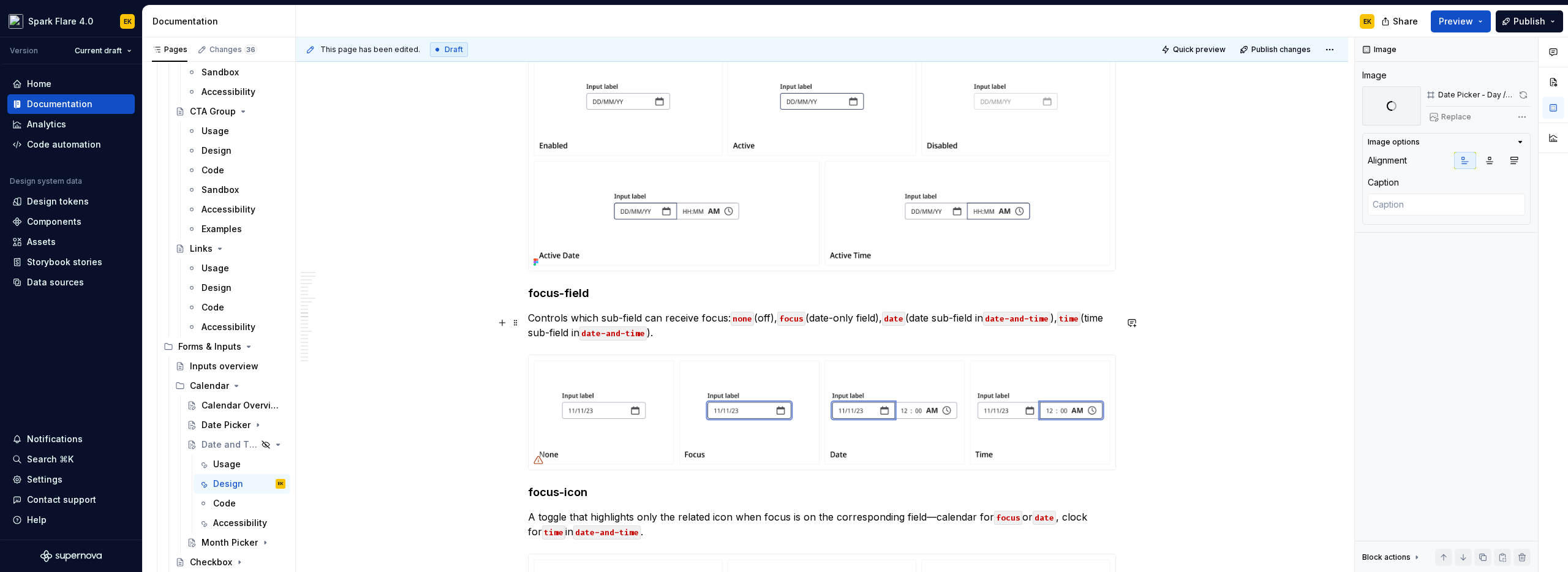
scroll to position [2408, 0]
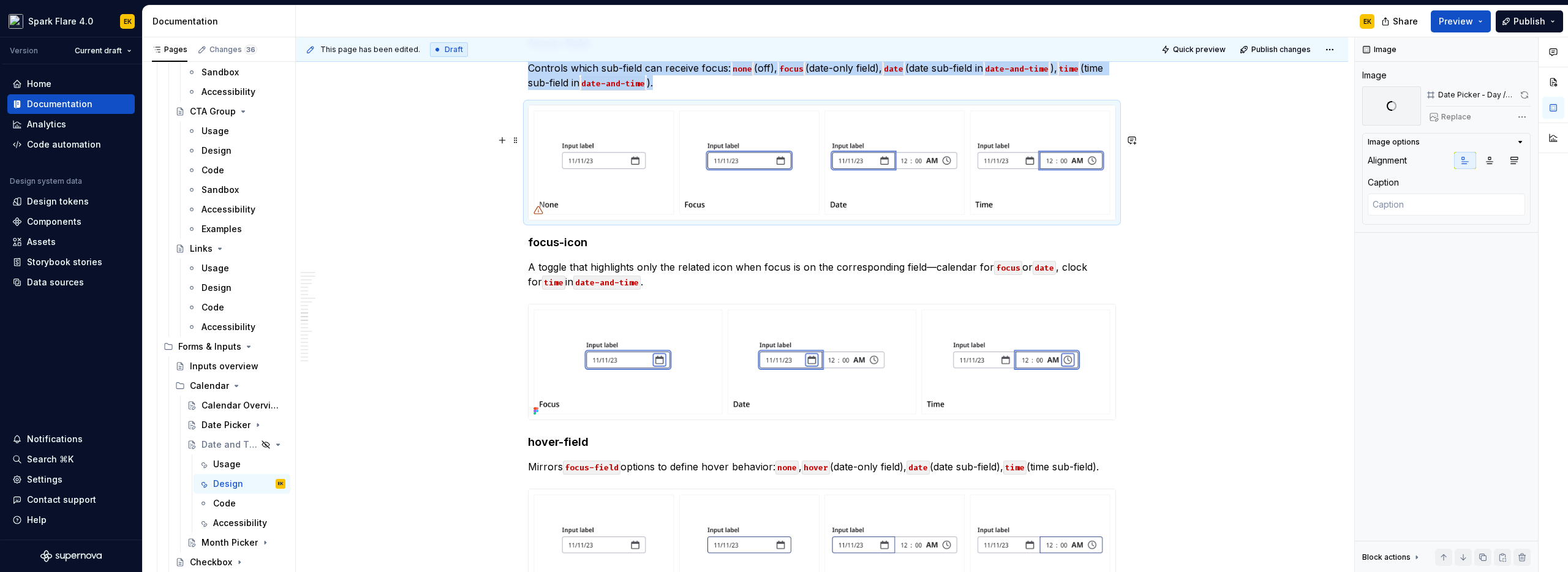
click at [1011, 197] on img at bounding box center [822, 163] width 587 height 115
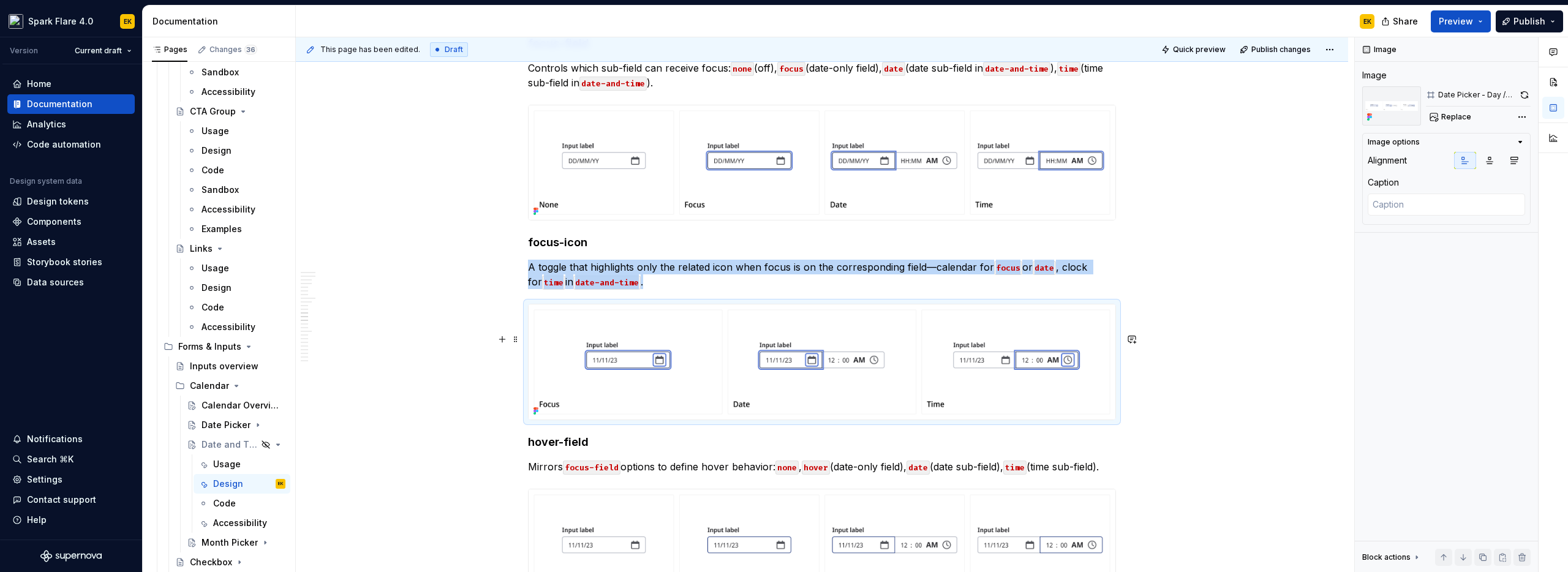
click at [959, 363] on img at bounding box center [822, 361] width 587 height 115
click at [1521, 91] on button "button" at bounding box center [1524, 95] width 13 height 17
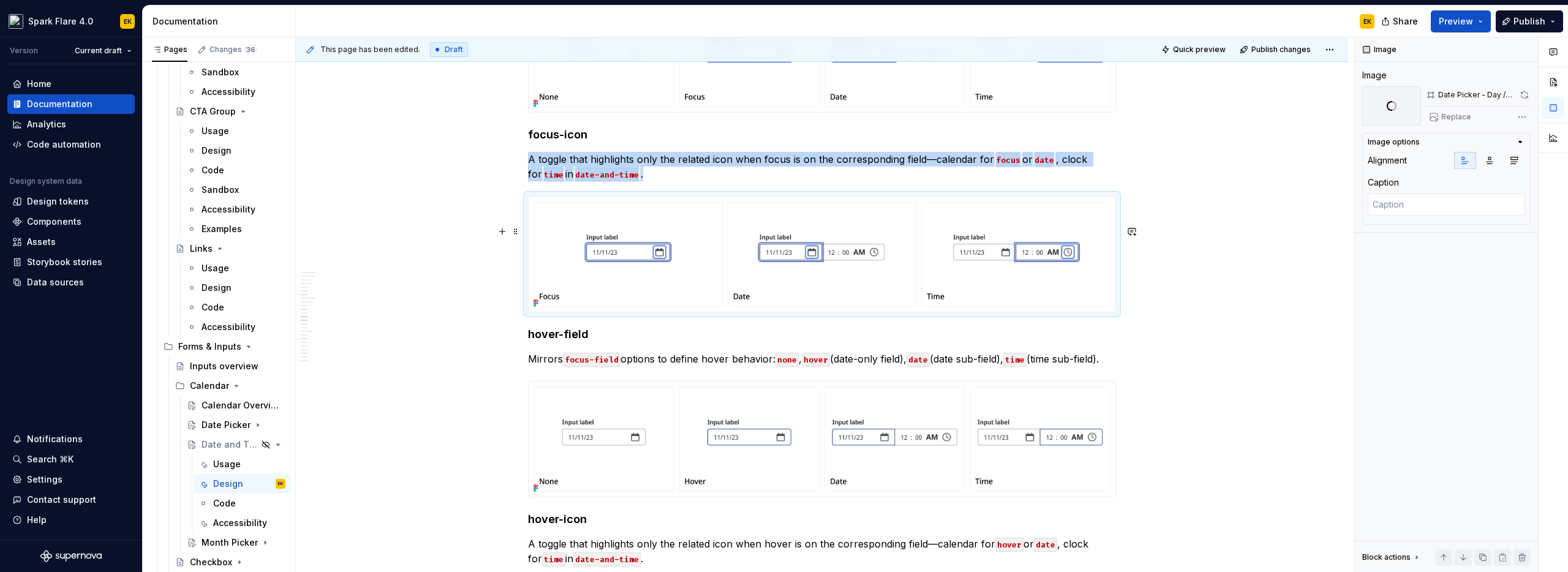
scroll to position [2573, 0]
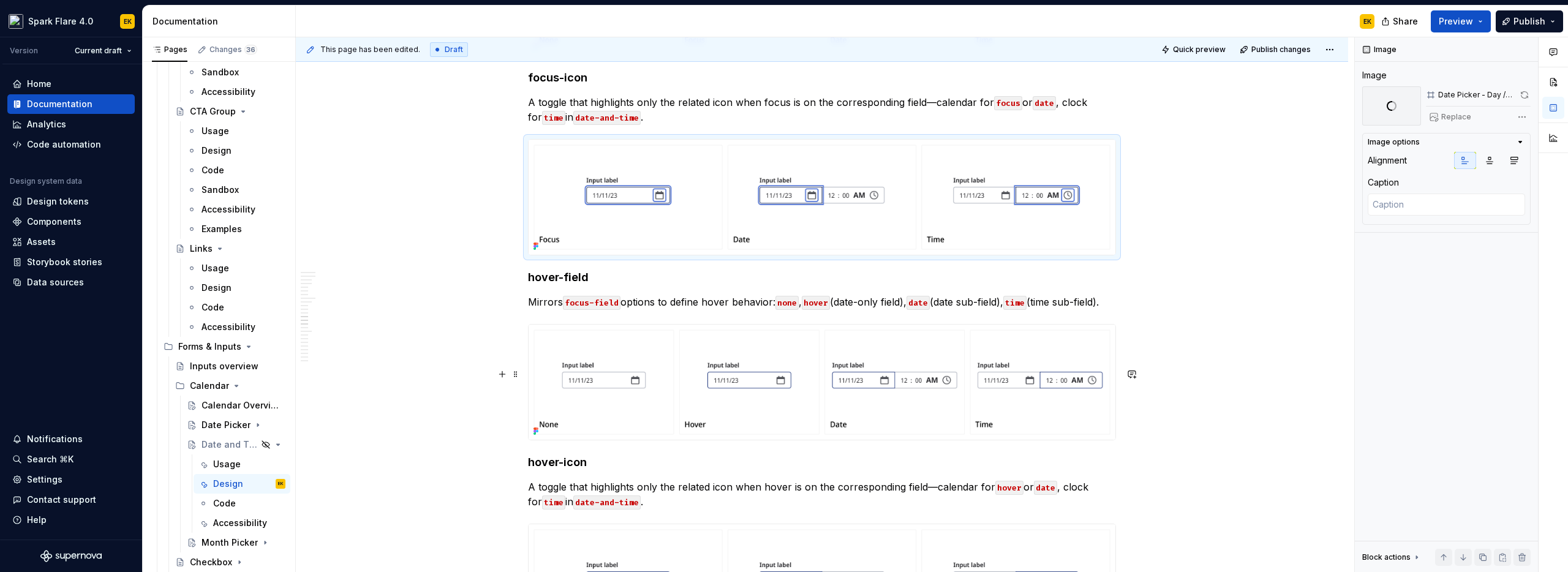
click at [1116, 440] on div at bounding box center [822, 382] width 588 height 116
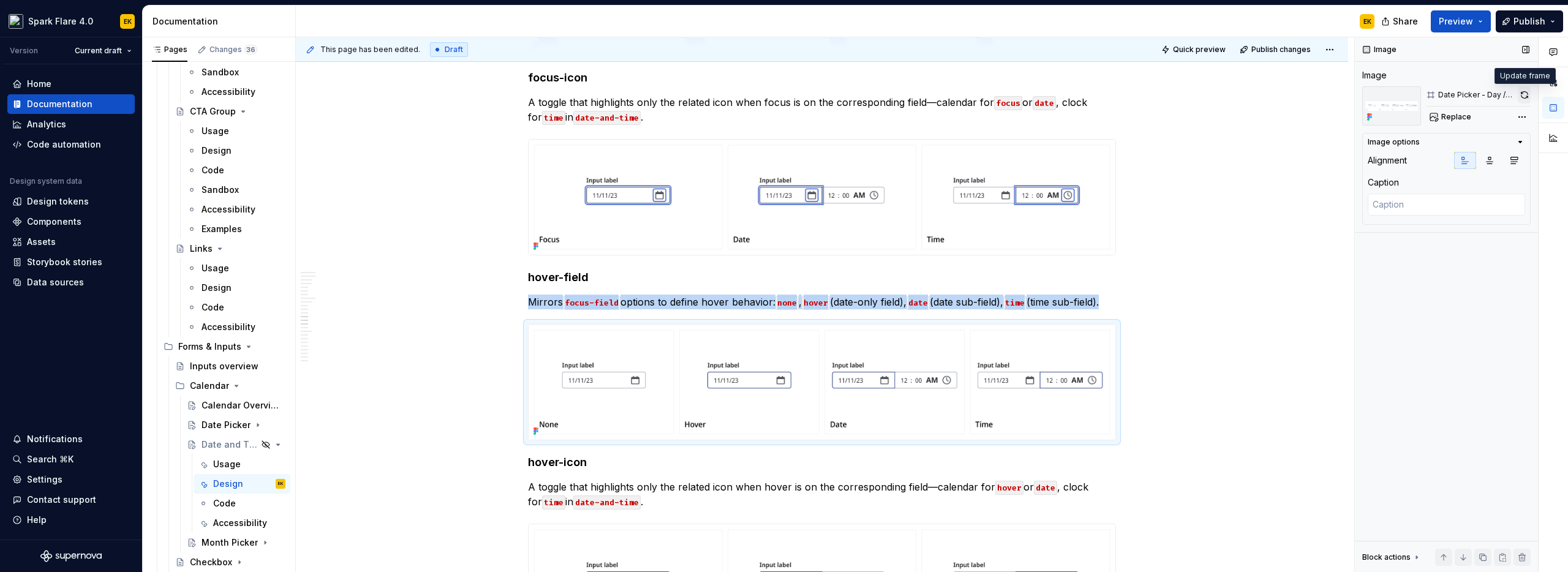
click at [1527, 100] on button "button" at bounding box center [1524, 95] width 13 height 17
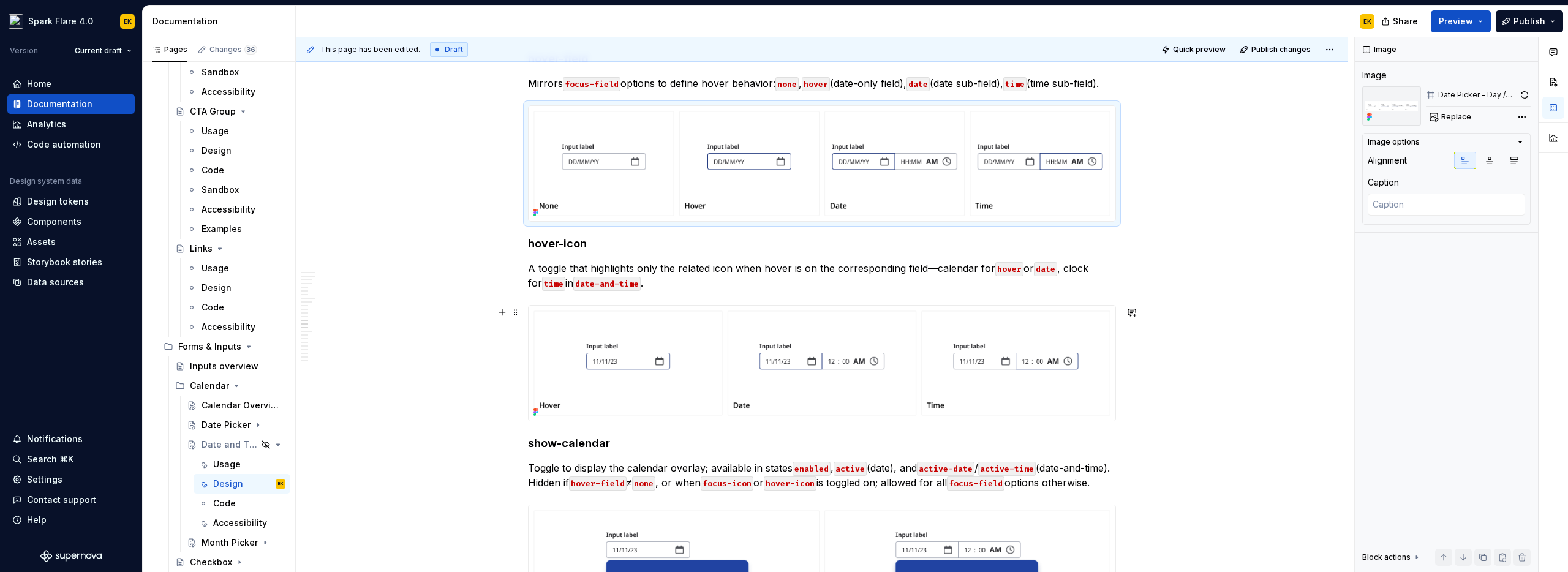
scroll to position [2928, 0]
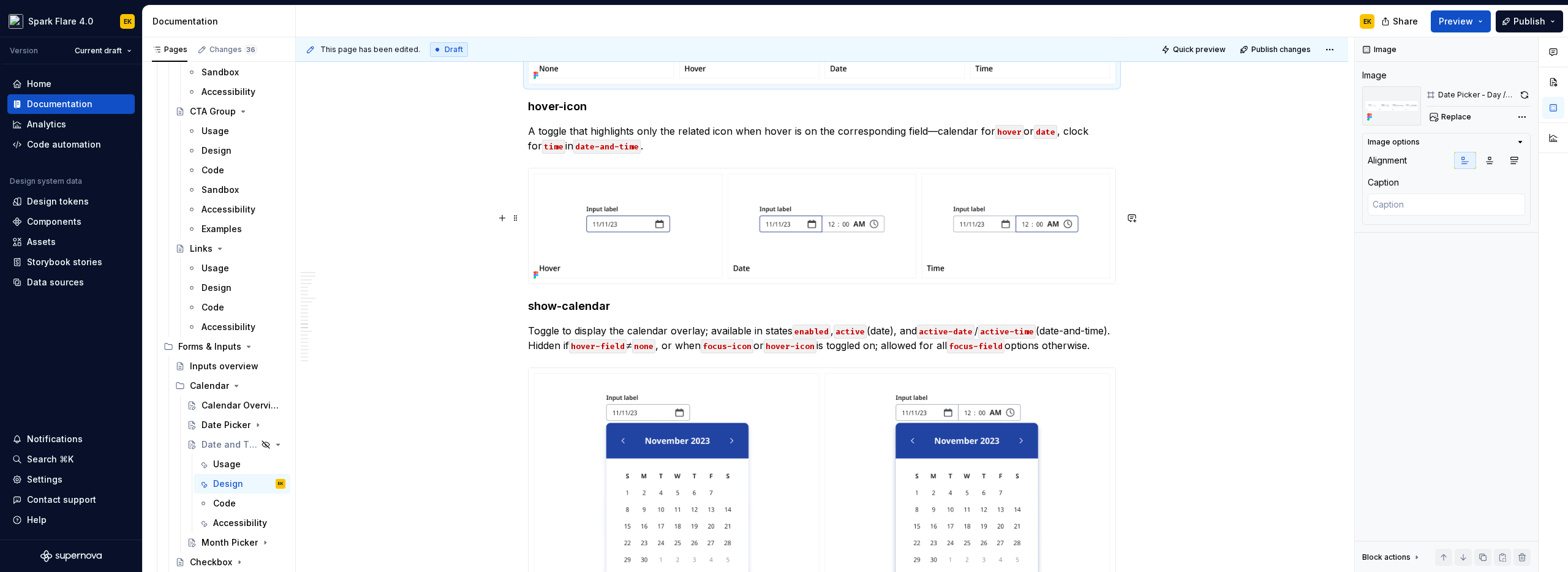
click at [936, 275] on img at bounding box center [822, 226] width 587 height 115
click at [1524, 100] on button "button" at bounding box center [1524, 95] width 13 height 17
click at [972, 475] on img at bounding box center [822, 536] width 587 height 338
click at [1524, 97] on button "button" at bounding box center [1525, 95] width 12 height 17
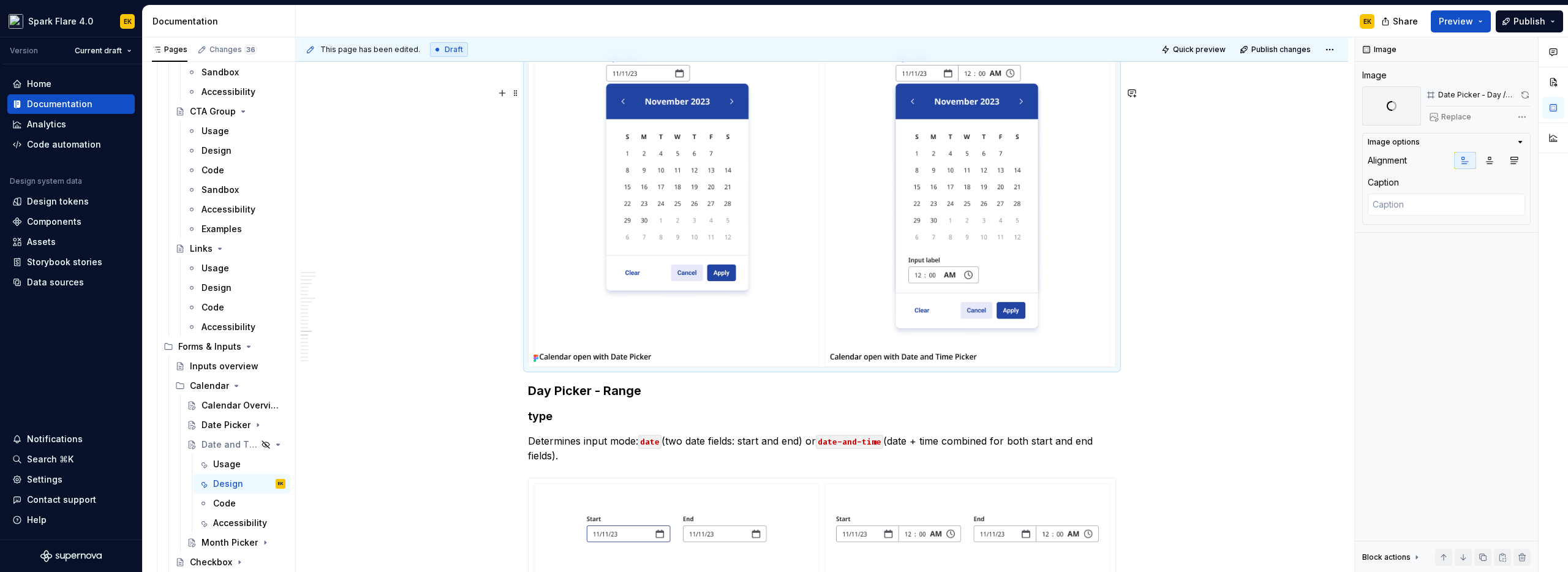
scroll to position [3484, 0]
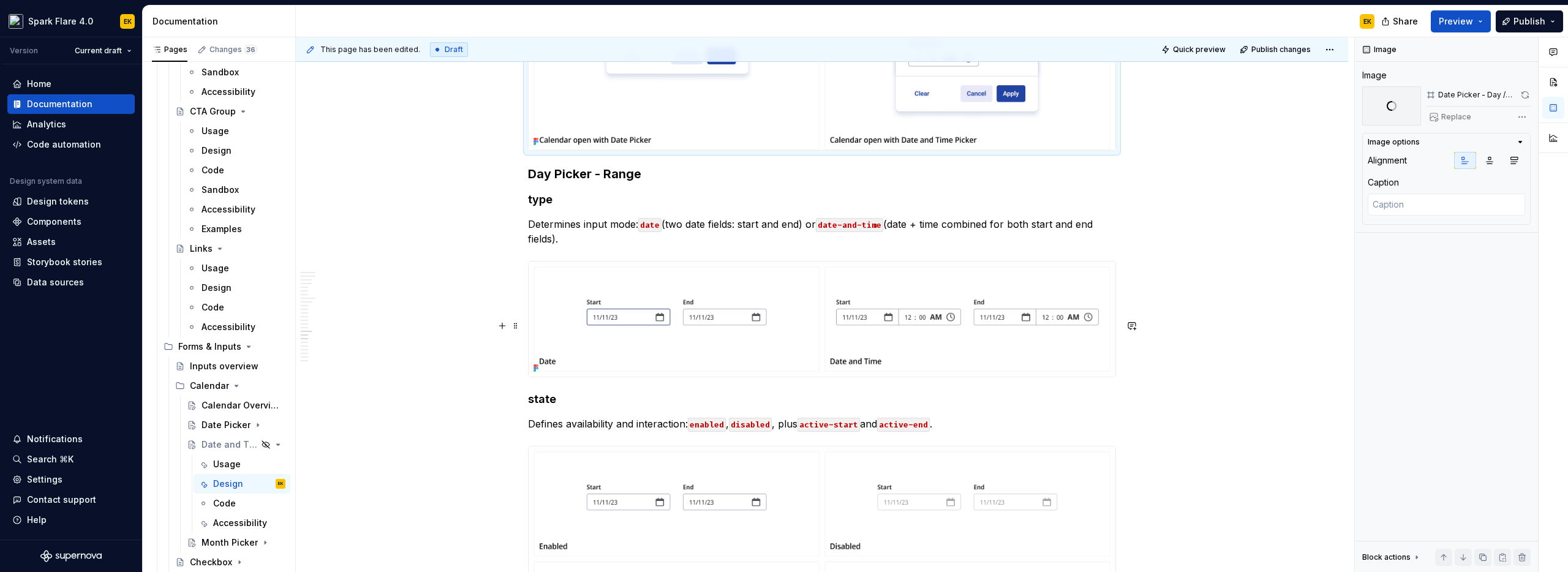
click at [1035, 376] on img at bounding box center [822, 319] width 587 height 115
click at [1527, 94] on button "button" at bounding box center [1524, 95] width 14 height 17
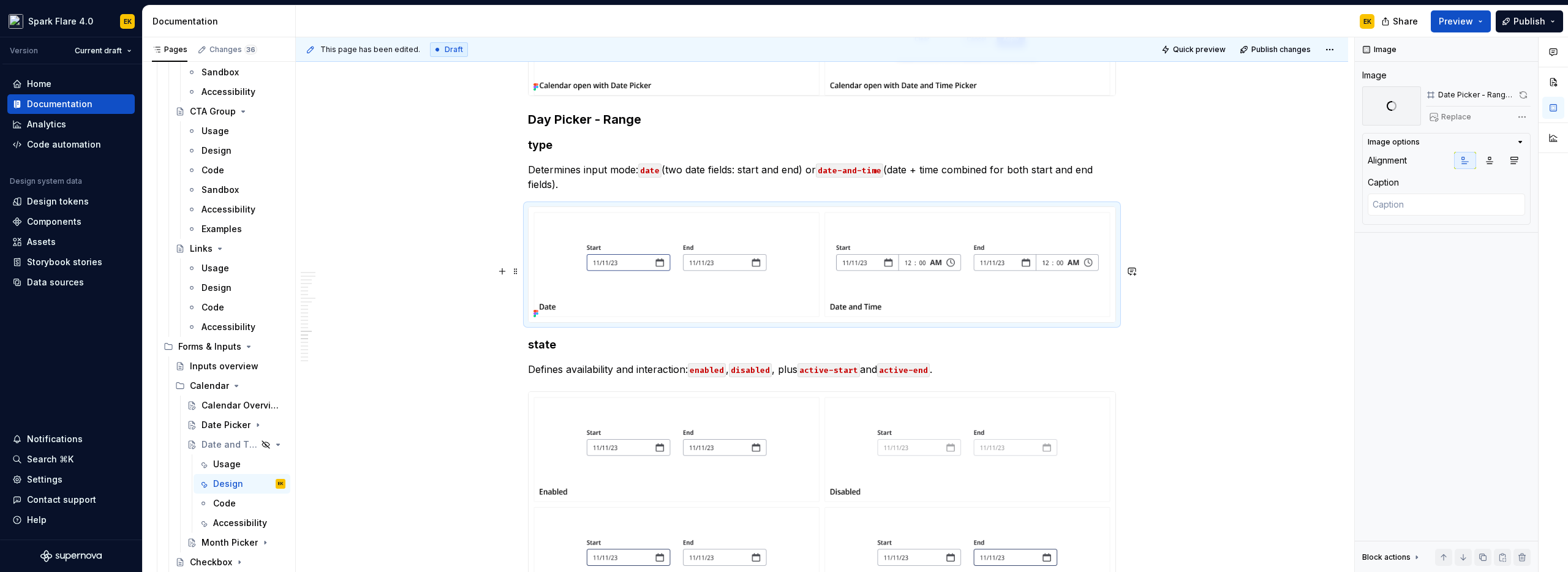
scroll to position [3601, 0]
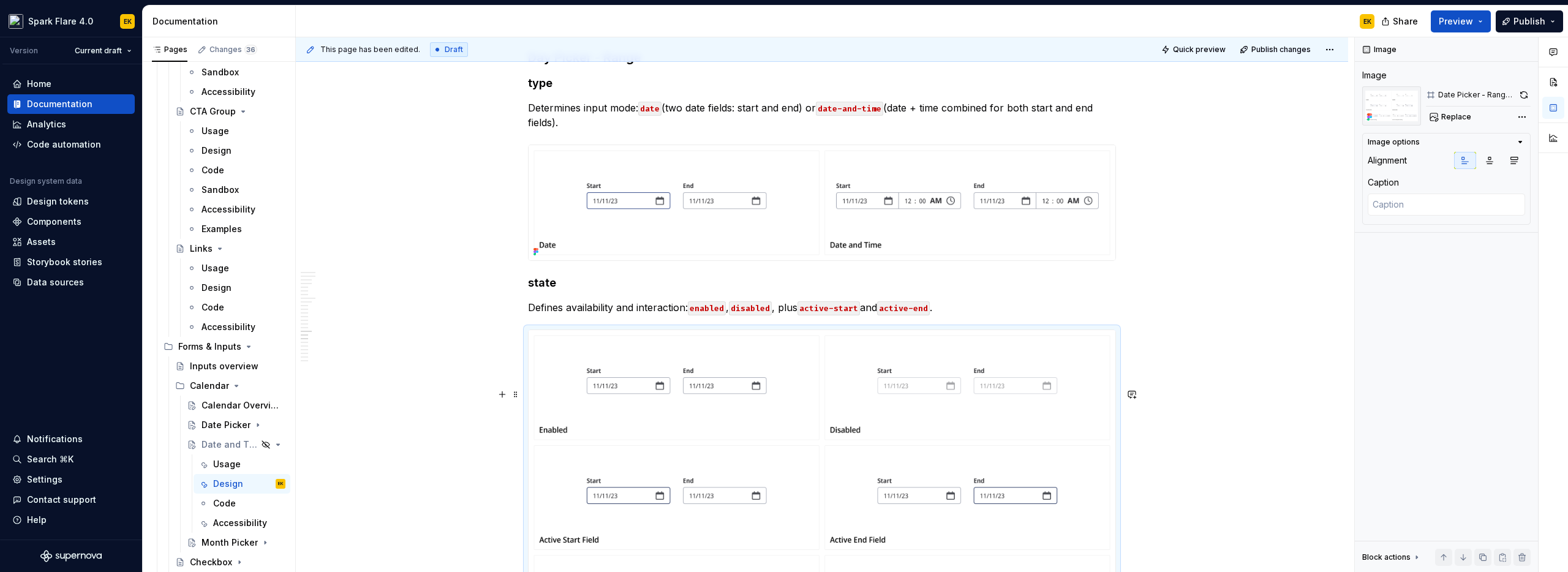
click at [1043, 433] on img at bounding box center [822, 497] width 587 height 334
click at [1524, 92] on button "button" at bounding box center [1524, 95] width 14 height 17
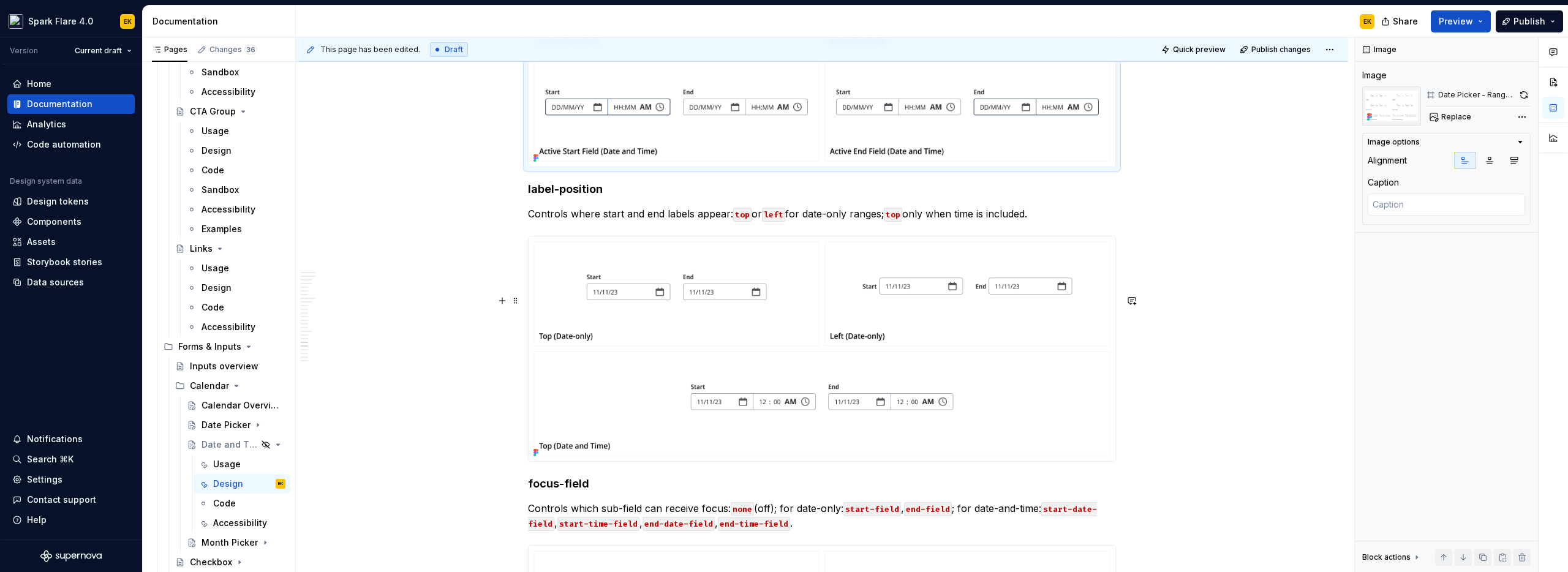
scroll to position [4099, 0]
click at [1043, 399] on img at bounding box center [822, 348] width 587 height 225
click at [1527, 93] on button "button" at bounding box center [1525, 95] width 11 height 17
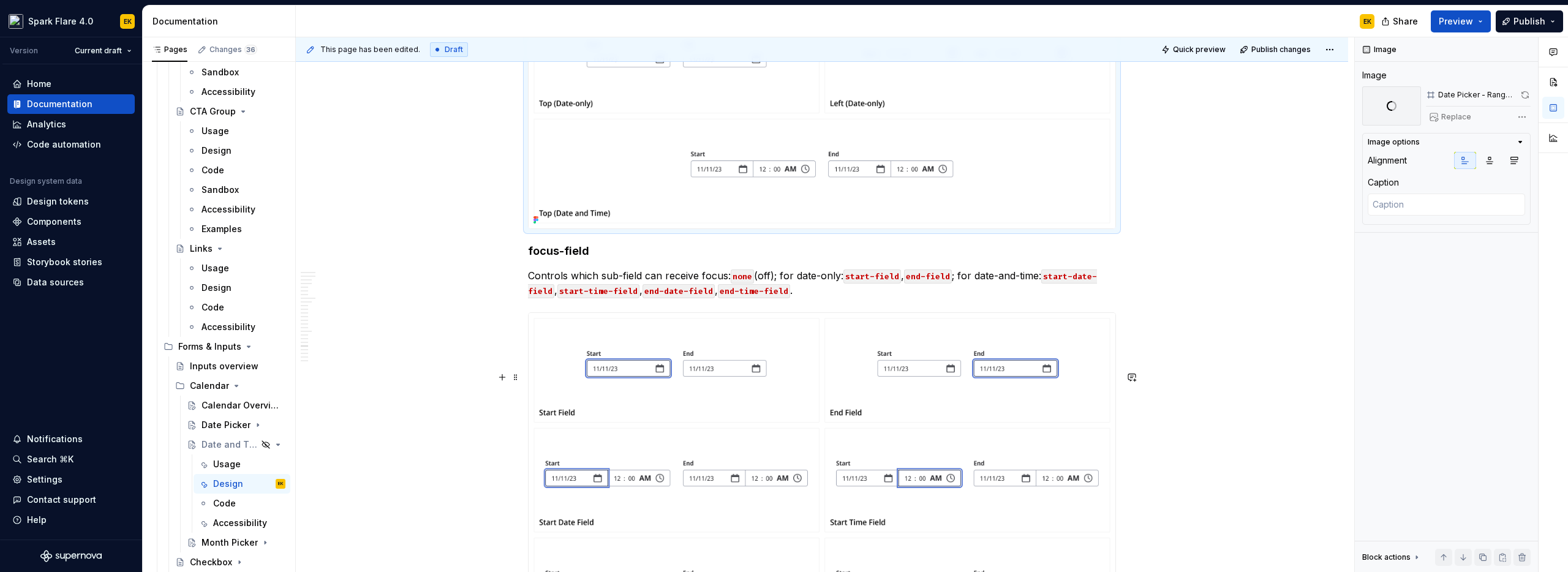
click at [1066, 399] on img at bounding box center [822, 480] width 587 height 334
click at [1522, 90] on button "button" at bounding box center [1525, 95] width 12 height 17
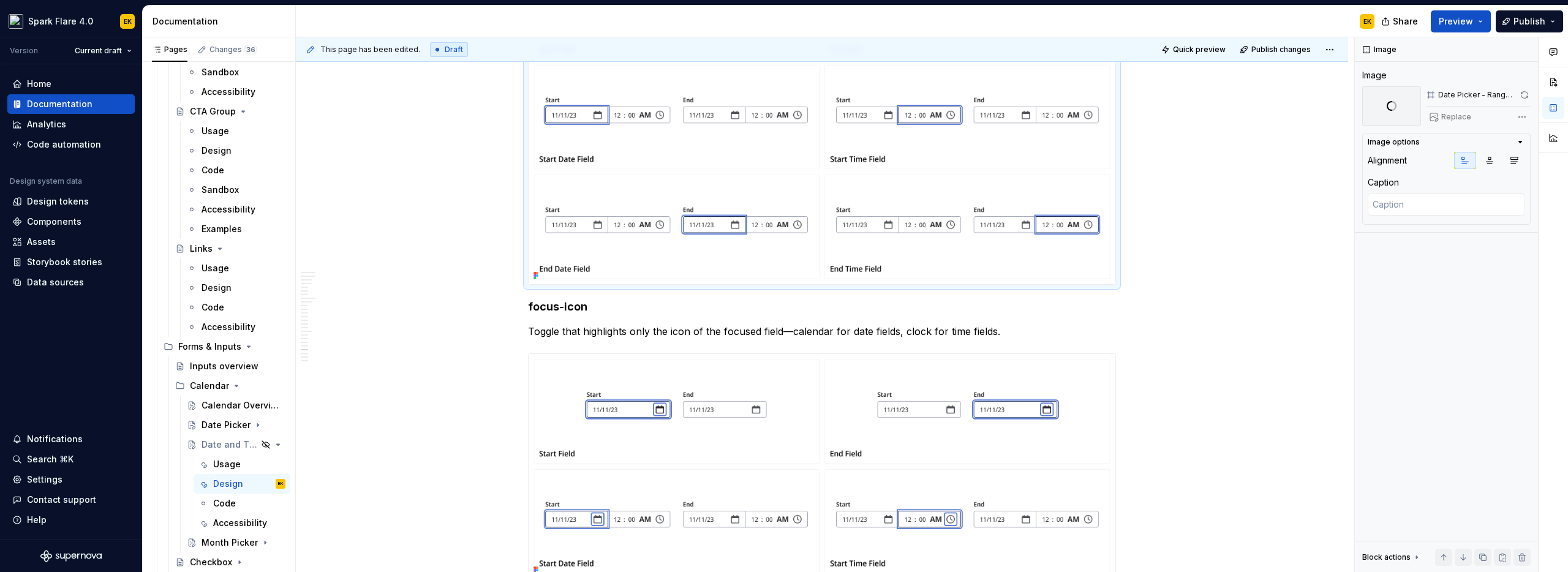
scroll to position [4695, 0]
click at [1013, 447] on img at bounding box center [822, 465] width 587 height 225
click at [1527, 94] on button "button" at bounding box center [1525, 95] width 12 height 17
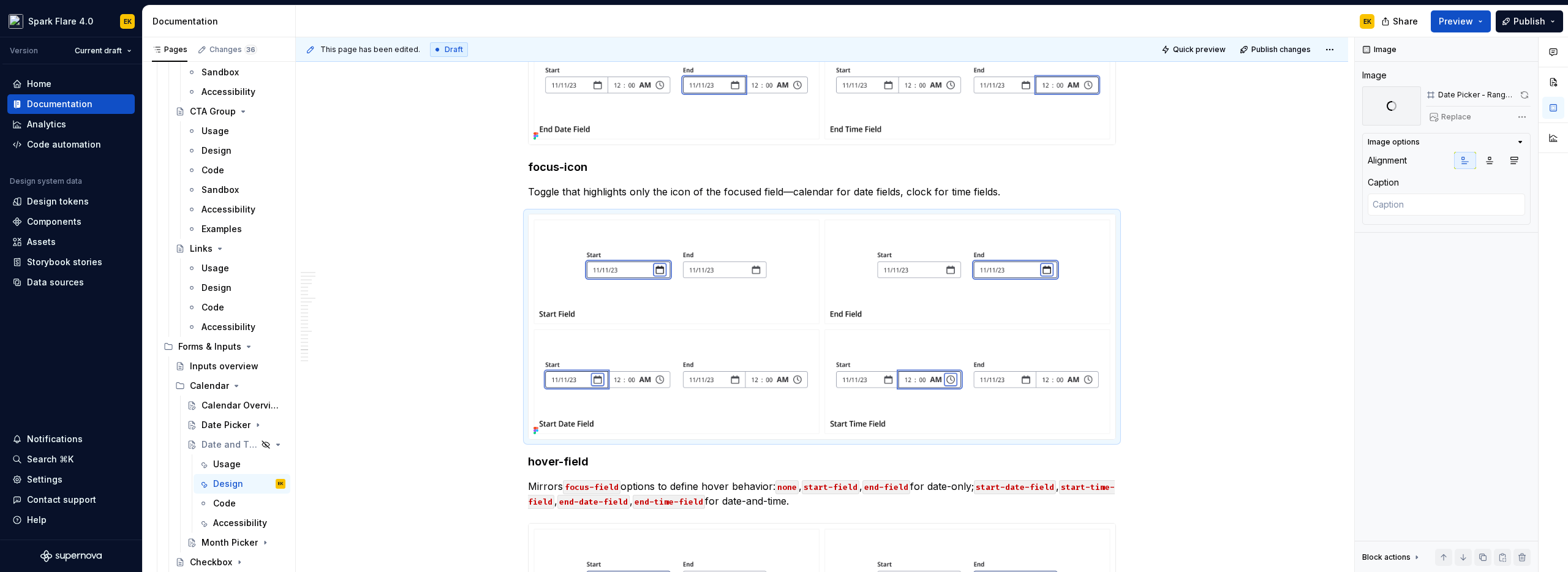
scroll to position [4950, 0]
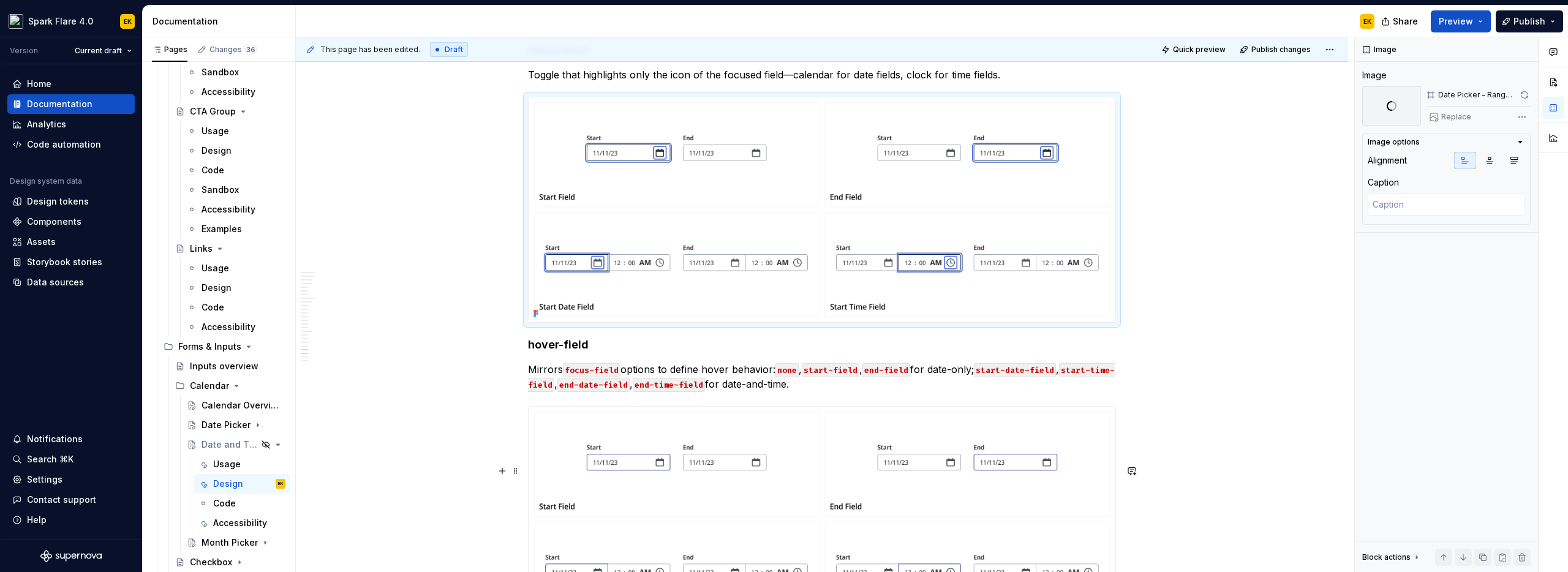
click at [1025, 503] on img at bounding box center [822, 573] width 587 height 334
click at [1527, 94] on button "button" at bounding box center [1525, 95] width 12 height 17
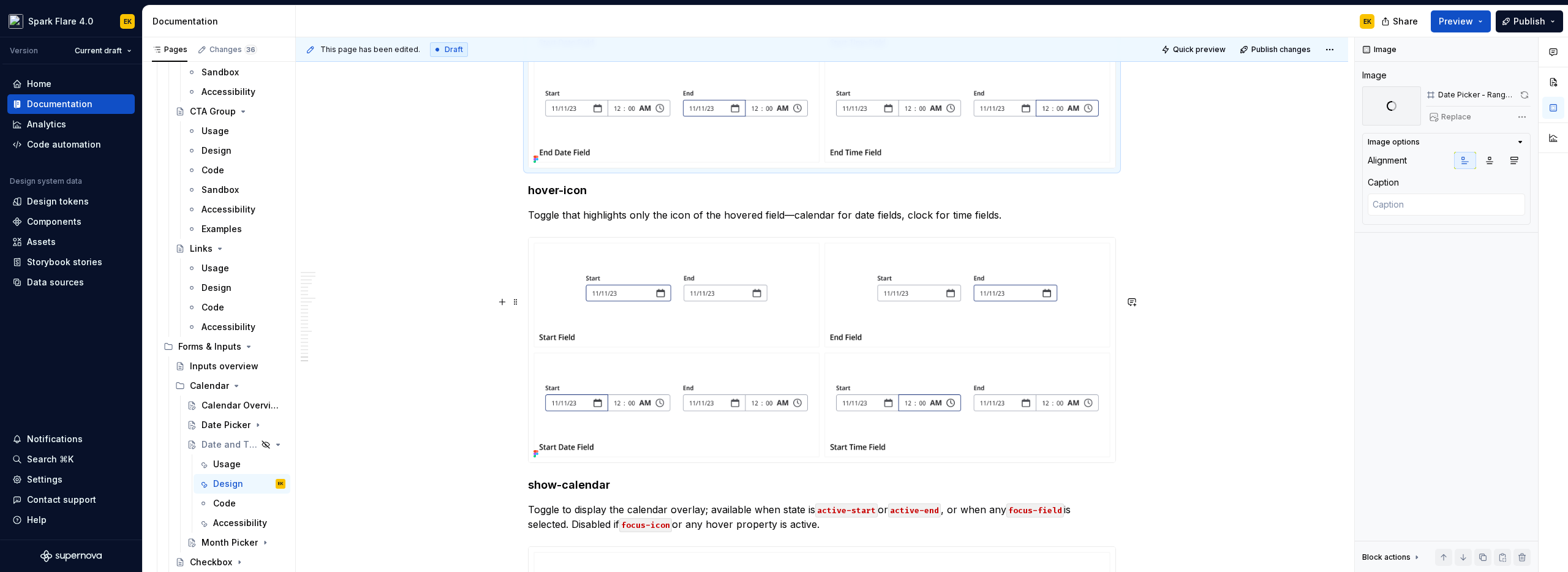
scroll to position [5535, 0]
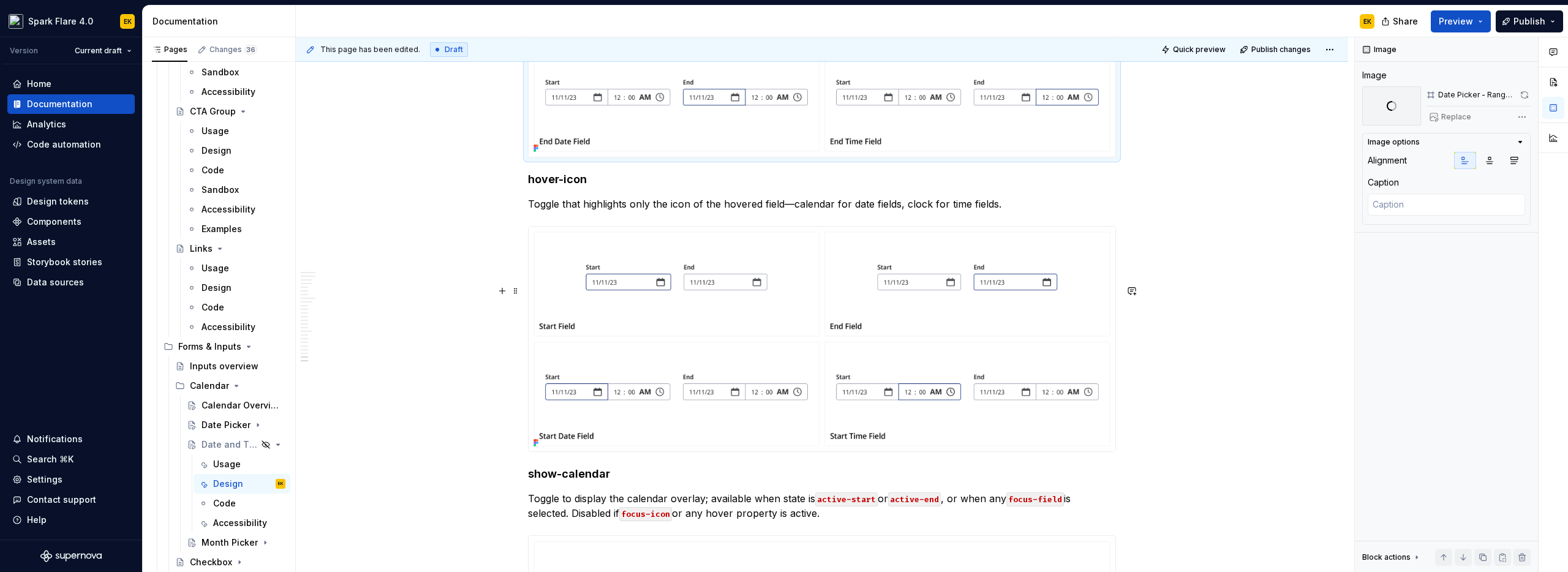
click at [1059, 390] on img at bounding box center [822, 338] width 587 height 225
click at [1523, 93] on button "button" at bounding box center [1525, 95] width 12 height 17
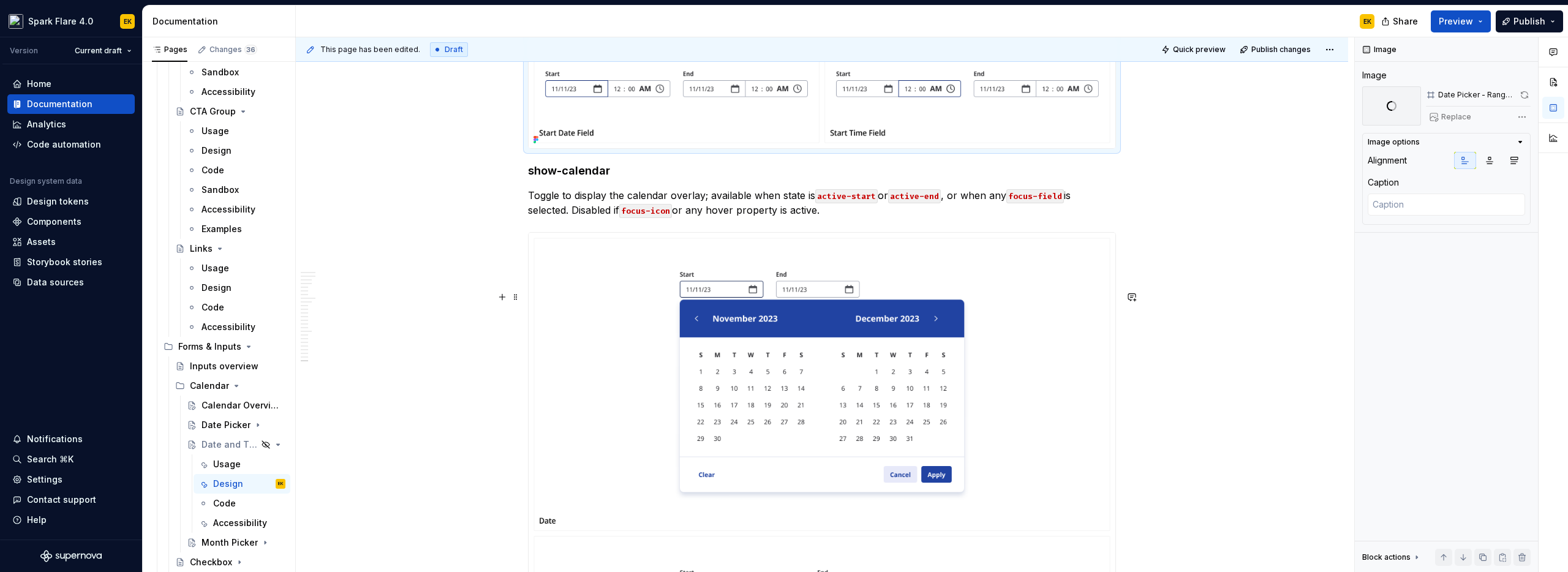
scroll to position [5844, 0]
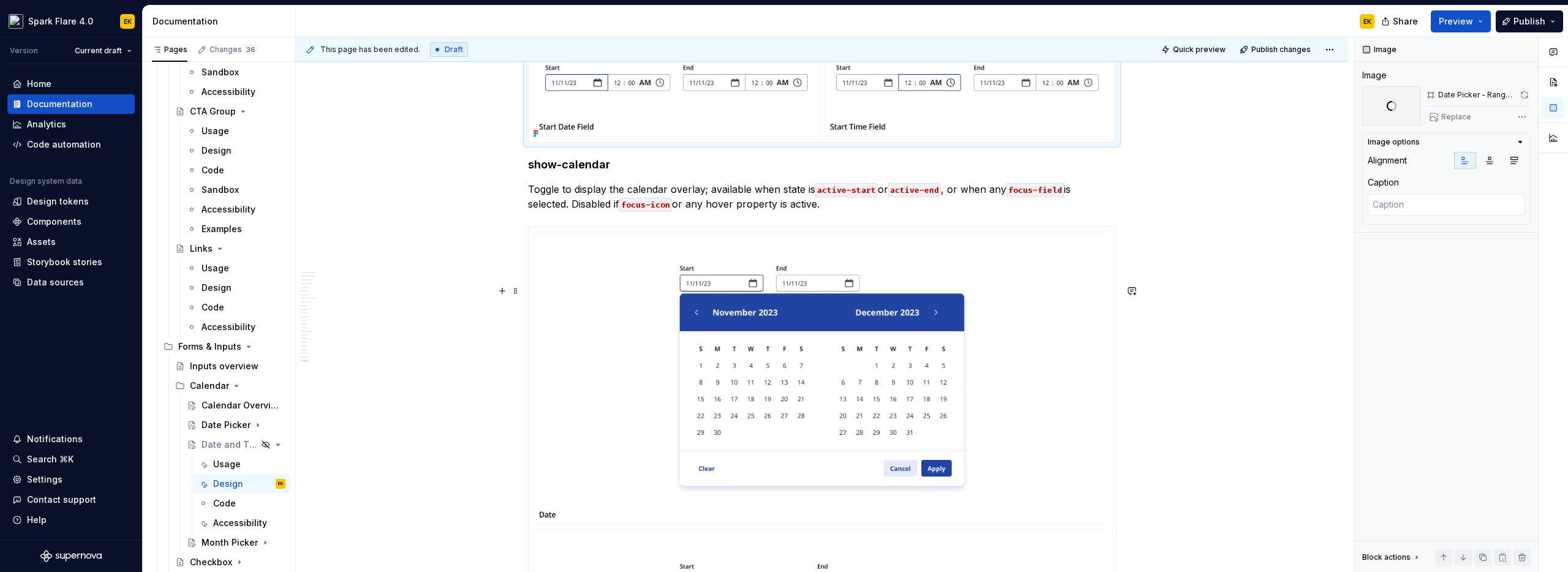
click at [1524, 95] on button "button" at bounding box center [1525, 95] width 11 height 17
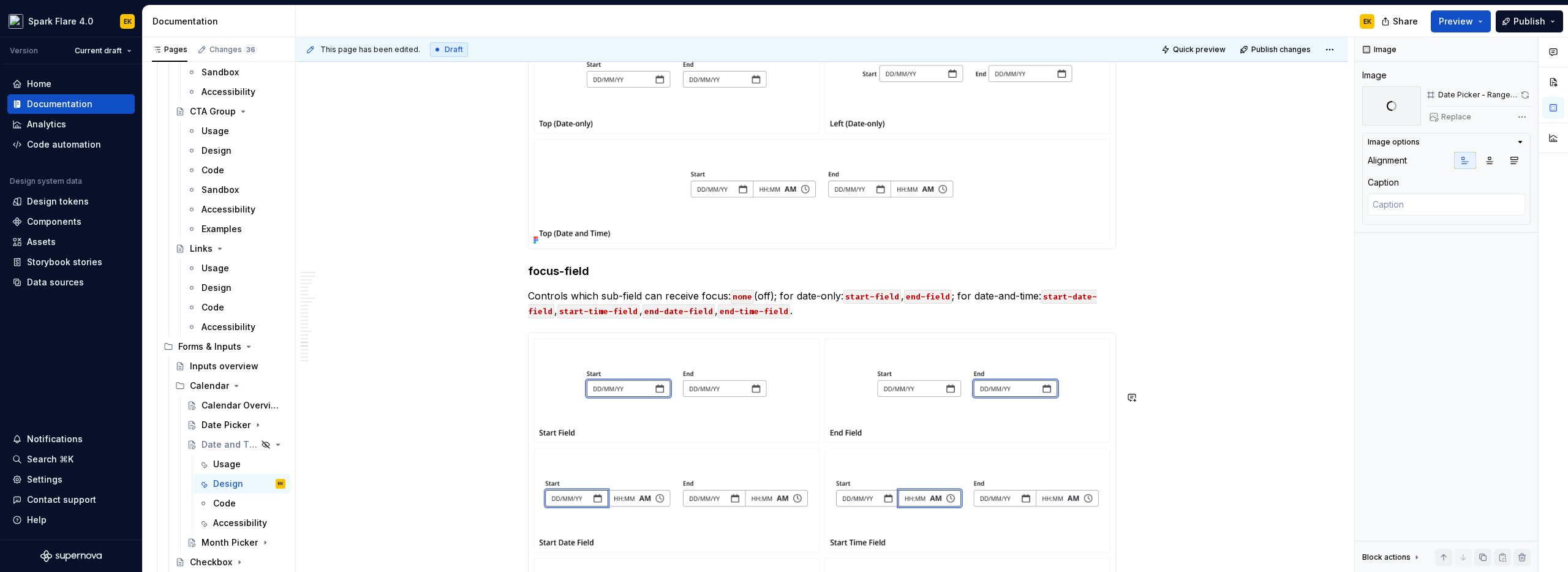
scroll to position [4066, 0]
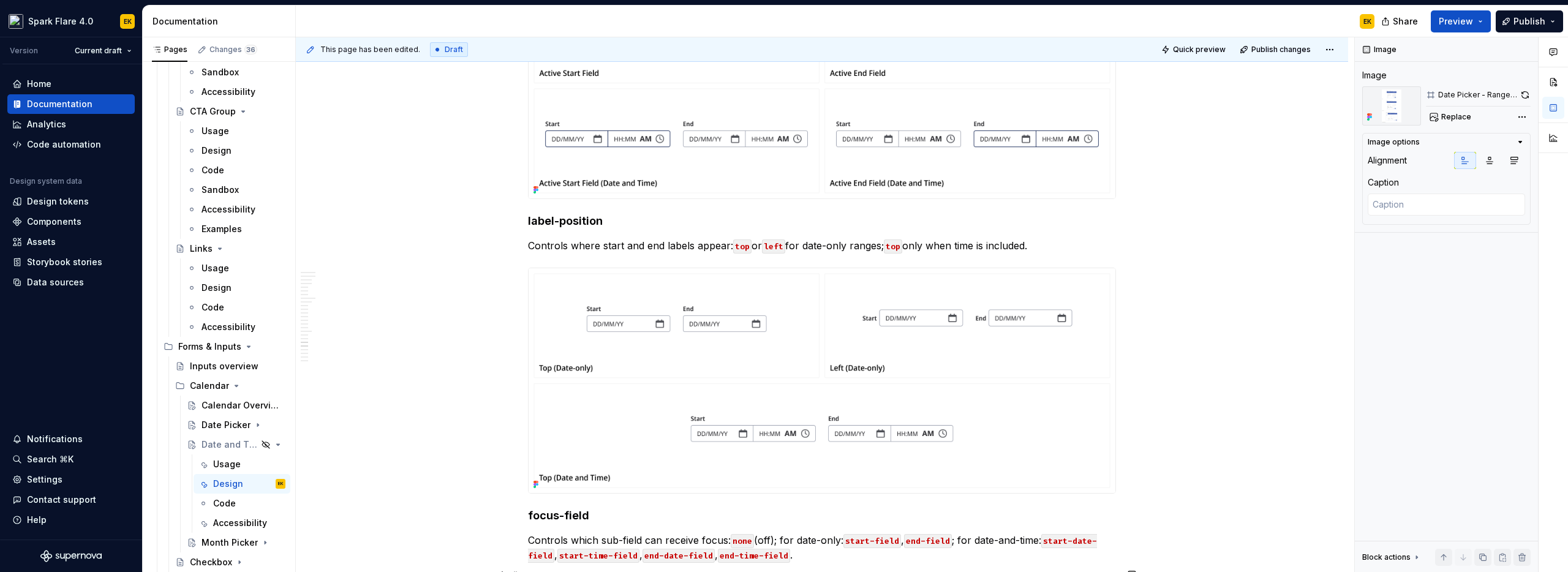
type textarea "*"
